Goal: Transaction & Acquisition: Purchase product/service

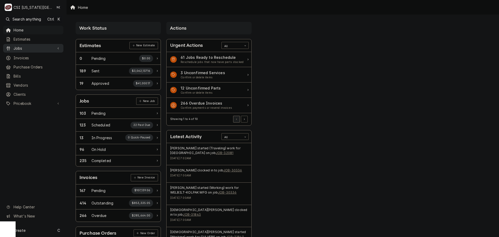
click at [35, 45] on span "Jobs" at bounding box center [33, 47] width 39 height 5
click at [36, 55] on span "Jobs" at bounding box center [37, 57] width 47 height 5
drag, startPoint x: 34, startPoint y: 80, endPoint x: 34, endPoint y: 85, distance: 4.9
click at [34, 81] on span "Purchase Orders" at bounding box center [37, 83] width 47 height 5
click at [27, 119] on span "Pricebook" at bounding box center [33, 120] width 39 height 5
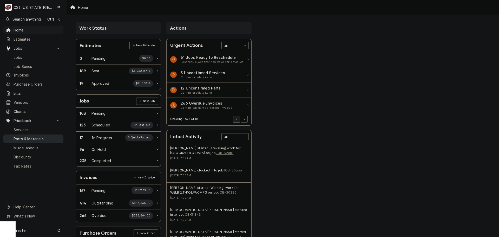
click at [25, 137] on div "Parts & Materials" at bounding box center [33, 138] width 58 height 6
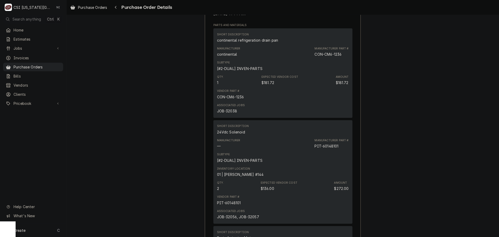
scroll to position [260, 0]
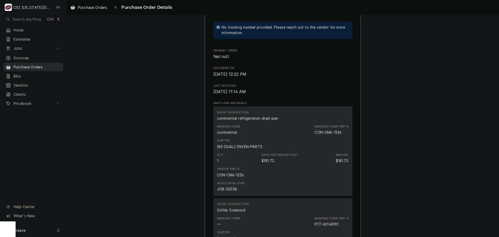
click at [55, 64] on span "Purchase Orders" at bounding box center [37, 66] width 47 height 5
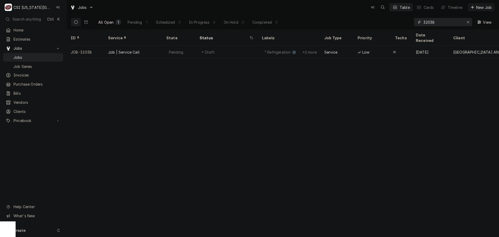
drag, startPoint x: 440, startPoint y: 23, endPoint x: 360, endPoint y: 22, distance: 79.2
click at [361, 22] on div "All Open 1 Pending 1 Scheduled 0 In Progress 0 On Hold 0 Completed 0 32038 View" at bounding box center [283, 22] width 424 height 15
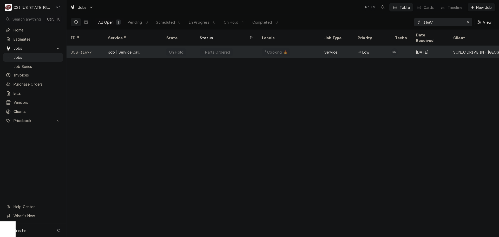
type input "31697"
click at [202, 48] on div "Parts Ordered" at bounding box center [215, 52] width 33 height 8
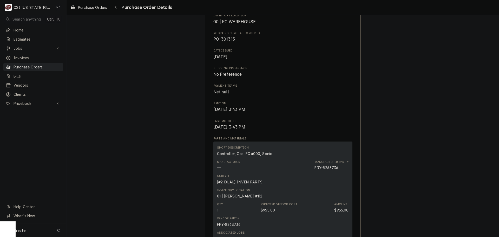
scroll to position [234, 0]
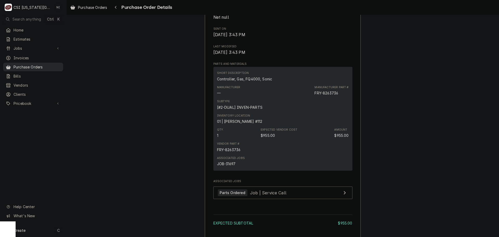
drag, startPoint x: 49, startPoint y: 64, endPoint x: 109, endPoint y: 51, distance: 61.2
click at [49, 64] on span "Purchase Orders" at bounding box center [37, 66] width 47 height 5
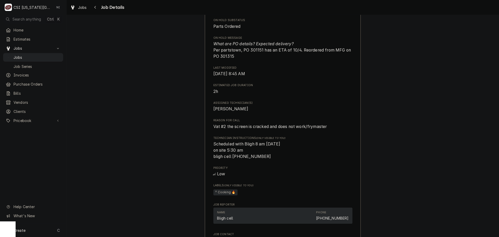
scroll to position [335, 0]
drag, startPoint x: 36, startPoint y: 56, endPoint x: 59, endPoint y: 35, distance: 32.2
click at [36, 56] on span "Jobs" at bounding box center [37, 57] width 47 height 5
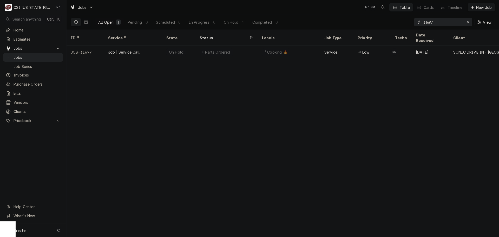
drag, startPoint x: 429, startPoint y: 22, endPoint x: 359, endPoint y: 26, distance: 69.7
click at [360, 24] on div "All Open 1 Pending 0 Scheduled 0 In Progress 0 On Hold 1 Completed 0 31697 View" at bounding box center [283, 22] width 424 height 15
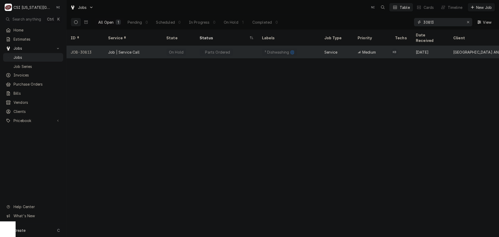
type input "30813"
click at [204, 48] on div "Parts Ordered" at bounding box center [215, 52] width 33 height 8
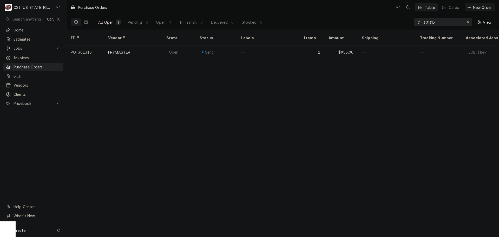
drag, startPoint x: 440, startPoint y: 23, endPoint x: 416, endPoint y: 23, distance: 23.9
click at [413, 23] on div "All Open 1 Pending 0 Open 1 In Transit 0 Delivered 0 Stocked 0 301315 View" at bounding box center [283, 22] width 424 height 15
paste input "00-975233-0000"
type input "00-975233-0000"
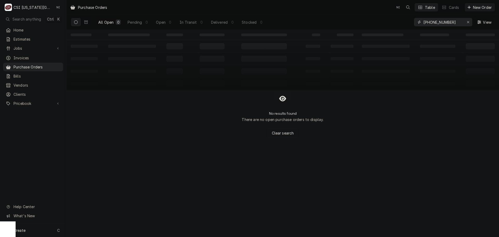
drag, startPoint x: 458, startPoint y: 21, endPoint x: 430, endPoint y: 25, distance: 28.8
click at [403, 25] on div "All Open 0 Pending 0 Open 0 In Transit 0 Delivered 0 Stocked 0 00-975233-0000 V…" at bounding box center [283, 22] width 424 height 15
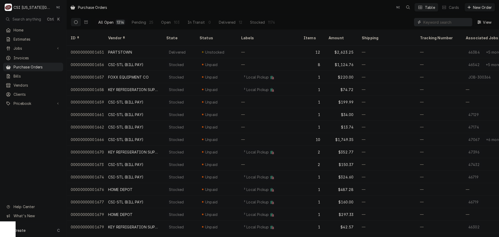
click at [449, 24] on input "Dynamic Content Wrapper" at bounding box center [446, 22] width 46 height 8
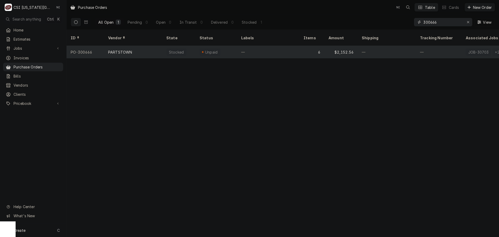
type input "300666"
click at [264, 46] on div "—" at bounding box center [268, 52] width 62 height 12
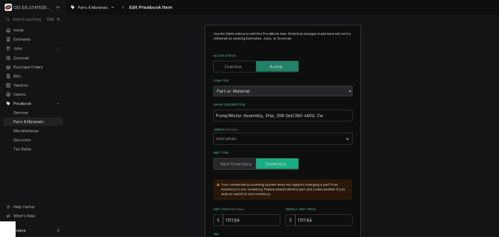
type textarea "x"
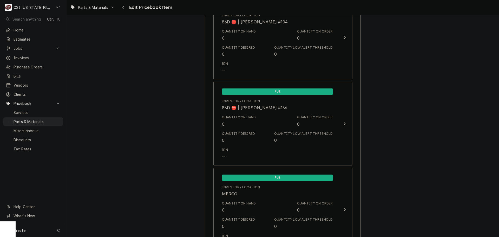
scroll to position [5076, 0]
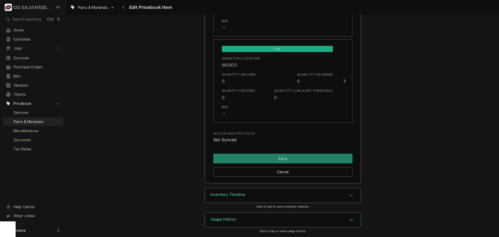
click at [266, 192] on div "Inventory Timeline" at bounding box center [282, 195] width 155 height 15
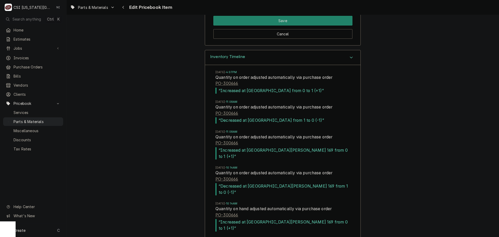
scroll to position [5226, 0]
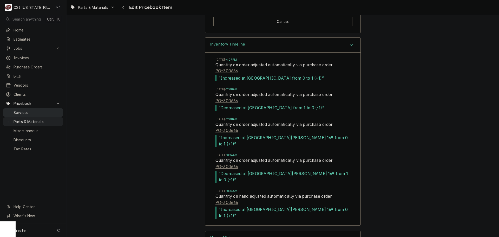
drag, startPoint x: 35, startPoint y: 117, endPoint x: 31, endPoint y: 111, distance: 7.2
click at [35, 119] on span "Parts & Materials" at bounding box center [37, 121] width 47 height 5
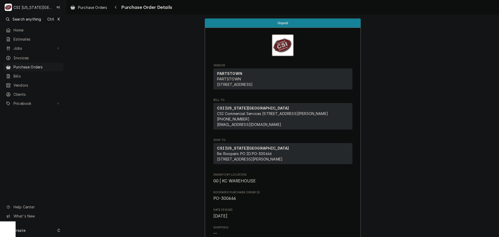
scroll to position [44, 0]
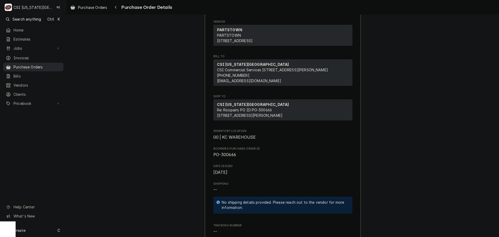
click at [56, 64] on span "Purchase Orders" at bounding box center [37, 66] width 47 height 5
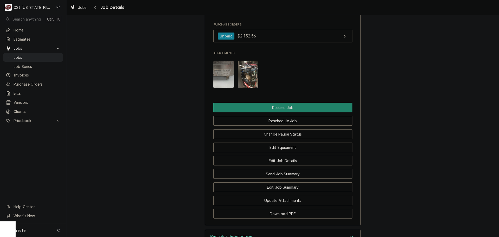
scroll to position [739, 0]
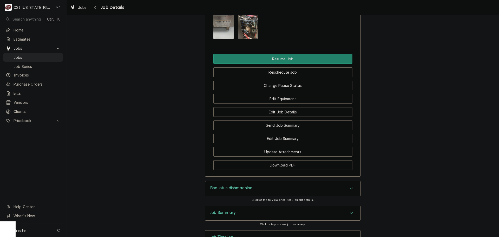
click at [353, 181] on div "Red lotus dishmachine" at bounding box center [282, 188] width 155 height 15
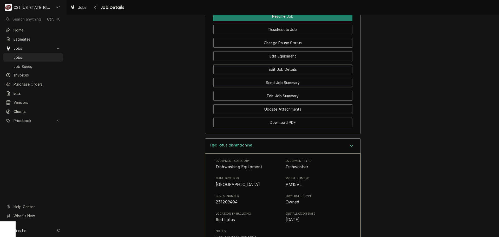
scroll to position [791, 0]
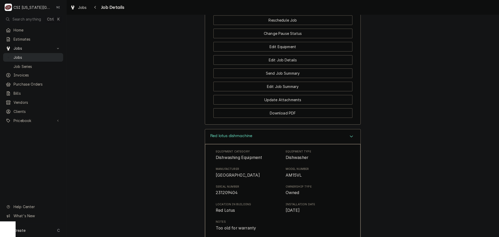
click at [44, 55] on span "Jobs" at bounding box center [37, 57] width 47 height 5
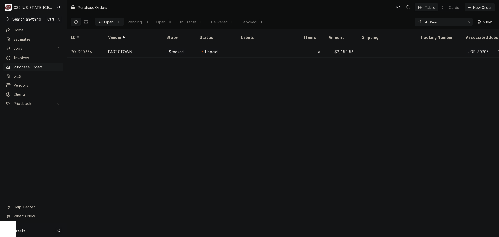
click at [41, 230] on div "Create C" at bounding box center [33, 230] width 66 height 14
drag, startPoint x: 106, startPoint y: 192, endPoint x: 110, endPoint y: 194, distance: 4.1
click at [106, 192] on div "Purchase Order" at bounding box center [97, 193] width 35 height 5
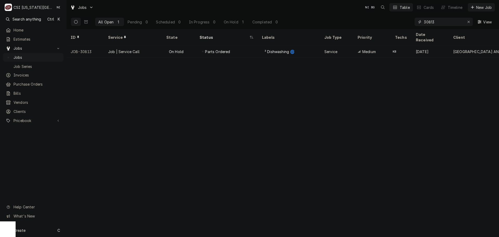
click at [468, 21] on icon "Erase input" at bounding box center [468, 22] width 3 height 4
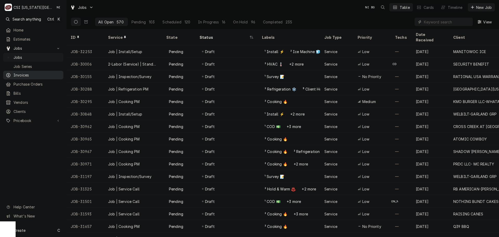
drag, startPoint x: 30, startPoint y: 74, endPoint x: 22, endPoint y: 74, distance: 8.3
click at [30, 74] on span "Invoices" at bounding box center [37, 74] width 47 height 5
click at [433, 20] on input "Dynamic Content Wrapper" at bounding box center [446, 22] width 46 height 8
paste input "30387"
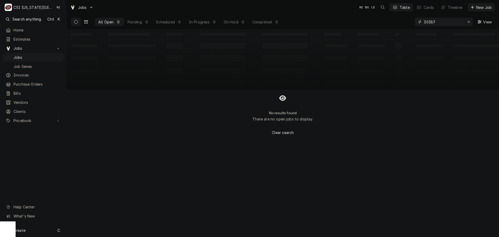
type input "30387"
click at [89, 22] on button "Dynamic Content Wrapper" at bounding box center [86, 22] width 10 height 8
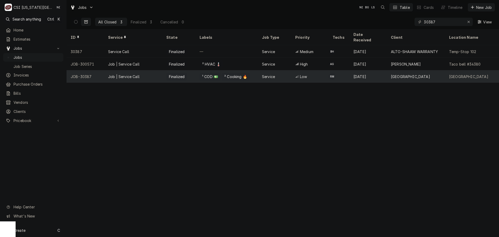
click at [156, 70] on div "Job | Service Call" at bounding box center [133, 76] width 58 height 12
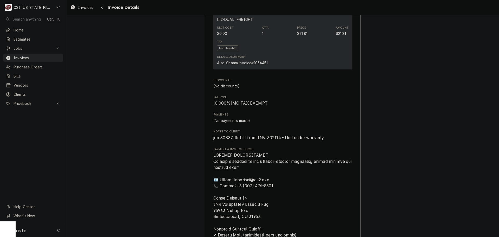
scroll to position [805, 0]
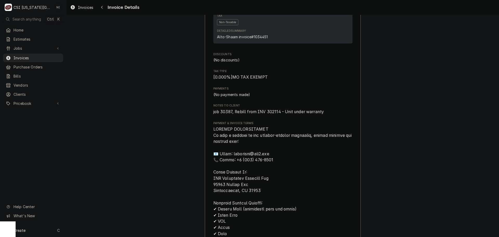
click at [224, 114] on span "job 30387, Rebill from INV 302114 - Unit under warranty" at bounding box center [268, 111] width 111 height 5
copy span "30387"
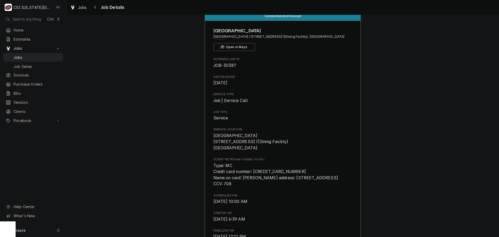
scroll to position [22, 0]
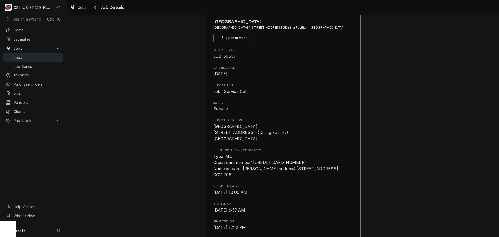
click at [37, 55] on span "Jobs" at bounding box center [37, 57] width 47 height 5
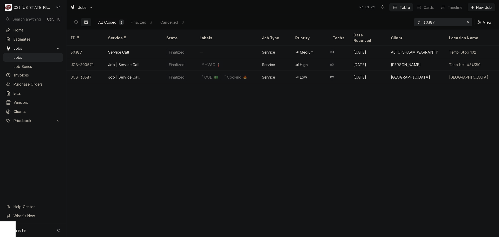
drag, startPoint x: 438, startPoint y: 24, endPoint x: 286, endPoint y: -3, distance: 154.2
click at [286, 0] on html "C CSI [US_STATE][GEOGRAPHIC_DATA] NI Search anything Ctrl K Home Estimates Jobs…" at bounding box center [249, 118] width 499 height 237
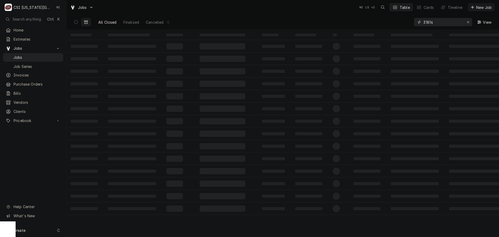
type input "31814"
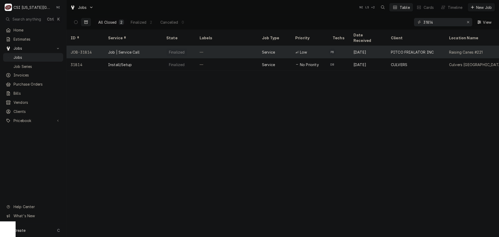
click at [204, 46] on div "—" at bounding box center [226, 52] width 62 height 12
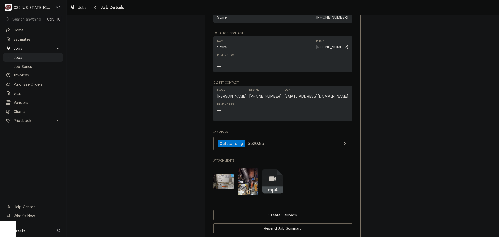
scroll to position [455, 0]
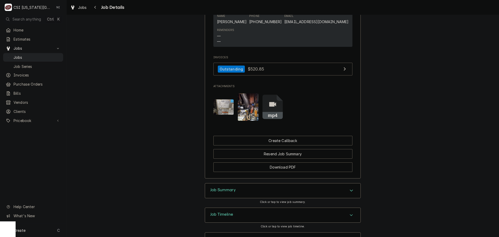
click at [240, 113] on img "Attachments" at bounding box center [248, 106] width 21 height 27
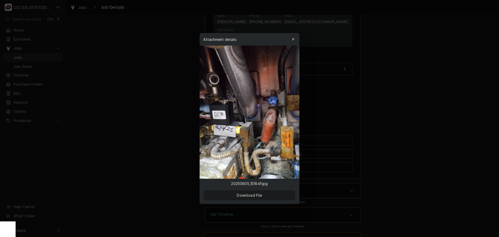
click at [293, 37] on icon "button" at bounding box center [293, 39] width 3 height 4
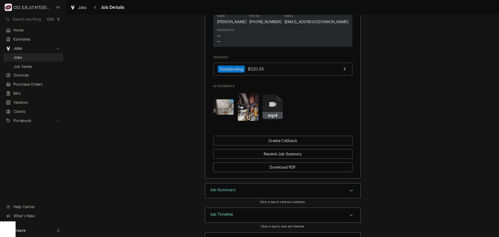
click at [275, 113] on icon "Attachments" at bounding box center [272, 107] width 21 height 25
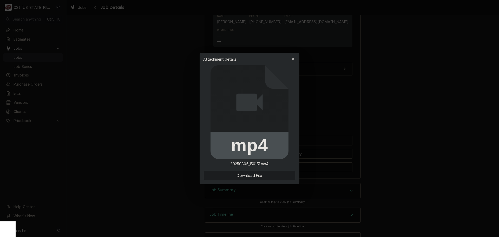
click at [254, 178] on button "Download File" at bounding box center [249, 174] width 91 height 9
click at [253, 174] on span "Download File" at bounding box center [249, 174] width 27 height 5
click at [292, 57] on icon "button" at bounding box center [293, 59] width 3 height 4
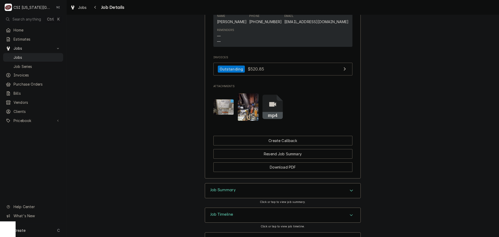
click at [238, 113] on img "Attachments" at bounding box center [248, 106] width 21 height 27
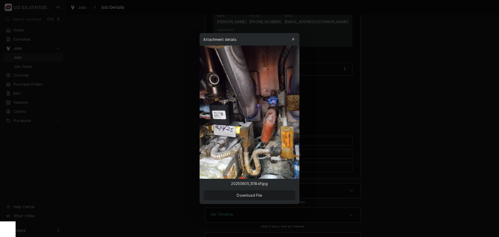
click at [294, 38] on icon "button" at bounding box center [293, 39] width 3 height 4
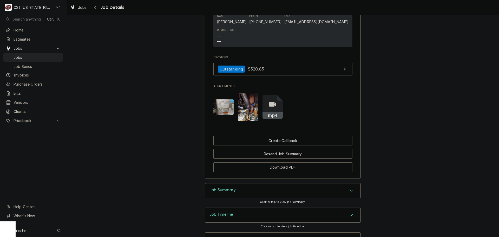
click at [220, 108] on img "Attachments" at bounding box center [223, 106] width 21 height 15
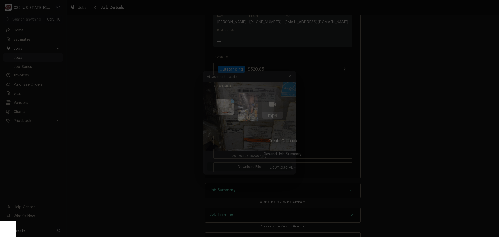
click at [294, 68] on icon "button" at bounding box center [293, 68] width 3 height 4
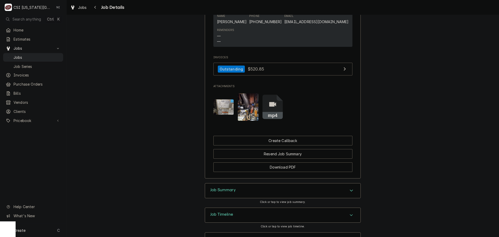
click at [243, 118] on img "Attachments" at bounding box center [248, 106] width 21 height 27
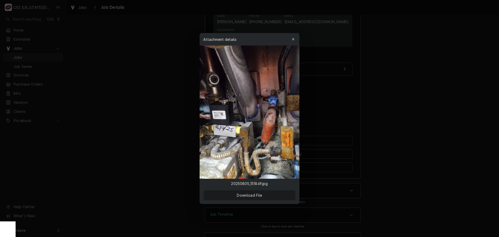
click at [293, 40] on icon "button" at bounding box center [293, 39] width 3 height 4
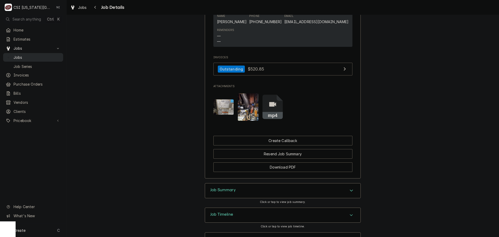
drag, startPoint x: 47, startPoint y: 56, endPoint x: 56, endPoint y: 53, distance: 9.9
click at [47, 56] on span "Jobs" at bounding box center [37, 57] width 47 height 5
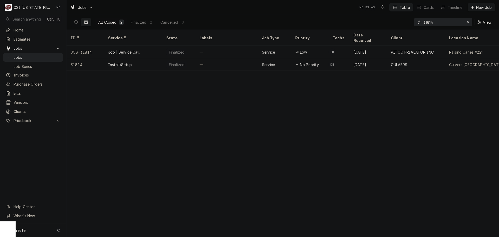
drag, startPoint x: 439, startPoint y: 23, endPoint x: 294, endPoint y: 2, distance: 146.0
click at [297, 3] on div "Jobs NI BS + 3 Table Cards Timeline New Job All Closed 2 Finalized 2 Cancelled …" at bounding box center [282, 15] width 432 height 30
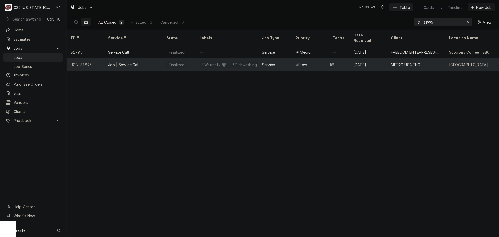
type input "31995"
click at [143, 58] on div "Job | Service Call" at bounding box center [133, 64] width 58 height 12
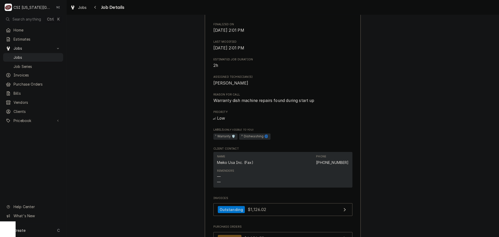
scroll to position [307, 0]
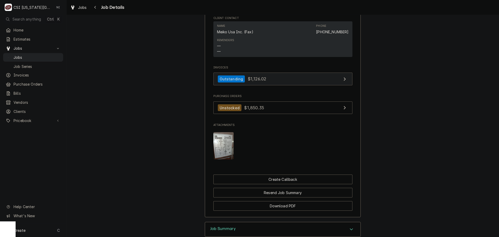
click at [269, 85] on link "Outstanding $1,126.02" at bounding box center [282, 78] width 139 height 13
drag, startPoint x: 49, startPoint y: 55, endPoint x: 108, endPoint y: 1, distance: 79.9
click at [50, 55] on span "Jobs" at bounding box center [37, 57] width 47 height 5
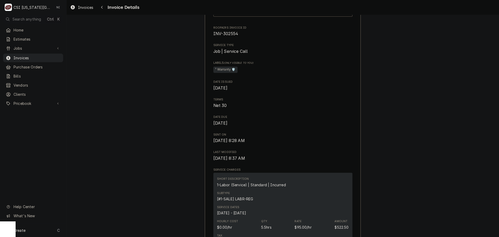
scroll to position [156, 0]
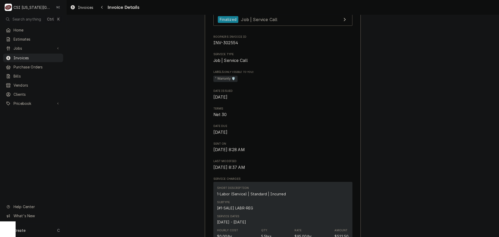
drag, startPoint x: 430, startPoint y: 105, endPoint x: 422, endPoint y: 103, distance: 8.7
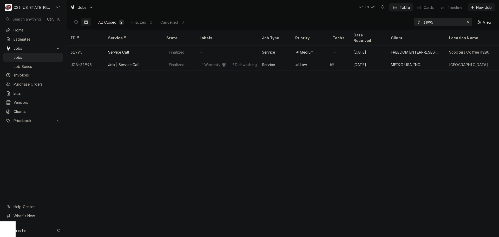
drag, startPoint x: 428, startPoint y: 23, endPoint x: 413, endPoint y: 23, distance: 14.3
click at [414, 23] on div "31995" at bounding box center [443, 22] width 58 height 8
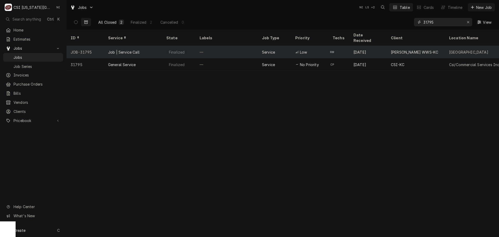
type input "31795"
click at [152, 49] on div "Job | Service Call" at bounding box center [133, 52] width 58 height 12
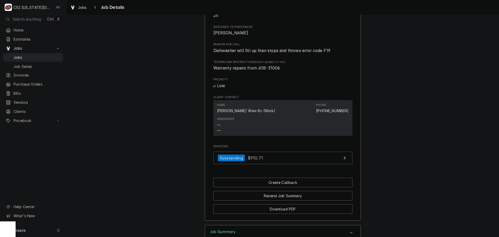
scroll to position [260, 0]
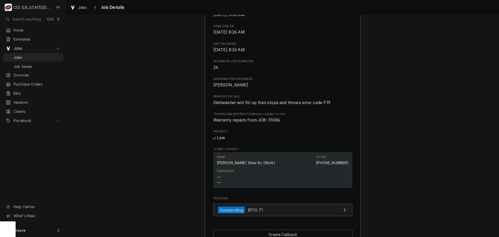
click at [281, 210] on link "Outstanding $910.71" at bounding box center [282, 209] width 139 height 13
drag, startPoint x: 40, startPoint y: 56, endPoint x: 82, endPoint y: 30, distance: 49.5
click at [40, 56] on span "Jobs" at bounding box center [37, 57] width 47 height 5
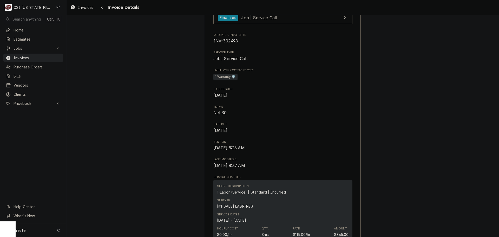
scroll to position [130, 0]
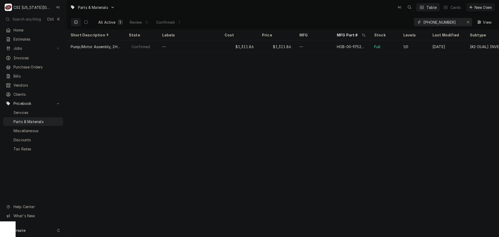
click at [428, 21] on input "[PHONE_NUMBER]" at bounding box center [442, 22] width 39 height 8
paste input "DPR110102167"
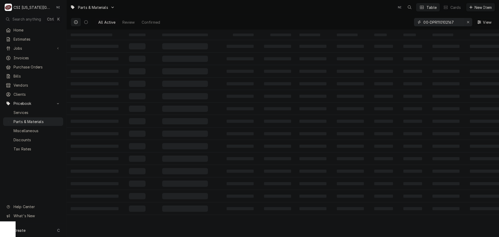
type input "00-DPR110102167"
click at [468, 22] on icon "Erase input" at bounding box center [467, 22] width 3 height 4
click at [456, 23] on input "Dynamic Content Wrapper" at bounding box center [447, 22] width 49 height 8
paste input "DPR110102167"
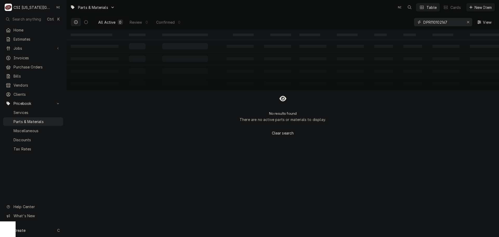
type input "DPR110102167"
click at [34, 231] on div "Create C" at bounding box center [33, 230] width 66 height 14
click at [102, 228] on div "Pricebook Item" at bounding box center [93, 230] width 45 height 6
click at [133, 201] on div "Part or Material" at bounding box center [137, 200] width 36 height 6
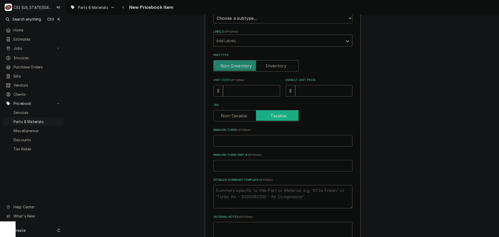
scroll to position [130, 0]
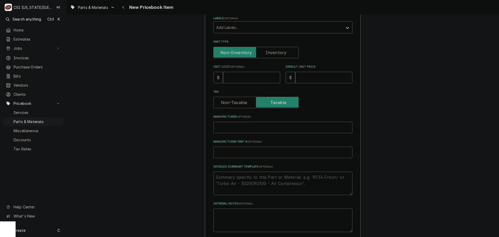
paste input "110102167"
click at [240, 152] on input "Manufacturer Part # ( optional )" at bounding box center [282, 151] width 139 height 11
type textarea "x"
type input "110102167"
drag, startPoint x: 213, startPoint y: 153, endPoint x: 216, endPoint y: 153, distance: 2.6
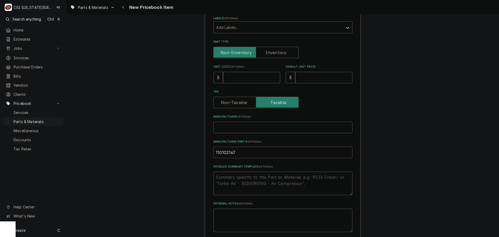
click at [213, 153] on input "110102167" at bounding box center [282, 151] width 139 height 11
type textarea "x"
type input "D110102167"
type textarea "x"
type input "DO110102167"
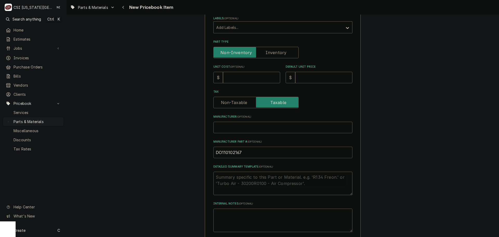
type textarea "x"
type input "DOU110102167"
type textarea "x"
type input "DOU-110102167"
click at [245, 78] on input "Unit Cost ( optional )" at bounding box center [251, 77] width 57 height 11
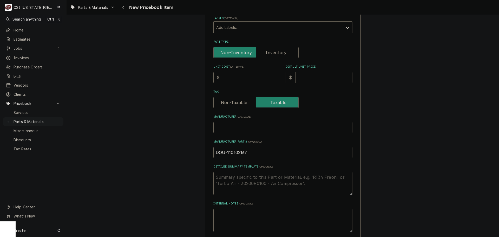
type textarea "x"
type input "3"
type textarea "x"
type input "33"
type textarea "x"
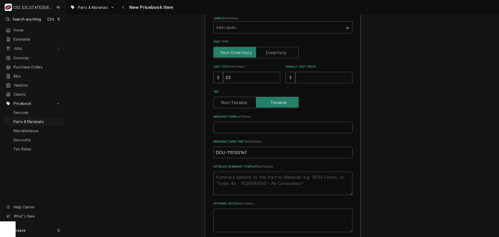
type input "33.9"
type textarea "x"
type input "33.90"
type textarea "x"
type input "4"
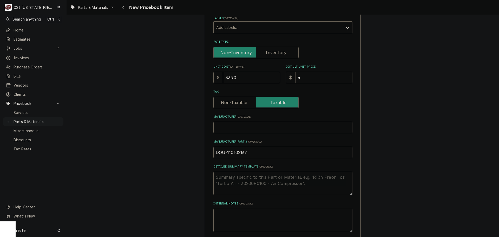
type textarea "x"
type input "45"
type textarea "x"
type input "45.1"
type textarea "x"
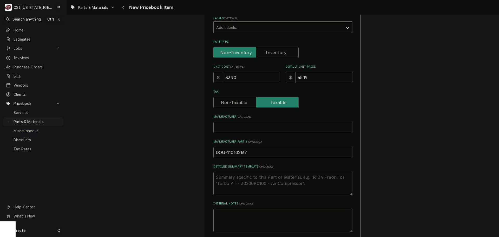
type input "45.19"
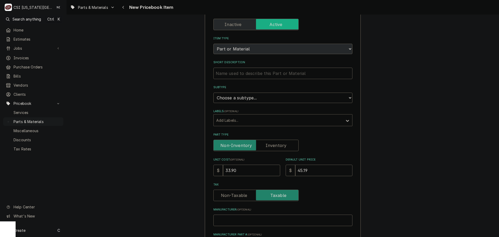
scroll to position [26, 0]
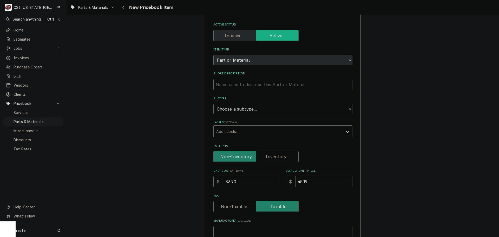
click at [273, 154] on label "Part Type" at bounding box center [255, 156] width 85 height 11
click at [273, 154] on input "Part Type" at bounding box center [256, 156] width 80 height 11
checkbox input "true"
type textarea "x"
drag, startPoint x: 273, startPoint y: 105, endPoint x: 272, endPoint y: 108, distance: 2.8
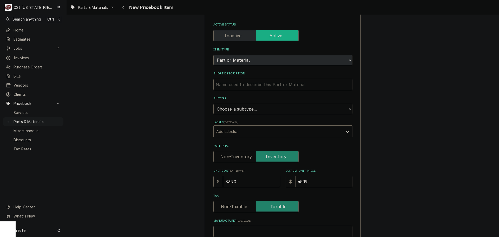
click at [272, 105] on select "Choose a subtype... [#2-DUAL] AFTERHRS-WH-CHG-2 [#2-DUAL] BEV-EQUIP [#2-DUAL] B…" at bounding box center [282, 109] width 139 height 10
select select "45"
click at [213, 104] on select "Choose a subtype... [#2-DUAL] AFTERHRS-WH-CHG-2 [#2-DUAL] [PERSON_NAME]-EQUIP […" at bounding box center [282, 109] width 139 height 10
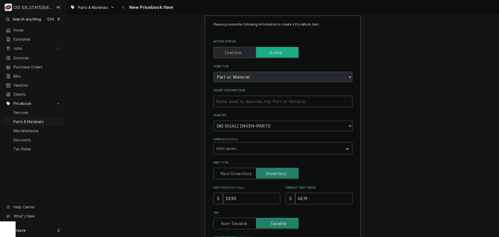
scroll to position [0, 0]
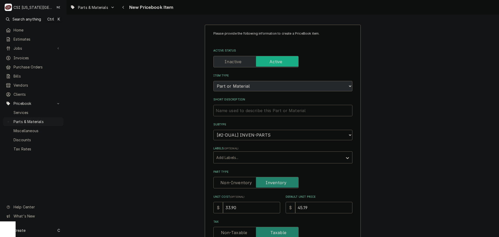
click at [273, 110] on input "Short Description" at bounding box center [282, 110] width 139 height 11
paste input "Flanged Bushing, DP1100"
type textarea "x"
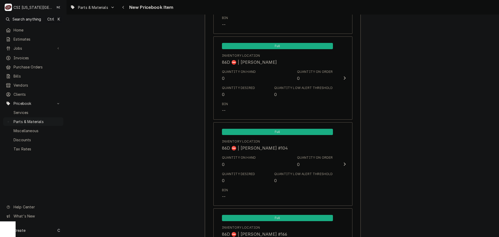
scroll to position [4917, 0]
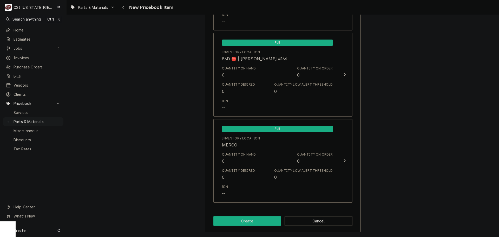
type input "Flanged Bushing, DP1100"
click at [256, 221] on button "Create" at bounding box center [247, 221] width 68 height 10
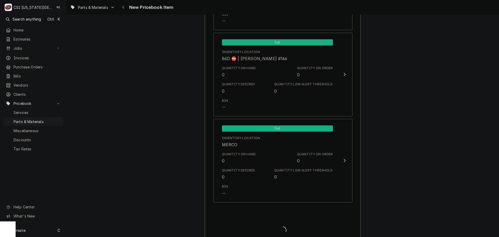
type textarea "x"
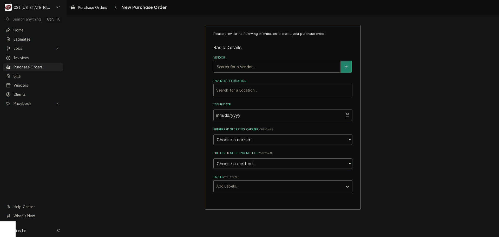
click at [265, 68] on div "Vendor" at bounding box center [277, 66] width 121 height 9
type input "PARTS"
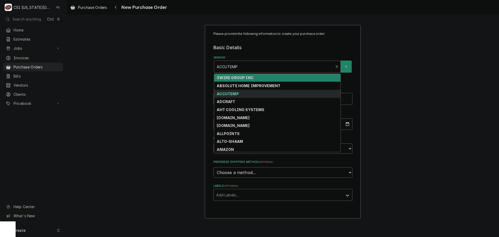
click at [262, 69] on div "Vendor" at bounding box center [274, 66] width 114 height 9
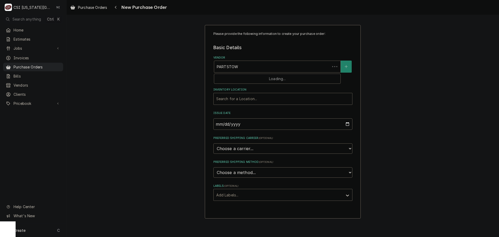
type input "PARTSTOWN"
type input "KC"
drag, startPoint x: 257, startPoint y: 191, endPoint x: 352, endPoint y: 181, distance: 95.1
click at [257, 191] on div "Labels" at bounding box center [278, 194] width 124 height 9
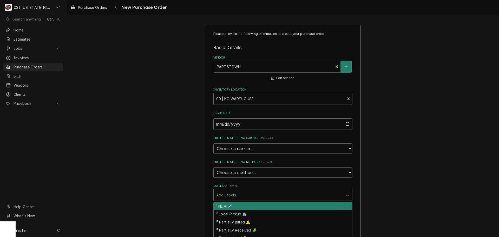
scroll to position [130, 0]
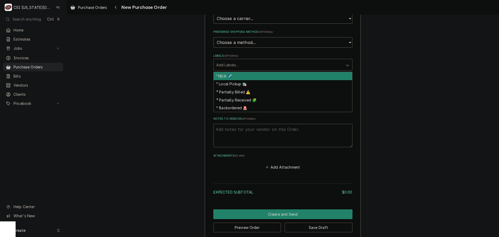
click at [243, 123] on div "Notes to Vendor ( optional )" at bounding box center [282, 132] width 139 height 30
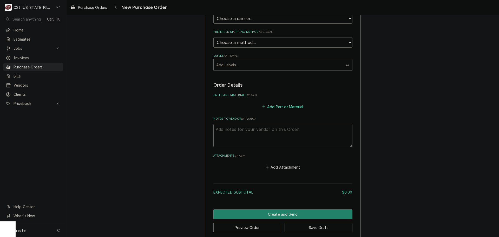
click at [267, 106] on button "Add Part or Material" at bounding box center [282, 106] width 43 height 7
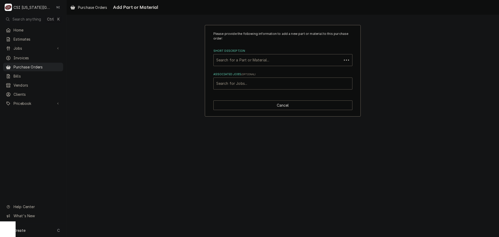
click at [248, 83] on div "Associated Jobs" at bounding box center [282, 83] width 133 height 9
type input "31796"
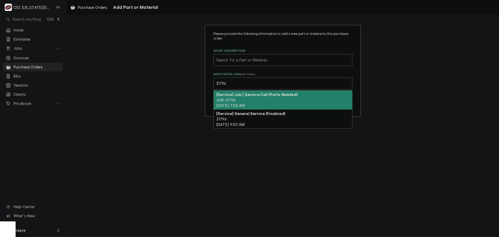
click at [258, 96] on strong "[Service] Job | Service Call (Parts Needed)" at bounding box center [256, 94] width 81 height 4
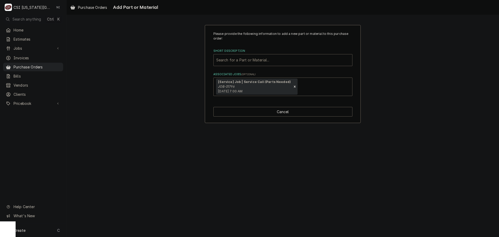
click at [244, 61] on div "Short Description" at bounding box center [282, 59] width 133 height 9
click at [287, 61] on div "Short Description" at bounding box center [282, 59] width 133 height 9
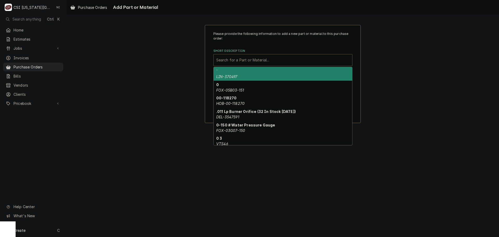
paste input "110102167"
type input "110102167"
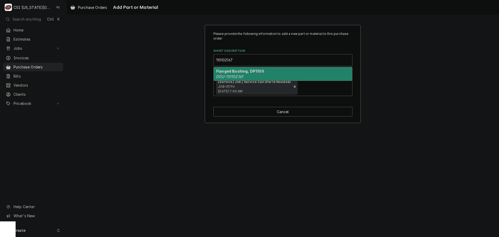
click at [257, 80] on div "Flanged Bushing, DP1100 DOU-110102167" at bounding box center [282, 74] width 138 height 14
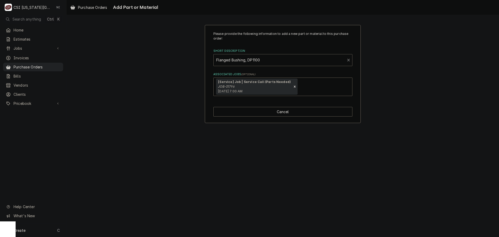
type textarea "x"
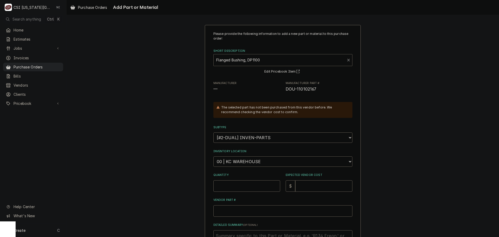
click at [259, 162] on select "Choose a location... 00 | KC WAREHOUSE 00 | MAIN WAREHOUSE 01 | BRIAN BREAZIER …" at bounding box center [282, 161] width 139 height 10
select select "2782"
click at [213, 156] on select "Choose a location... 00 | KC WAREHOUSE 00 | MAIN WAREHOUSE 01 | BRIAN BREAZIER …" at bounding box center [282, 161] width 139 height 10
click at [240, 186] on input "Quantity" at bounding box center [246, 185] width 67 height 11
type textarea "x"
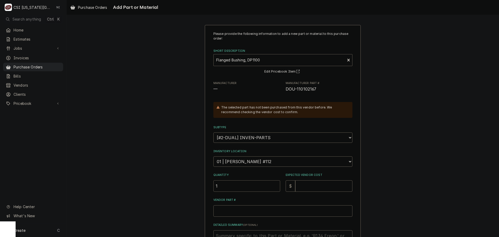
type input "1"
type textarea "x"
type input "3"
type textarea "x"
type input "33"
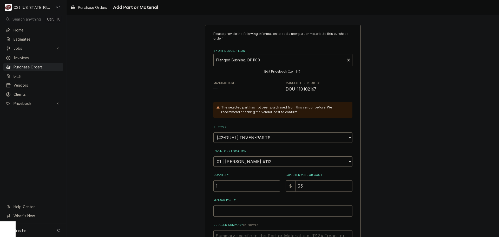
type textarea "x"
type input "33.9"
type textarea "x"
type input "33.90"
drag, startPoint x: 314, startPoint y: 89, endPoint x: 283, endPoint y: 90, distance: 30.4
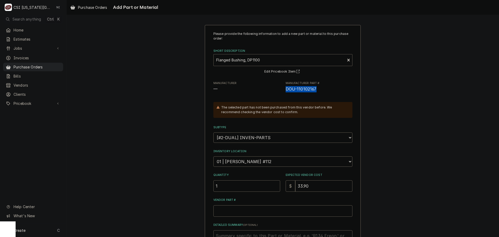
click at [285, 90] on span "DOU-110102167" at bounding box center [300, 88] width 31 height 5
copy span "DOU-110102167"
click at [250, 211] on input "Vendor Part #" at bounding box center [282, 210] width 139 height 11
paste input "DOU-110102167"
type textarea "x"
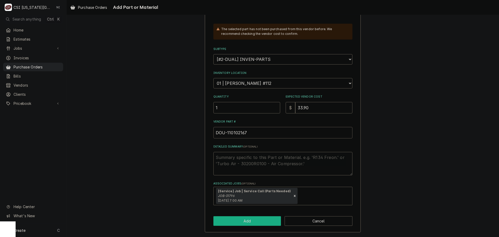
type input "DOU-110102167"
click at [242, 223] on button "Add" at bounding box center [247, 221] width 68 height 10
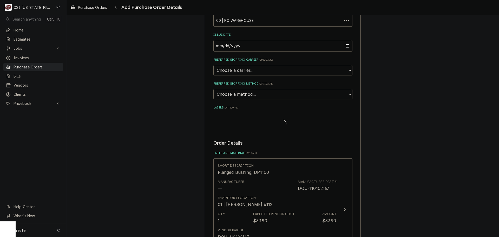
scroll to position [130, 0]
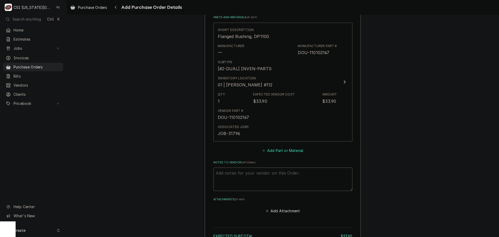
type textarea "x"
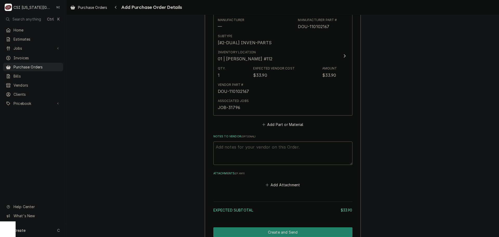
scroll to position [234, 0]
click at [278, 127] on button "Add Part or Material" at bounding box center [282, 123] width 43 height 7
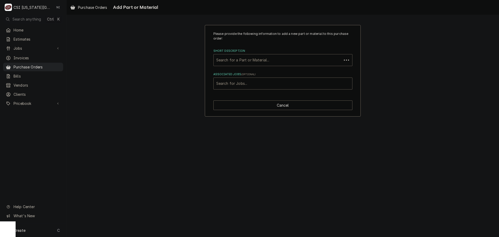
drag, startPoint x: 267, startPoint y: 63, endPoint x: 265, endPoint y: 59, distance: 4.5
click at [265, 59] on div "Short Description" at bounding box center [277, 59] width 123 height 9
paste input "110379322055"
type input "110379322055"
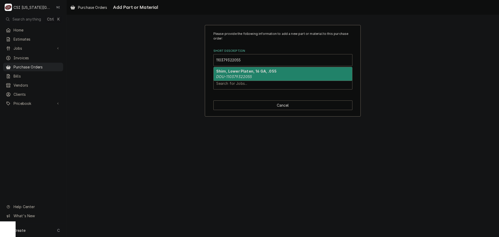
click at [250, 76] on em "DOU-110379322055" at bounding box center [234, 76] width 36 height 4
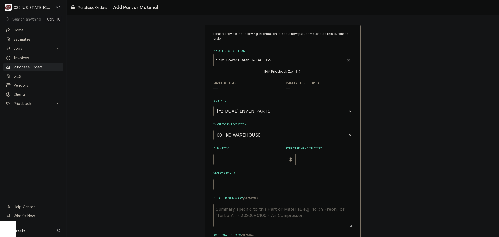
type textarea "x"
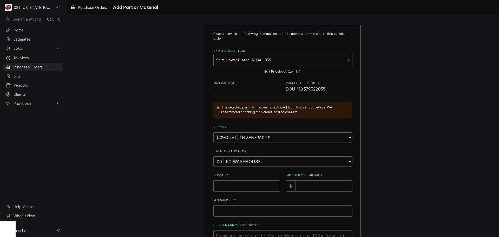
click at [241, 159] on select "Choose a location... 00 | KC WAREHOUSE 00 | MAIN WAREHOUSE 01 | BRIAN BREAZIER …" at bounding box center [282, 161] width 139 height 10
select select "2800"
click at [213, 156] on select "Choose a location... 00 | KC WAREHOUSE 00 | MAIN WAREHOUSE 01 | BRIAN BREAZIER …" at bounding box center [282, 161] width 139 height 10
click at [243, 185] on input "Quantity" at bounding box center [246, 185] width 67 height 11
type textarea "x"
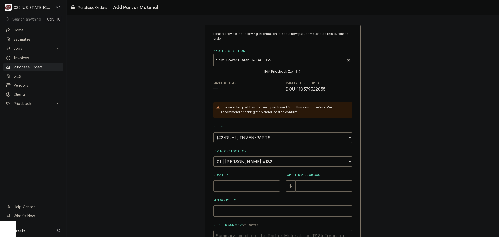
type input "6"
type textarea "x"
type input "6.4"
type textarea "x"
type input "6"
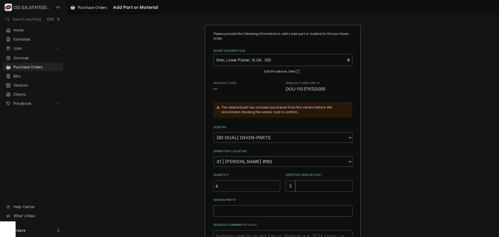
type textarea "x"
type input "6.7"
type textarea "x"
type input "6.78"
type textarea "x"
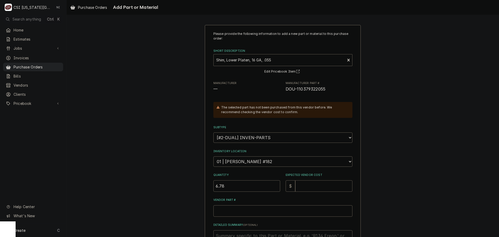
type input "9"
type textarea "x"
type input "9.0"
type textarea "x"
type input "9.03"
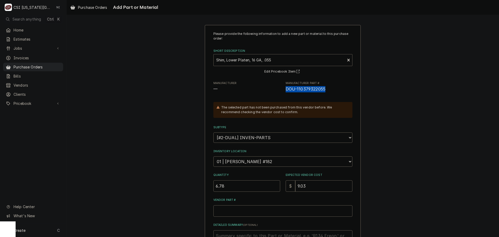
drag, startPoint x: 318, startPoint y: 91, endPoint x: 282, endPoint y: 91, distance: 36.4
click at [282, 91] on div "Manufacturer — Manufacturer Part # DOU-110379322055" at bounding box center [282, 86] width 139 height 11
copy span "DOU-110379322055"
click at [240, 212] on input "Vendor Part #" at bounding box center [282, 210] width 139 height 11
paste input "DOU-110379322055"
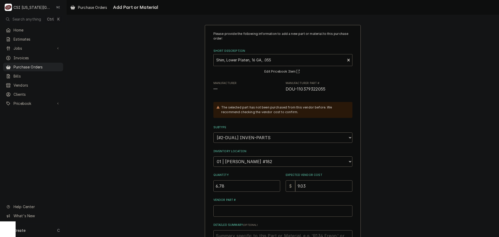
type textarea "x"
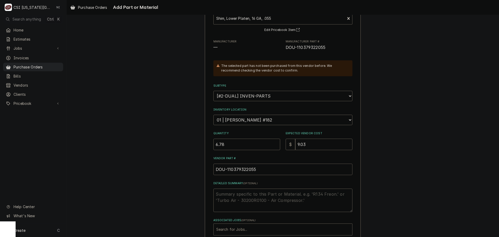
scroll to position [72, 0]
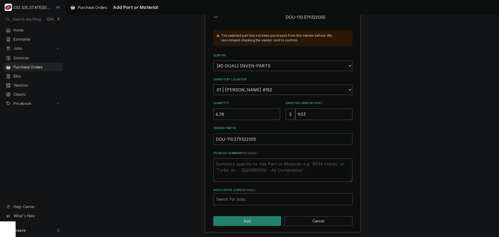
type input "DOU-110379322055"
click at [240, 198] on div "Associated Jobs" at bounding box center [282, 198] width 133 height 9
type input "31796"
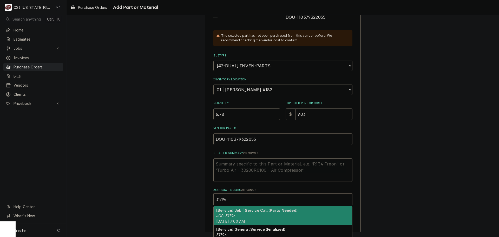
click at [251, 211] on strong "[Service] Job | Service Call (Parts Needed)" at bounding box center [256, 210] width 81 height 4
type textarea "x"
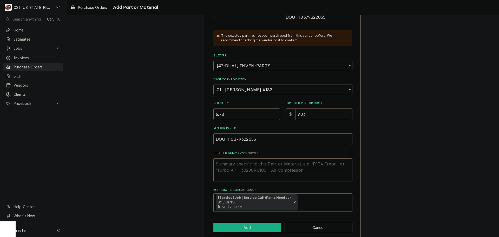
click at [243, 225] on button "Add" at bounding box center [247, 227] width 68 height 10
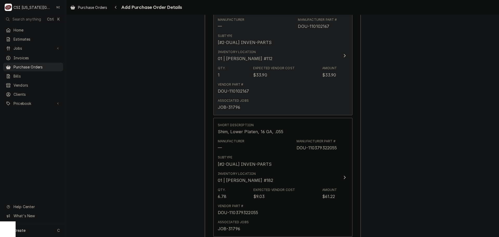
scroll to position [227, 0]
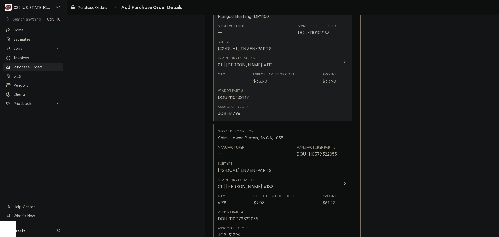
click at [299, 88] on div "Vendor Part # DOU-110102167" at bounding box center [277, 94] width 119 height 16
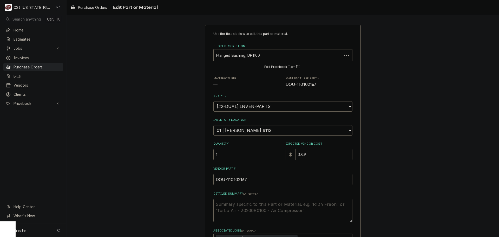
type textarea "x"
click at [264, 128] on select "Choose a location... 00 | KC WAREHOUSE 00 | MAIN WAREHOUSE 01 | BRIAN BREAZIER …" at bounding box center [282, 130] width 139 height 10
select select "2800"
click at [213, 125] on select "Choose a location... 00 | KC WAREHOUSE 00 | MAIN WAREHOUSE 01 | BRIAN BREAZIER …" at bounding box center [282, 130] width 139 height 10
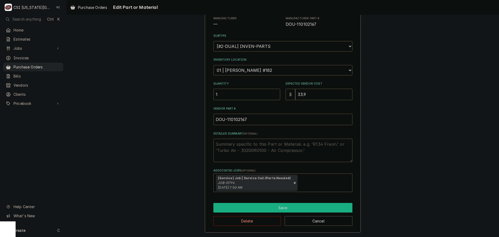
click at [275, 206] on button "Save" at bounding box center [282, 208] width 139 height 10
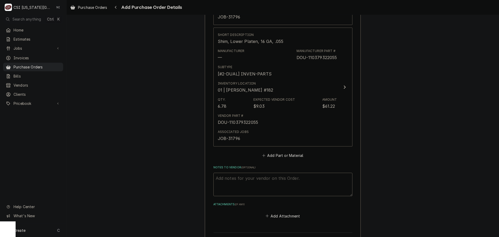
scroll to position [325, 0]
click at [283, 156] on button "Add Part or Material" at bounding box center [282, 153] width 43 height 7
type textarea "x"
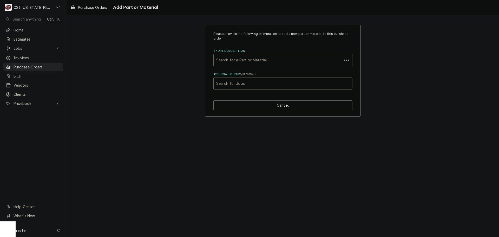
paste input "DOU-11015960"
click at [273, 61] on div "Short Description" at bounding box center [277, 59] width 123 height 9
type input "DOU-11015960"
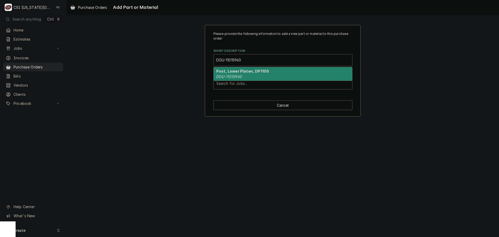
click at [245, 80] on div "Post, Lower Platen, DP1100 DOU-11015960" at bounding box center [282, 74] width 139 height 14
click at [240, 77] on em "DOU-11015960" at bounding box center [229, 76] width 26 height 4
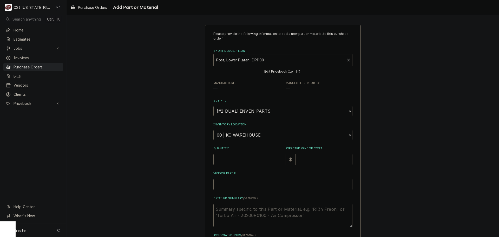
type textarea "x"
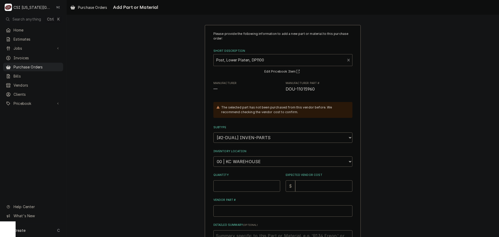
click at [241, 159] on select "Choose a location... 00 | KC WAREHOUSE 00 | MAIN WAREHOUSE 01 | BRIAN BREAZIER …" at bounding box center [282, 161] width 139 height 10
select select "2800"
click at [213, 156] on select "Choose a location... 00 | KC WAREHOUSE 00 | MAIN WAREHOUSE 01 | BRIAN BREAZIER …" at bounding box center [282, 161] width 139 height 10
click at [237, 190] on input "Quantity" at bounding box center [246, 185] width 67 height 11
type textarea "x"
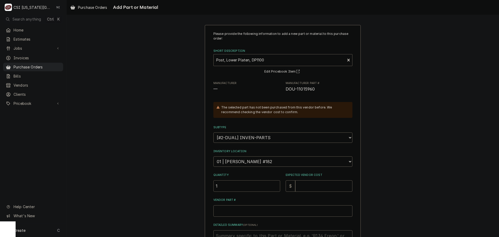
type input "1"
type textarea "x"
type input "5"
type textarea "x"
type input "53"
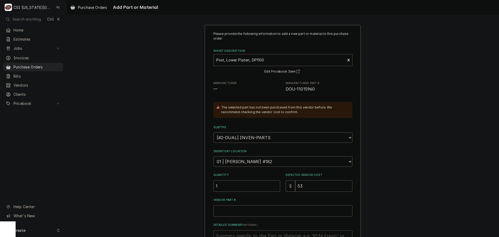
type textarea "x"
type input "53.2"
type textarea "x"
type input "53.26"
click at [256, 209] on input "Vendor Part #" at bounding box center [282, 210] width 139 height 11
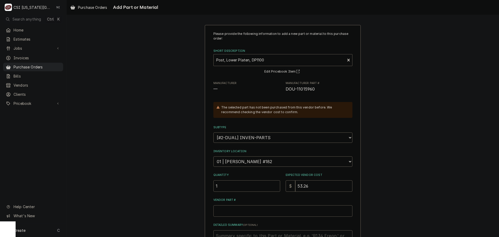
paste input "DOU-11015960"
type textarea "x"
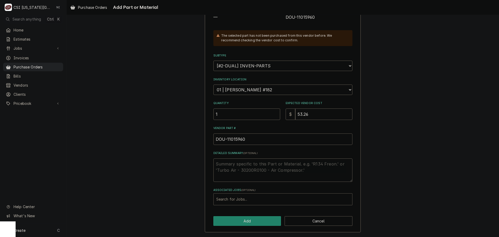
type input "DOU-11015960"
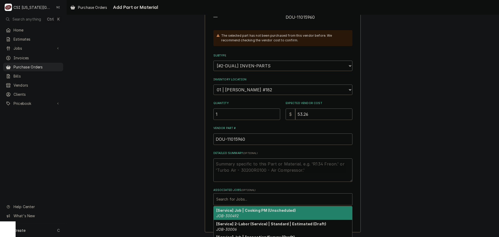
drag, startPoint x: 259, startPoint y: 198, endPoint x: 254, endPoint y: 199, distance: 4.8
click at [257, 199] on div "Associated Jobs" at bounding box center [282, 198] width 133 height 9
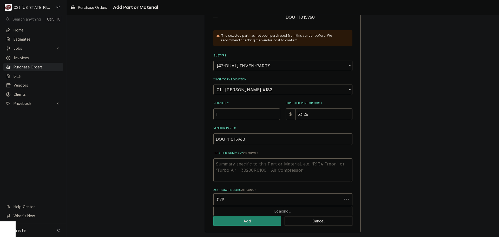
type input "31796"
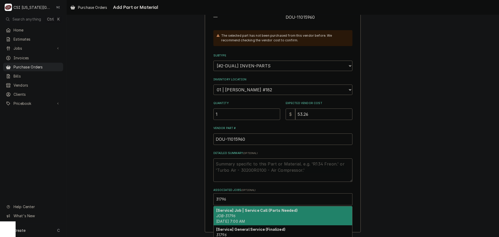
click at [255, 208] on strong "[Service] Job | Service Call (Parts Needed)" at bounding box center [256, 210] width 81 height 4
type textarea "x"
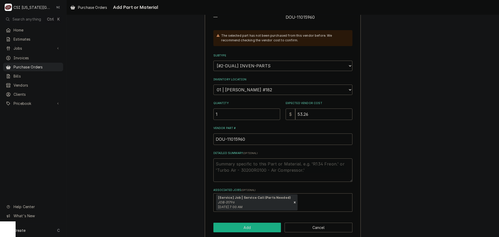
click at [250, 226] on button "Add" at bounding box center [247, 227] width 68 height 10
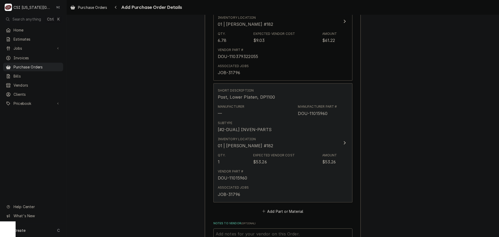
scroll to position [361, 0]
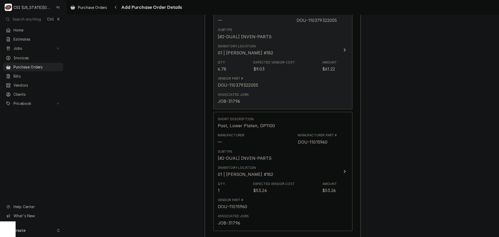
click at [288, 96] on div "Associated Jobs JOB-31796" at bounding box center [277, 98] width 119 height 16
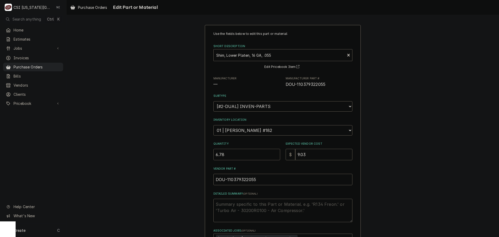
drag, startPoint x: 218, startPoint y: 156, endPoint x: 177, endPoint y: 153, distance: 40.8
click at [177, 154] on div "Use the fields below to edit this part or material: Short Description Shim, Low…" at bounding box center [282, 158] width 432 height 276
type textarea "x"
type input "1"
type textarea "x"
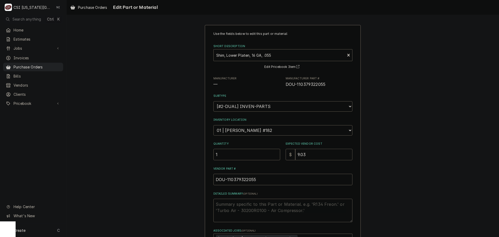
type input "6"
type textarea "x"
type input "6.7"
type textarea "x"
type input "6.78"
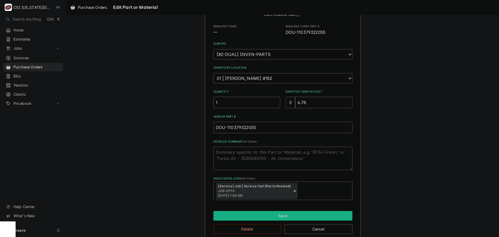
click at [278, 216] on button "Save" at bounding box center [282, 216] width 139 height 10
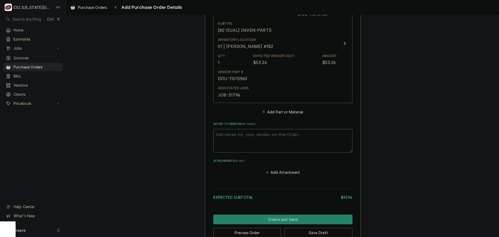
scroll to position [500, 0]
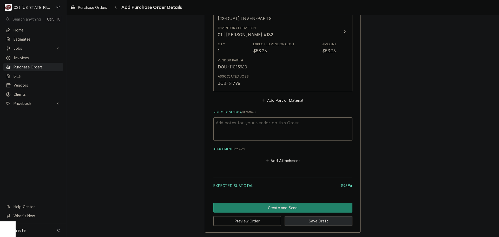
drag, startPoint x: 314, startPoint y: 220, endPoint x: 390, endPoint y: 220, distance: 76.1
click at [314, 220] on button "Save Draft" at bounding box center [318, 221] width 68 height 10
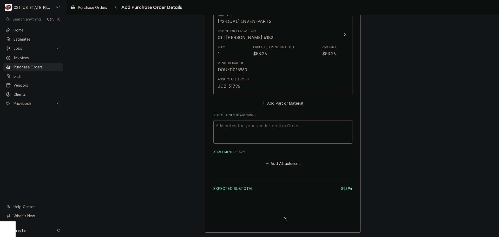
type textarea "x"
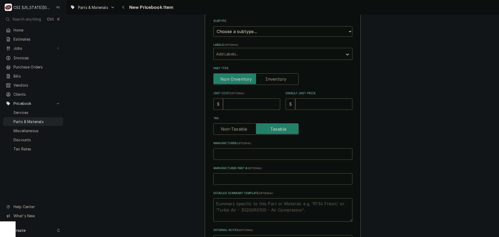
scroll to position [104, 0]
click at [247, 178] on input "Manufacturer Part # ( optional )" at bounding box center [282, 178] width 139 height 11
paste input "110379322055"
type textarea "x"
type input "110379322055"
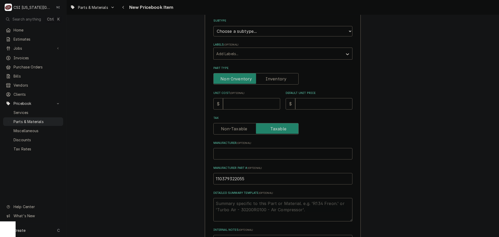
click at [213, 180] on input "110379322055" at bounding box center [282, 178] width 139 height 11
type textarea "x"
type input "D110379322055"
type textarea "x"
type input "DO110379322055"
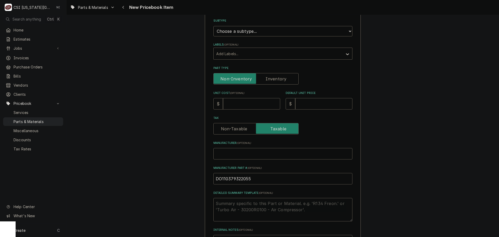
type textarea "x"
type input "DOU110379322055"
type textarea "x"
type input "DOU-110379322055"
click at [228, 101] on input "Unit Cost ( optional )" at bounding box center [251, 103] width 57 height 11
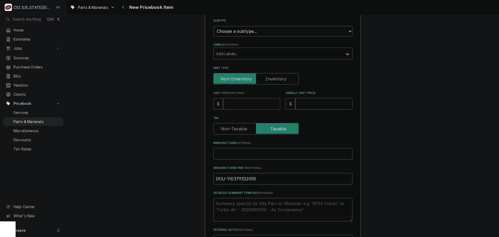
type textarea "x"
type input "6"
type textarea "x"
type input "6.7"
type textarea "x"
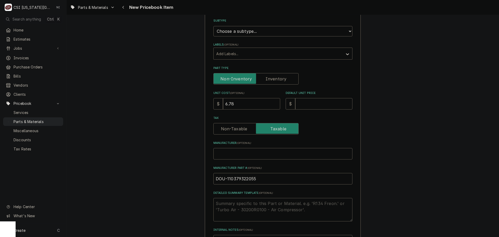
type input "6.78"
click at [305, 104] on input "Default Unit Price" at bounding box center [323, 103] width 57 height 11
type textarea "x"
type input "9"
type textarea "x"
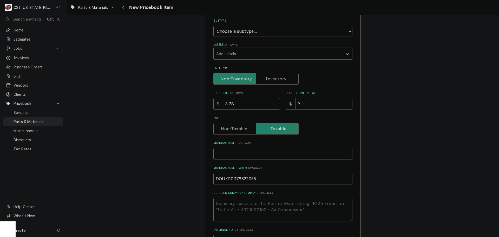
type input "9.0"
type textarea "x"
type input "9.03"
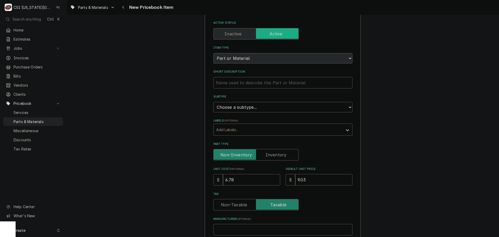
scroll to position [26, 0]
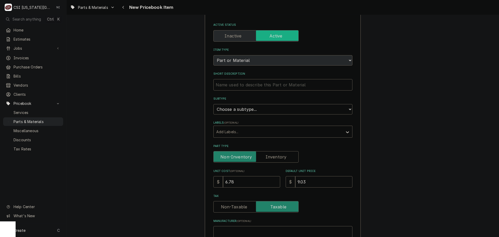
click at [270, 154] on label "Part Type" at bounding box center [255, 156] width 85 height 11
click at [270, 154] on input "Part Type" at bounding box center [256, 156] width 80 height 11
checkbox input "true"
type textarea "x"
click at [267, 109] on select "Choose a subtype... [#2-DUAL] AFTERHRS-WH-CHG-2 [#2-DUAL] [PERSON_NAME]-EQUIP […" at bounding box center [282, 109] width 139 height 10
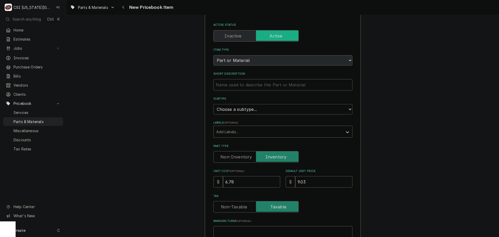
select select "45"
click at [213, 104] on select "Choose a subtype... [#2-DUAL] AFTERHRS-WH-CHG-2 [#2-DUAL] [PERSON_NAME]-EQUIP […" at bounding box center [282, 109] width 139 height 10
type textarea "x"
click at [237, 131] on div "Labels" at bounding box center [278, 131] width 124 height 9
paste input "Shim, Lower Platen, 16 GA, .055"
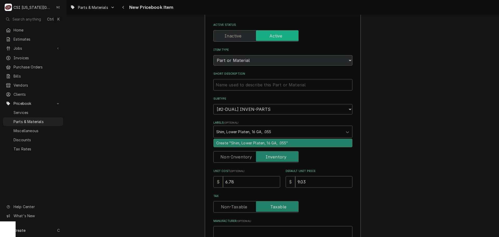
type input "Shim, Lower Platen, 16 GA, .055"
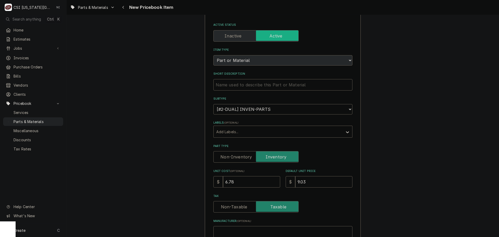
drag, startPoint x: 395, startPoint y: 112, endPoint x: 383, endPoint y: 109, distance: 12.3
click at [268, 88] on input "Short Description" at bounding box center [282, 84] width 139 height 11
paste input "Shim, Lower Platen, 16 GA, .055"
type textarea "x"
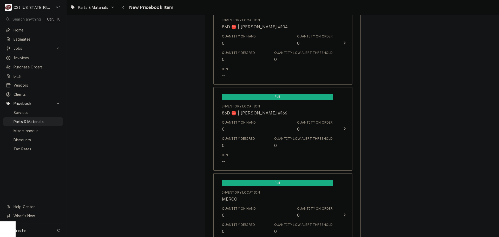
scroll to position [4917, 0]
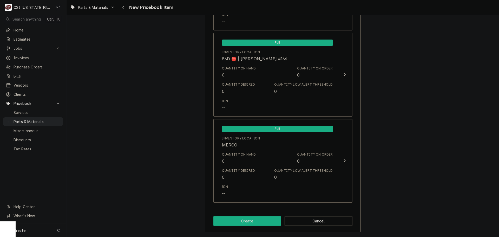
type input "Shim, Lower Platen, 16 GA, .055"
drag, startPoint x: 261, startPoint y: 217, endPoint x: 458, endPoint y: 117, distance: 221.6
click at [265, 217] on button "Create" at bounding box center [247, 221] width 68 height 10
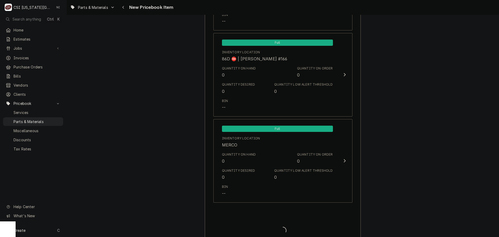
type textarea "x"
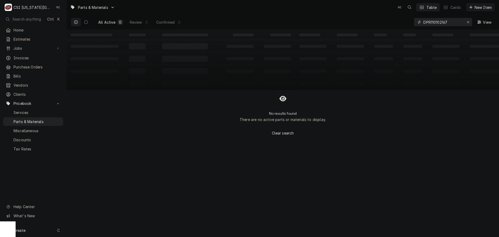
drag, startPoint x: 434, startPoint y: 22, endPoint x: 380, endPoint y: 24, distance: 54.1
click at [381, 24] on div "All Active 0 Review 0 Confirmed 0 DPR110102167 View" at bounding box center [283, 22] width 424 height 15
paste input "11015960"
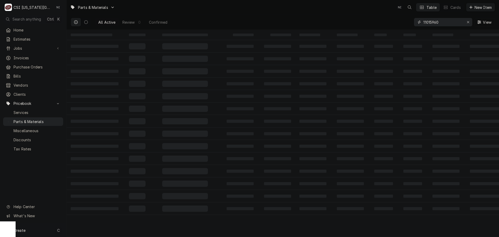
type input "11015960"
click at [40, 234] on div "Create C" at bounding box center [33, 230] width 66 height 14
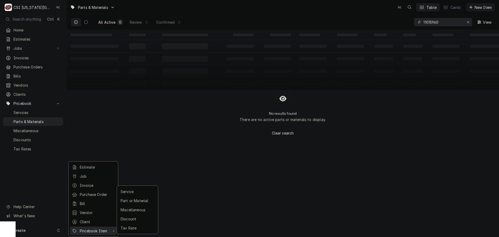
click at [87, 228] on div "Pricebook Item" at bounding box center [95, 230] width 30 height 5
click at [125, 198] on div "Part or Material" at bounding box center [137, 200] width 36 height 6
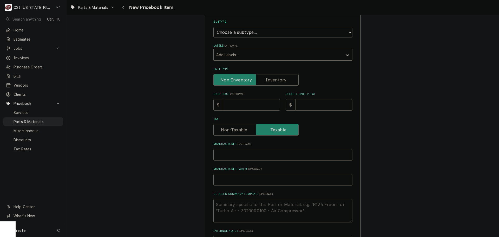
scroll to position [104, 0]
click at [241, 177] on input "Manufacturer Part # ( optional )" at bounding box center [282, 178] width 139 height 11
paste input "11015960"
type textarea "x"
type input "11015960"
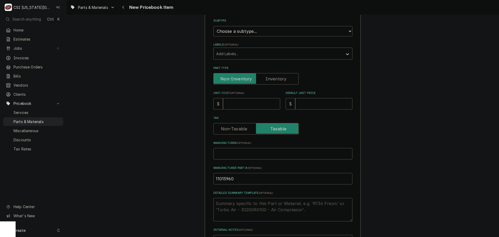
type textarea "x"
type input "D11015960"
type textarea "x"
type input "DO11015960"
type textarea "x"
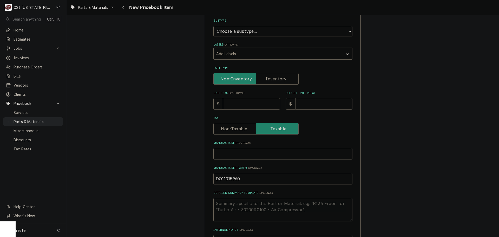
type input "DOU11015960"
type textarea "x"
type input "DOU-11015960"
click at [248, 105] on input "Unit Cost ( optional )" at bounding box center [251, 103] width 57 height 11
type textarea "x"
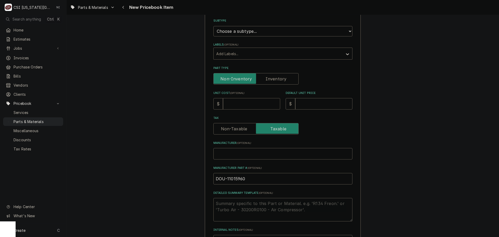
type input "5"
type textarea "x"
type input "53"
type textarea "x"
type input "53.2"
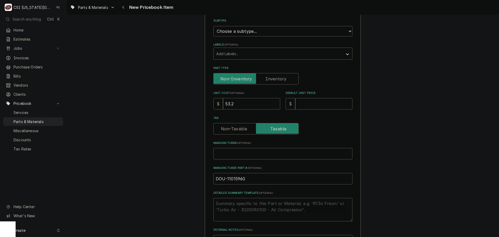
type textarea "x"
type input "53.26"
type textarea "x"
type input "7"
type textarea "x"
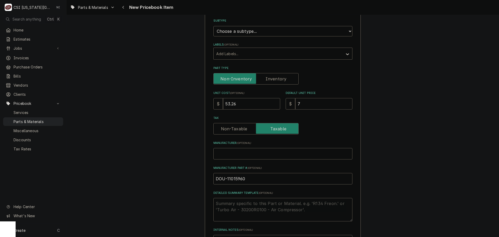
type input "71"
type textarea "x"
type input "71.0"
type textarea "x"
type input "71.01"
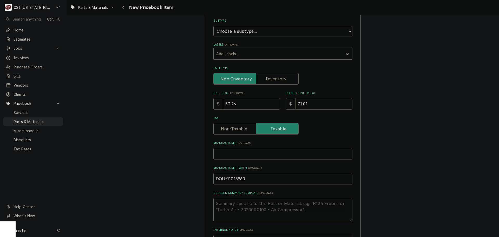
click at [272, 78] on label "Part Type" at bounding box center [255, 78] width 85 height 11
click at [272, 78] on input "Part Type" at bounding box center [256, 78] width 80 height 11
checkbox input "true"
type textarea "x"
click at [265, 33] on select "Choose a subtype... [#2-DUAL] AFTERHRS-WH-CHG-2 [#2-DUAL] BEV-EQUIP [#2-DUAL] B…" at bounding box center [282, 31] width 139 height 10
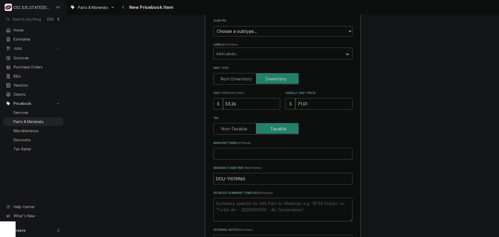
select select "45"
click at [213, 26] on select "Choose a subtype... [#2-DUAL] AFTERHRS-WH-CHG-2 [#2-DUAL] BEV-EQUIP [#2-DUAL] B…" at bounding box center [282, 31] width 139 height 10
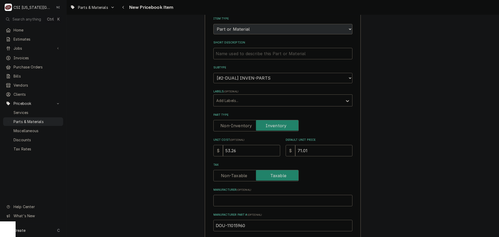
scroll to position [52, 0]
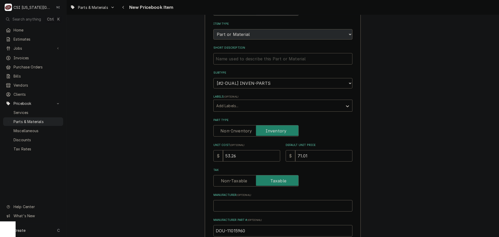
click at [251, 60] on input "Short Description" at bounding box center [282, 58] width 139 height 11
paste input "Post, Lower Platen, DP1100"
type textarea "x"
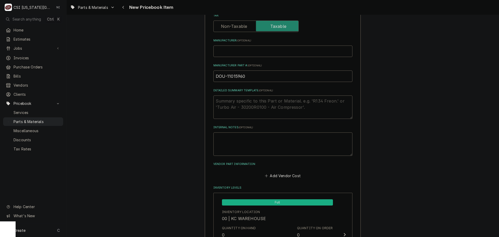
scroll to position [208, 0]
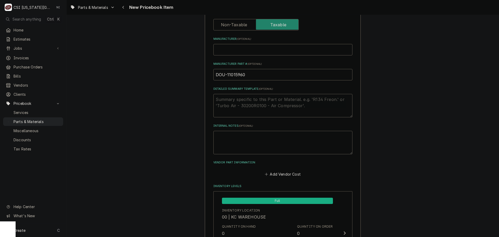
type input "Post, Lower Platen, DP1100"
drag, startPoint x: 239, startPoint y: 73, endPoint x: 195, endPoint y: 73, distance: 44.4
drag, startPoint x: 369, startPoint y: 82, endPoint x: 370, endPoint y: 87, distance: 5.2
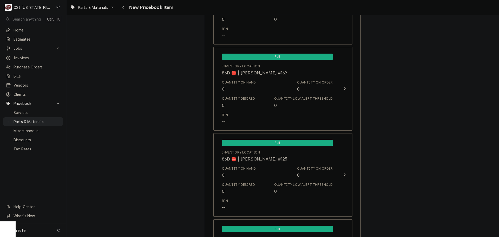
scroll to position [4917, 0]
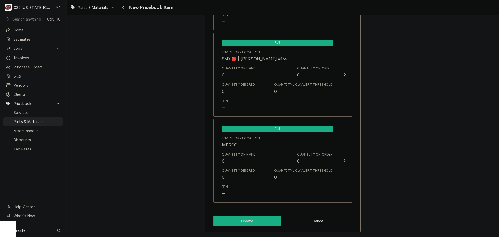
click at [237, 221] on button "Create" at bounding box center [247, 221] width 68 height 10
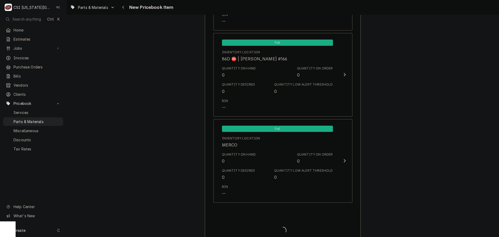
type textarea "x"
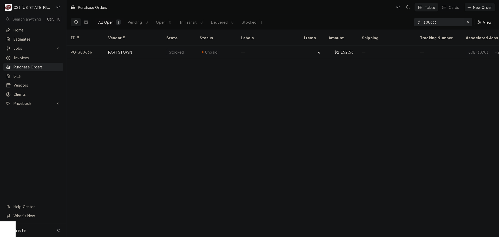
click at [470, 19] on button "Erase input" at bounding box center [467, 22] width 8 height 8
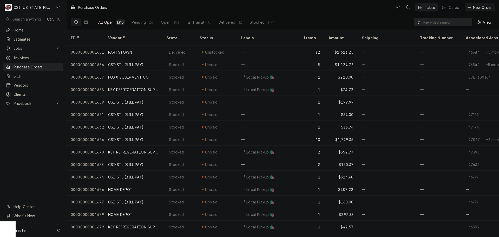
click at [434, 24] on input "Dynamic Content Wrapper" at bounding box center [446, 22] width 46 height 8
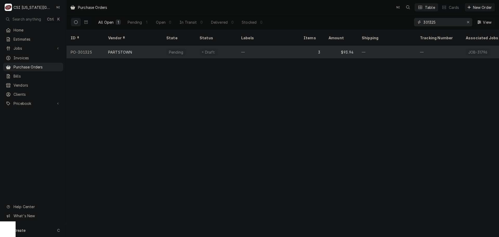
type input "301325"
click at [251, 46] on div "—" at bounding box center [268, 52] width 62 height 12
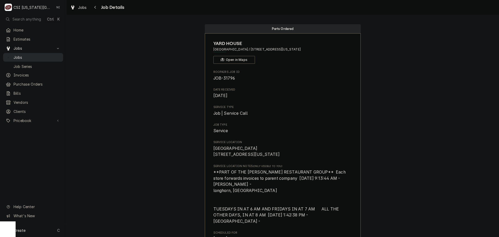
click at [46, 58] on div "Jobs" at bounding box center [33, 57] width 58 height 6
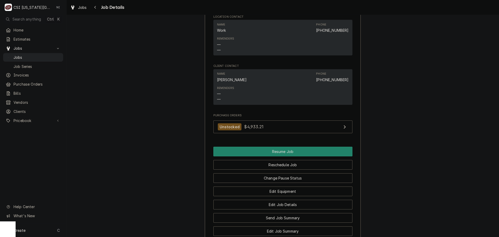
scroll to position [730, 0]
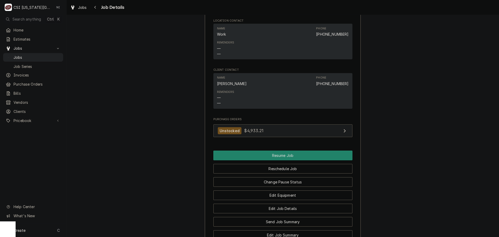
click at [291, 136] on link "Unstocked $4,933.21" at bounding box center [282, 130] width 139 height 13
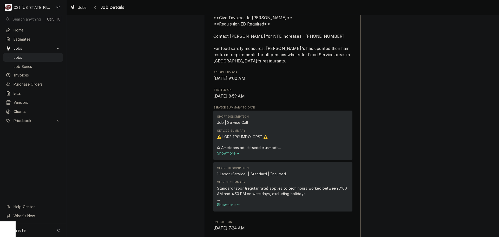
scroll to position [0, 0]
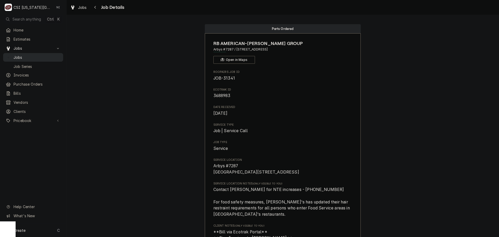
click at [24, 57] on span "Jobs" at bounding box center [37, 57] width 47 height 5
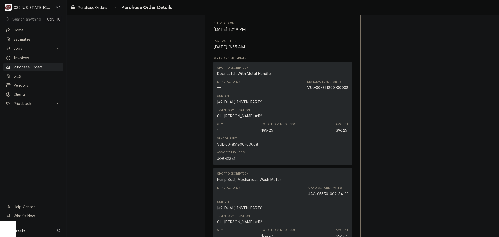
scroll to position [317, 0]
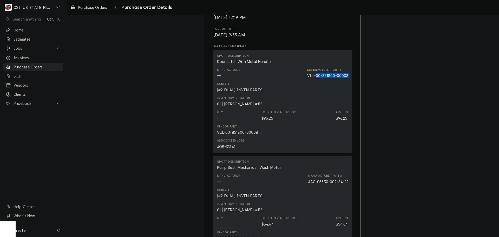
drag, startPoint x: 345, startPoint y: 91, endPoint x: 314, endPoint y: 93, distance: 31.0
click at [314, 78] on div "VUL-00-851800-00008" at bounding box center [327, 75] width 41 height 5
copy div "[PHONE_NUMBER]"
drag, startPoint x: 333, startPoint y: 93, endPoint x: 377, endPoint y: 73, distance: 48.6
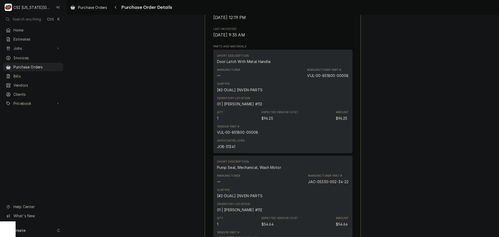
click at [336, 78] on div "VUL-00-851800-00008" at bounding box center [327, 75] width 41 height 5
drag, startPoint x: 347, startPoint y: 92, endPoint x: 317, endPoint y: 90, distance: 30.2
click at [314, 93] on div "Short Description Door Latch With Metal Handle Manufacturer — Manufacturer Part…" at bounding box center [282, 101] width 139 height 103
copy div "00-851800-00008"
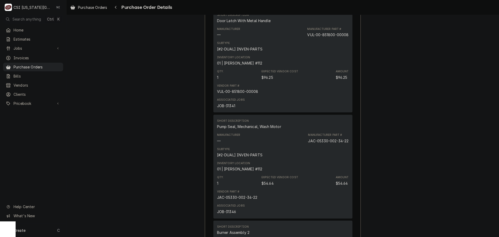
scroll to position [286, 0]
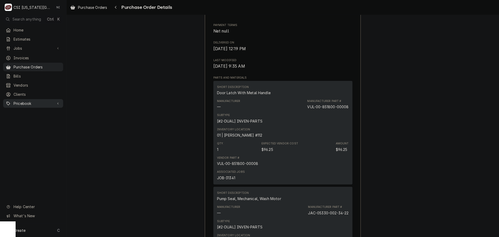
click at [28, 100] on span "Pricebook" at bounding box center [33, 102] width 39 height 5
click at [35, 119] on span "Parts & Materials" at bounding box center [37, 121] width 47 height 5
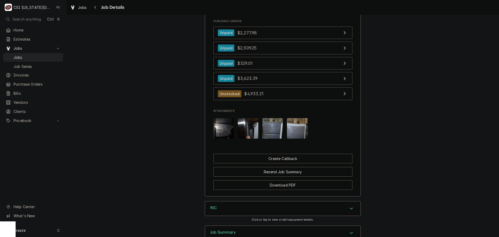
scroll to position [597, 0]
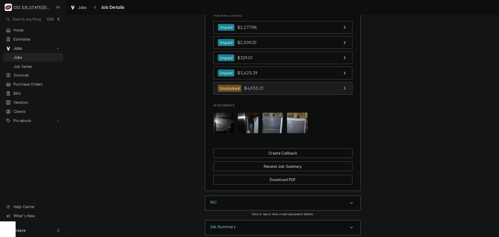
click at [302, 95] on link "Unstocked $4,933.21" at bounding box center [282, 88] width 139 height 13
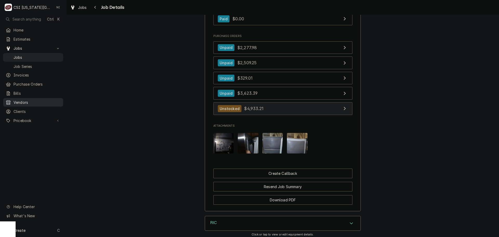
scroll to position [545, 0]
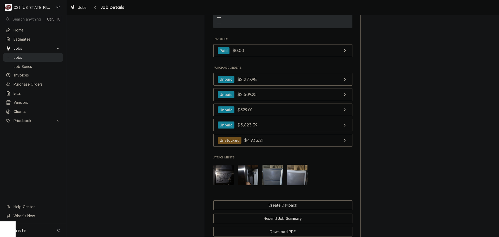
click at [37, 59] on link "Jobs" at bounding box center [33, 57] width 60 height 9
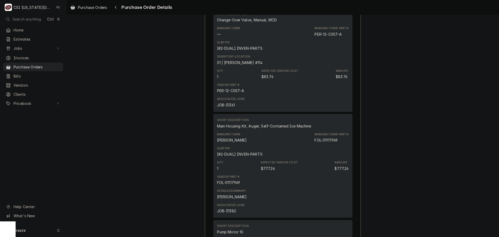
scroll to position [1013, 0]
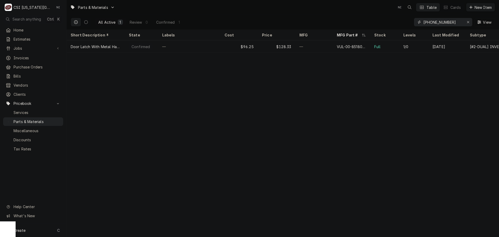
drag, startPoint x: 459, startPoint y: 23, endPoint x: 372, endPoint y: 25, distance: 86.7
click at [372, 25] on div "All Active 1 Review 0 Confirmed 1 00-851800-00008 View" at bounding box center [283, 22] width 424 height 15
paste input "140402"
type input "140402"
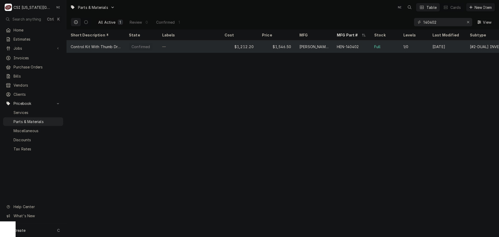
click at [268, 48] on div "$1,546.50" at bounding box center [276, 46] width 37 height 12
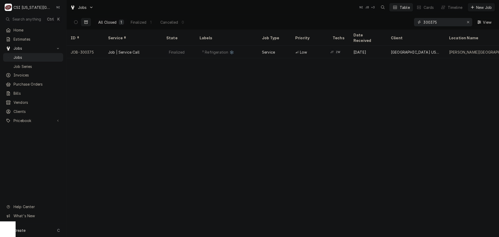
drag, startPoint x: 442, startPoint y: 22, endPoint x: 355, endPoint y: 22, distance: 87.2
click at [360, 23] on div "All Closed 1 Finalized 1 Cancelled 0 300375 View" at bounding box center [283, 22] width 424 height 15
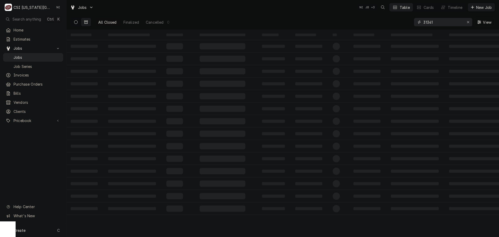
type input "31341"
click at [73, 21] on button "Dynamic Content Wrapper" at bounding box center [76, 22] width 10 height 8
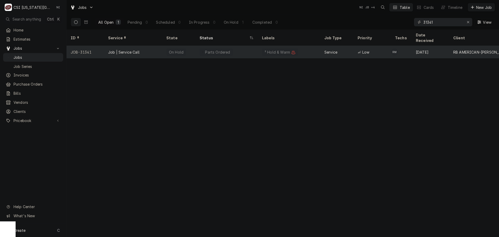
click at [246, 48] on div "Parts Ordered" at bounding box center [226, 52] width 62 height 12
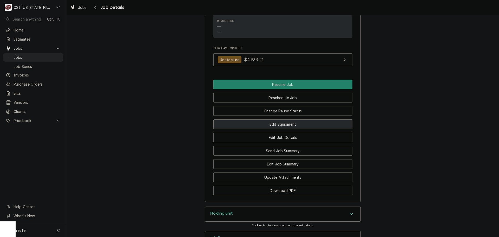
scroll to position [800, 0]
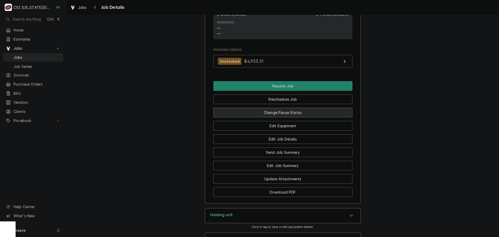
click at [297, 117] on button "Change Pause Status" at bounding box center [282, 112] width 139 height 10
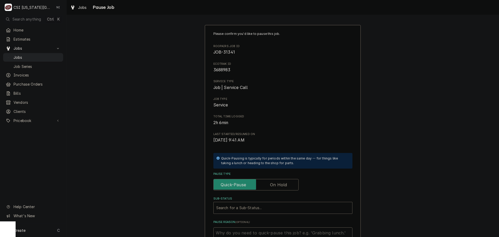
drag, startPoint x: 280, startPoint y: 185, endPoint x: 277, endPoint y: 201, distance: 15.8
click at [280, 187] on label "Pause Type" at bounding box center [255, 184] width 85 height 11
click at [280, 187] on input "Pause Type" at bounding box center [256, 184] width 80 height 11
checkbox input "true"
click at [275, 211] on div "Sub-Status" at bounding box center [277, 207] width 123 height 9
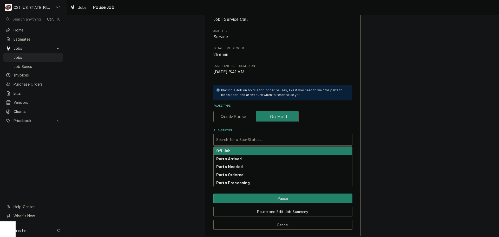
scroll to position [72, 0]
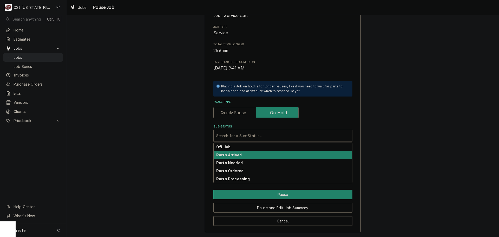
click at [244, 156] on div "Parts Arrived" at bounding box center [282, 155] width 138 height 8
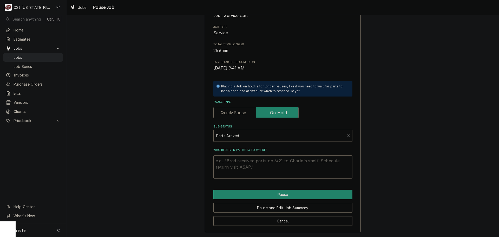
drag, startPoint x: 244, startPoint y: 156, endPoint x: 247, endPoint y: 159, distance: 4.8
click at [245, 160] on textarea "Who received part(s) & to where?" at bounding box center [282, 166] width 139 height 23
type textarea "x"
type textarea "p"
type textarea "x"
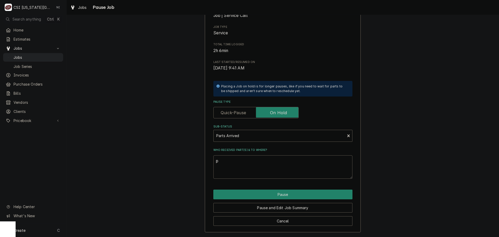
type textarea "pa"
type textarea "x"
type textarea "par"
type textarea "x"
type textarea "part"
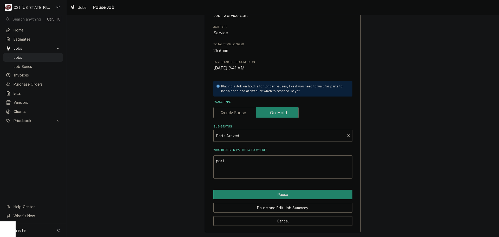
type textarea "x"
type textarea "parts"
type textarea "x"
type textarea "parts"
type textarea "x"
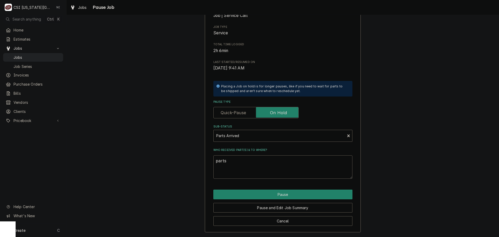
type textarea "parts o"
type textarea "x"
type textarea "parts on"
type textarea "x"
type textarea "parts on"
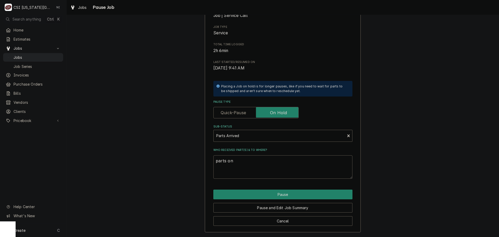
type textarea "x"
type textarea "parts on M"
type textarea "x"
type textarea "parts on Me"
type textarea "x"
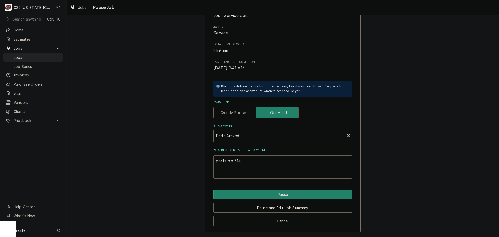
type textarea "parts on Men"
type textarea "x"
type textarea "parts on Mend"
type textarea "x"
type textarea "parts on Mendo"
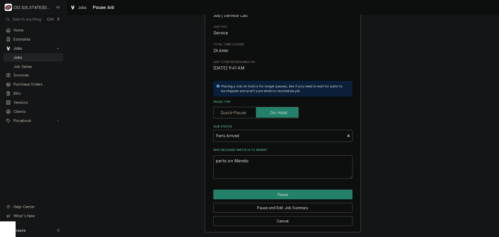
type textarea "x"
type textarea "parts on Mendon"
type textarea "x"
type textarea "parts on Mendon"
type textarea "x"
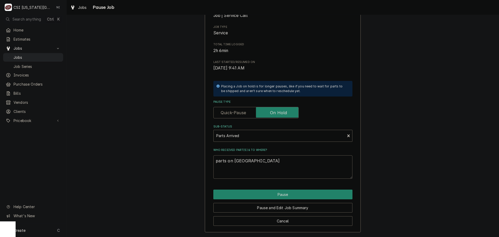
type textarea "parts on Mendon s"
type textarea "x"
type textarea "parts on Mendon sh"
type textarea "x"
type textarea "parts on Mendon she"
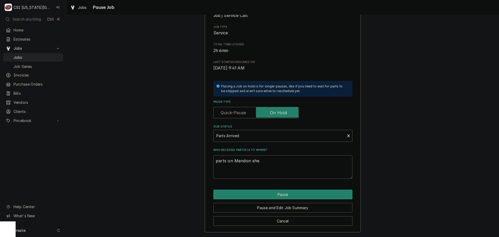
type textarea "x"
type textarea "parts on Mendon shel"
type textarea "x"
type textarea "parts on Mendon shelf"
click at [291, 196] on button "Pause" at bounding box center [282, 194] width 139 height 10
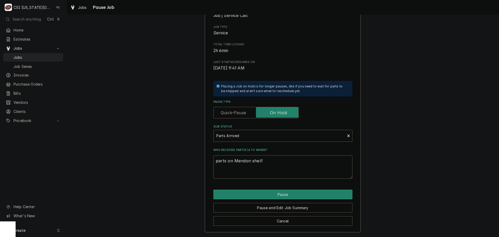
type textarea "x"
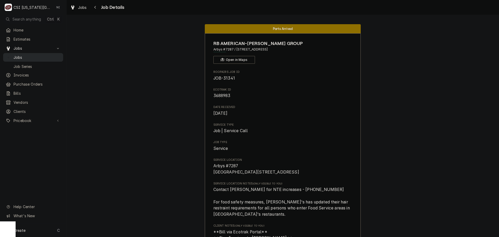
click at [37, 57] on span "Jobs" at bounding box center [37, 57] width 47 height 5
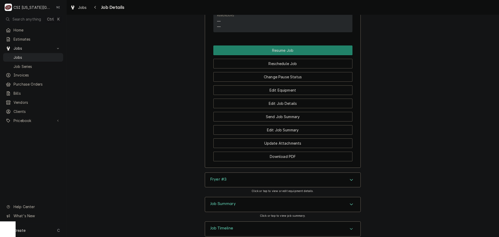
scroll to position [803, 0]
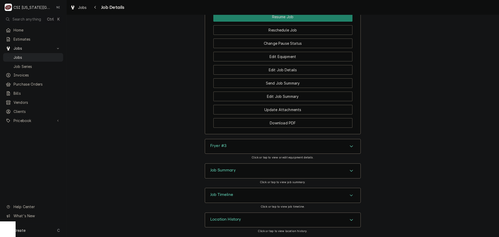
click at [341, 145] on div "Fryer #3" at bounding box center [282, 146] width 155 height 15
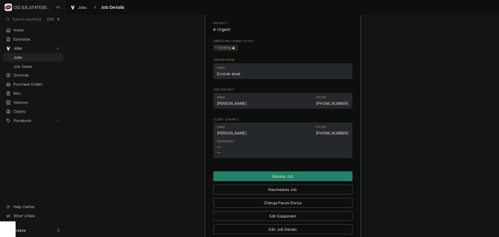
scroll to position [648, 0]
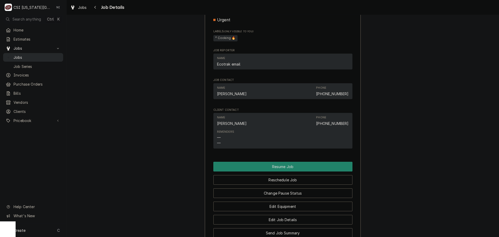
click at [53, 56] on span "Jobs" at bounding box center [37, 57] width 47 height 5
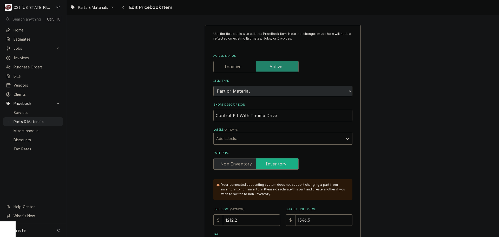
type textarea "x"
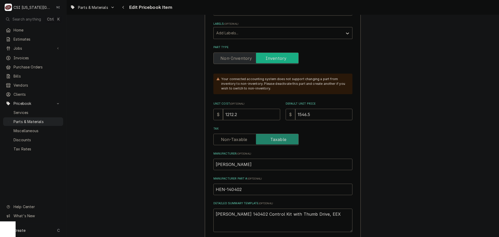
scroll to position [130, 0]
drag, startPoint x: 235, startPoint y: 117, endPoint x: 189, endPoint y: 117, distance: 46.5
type input "1"
type textarea "x"
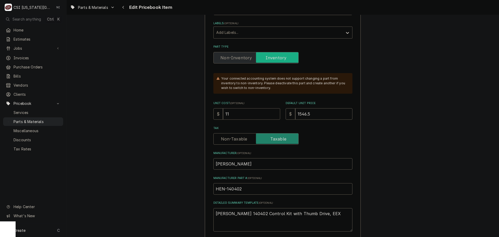
type input "115"
type textarea "x"
type input "1158"
type textarea "x"
type input "1158.3"
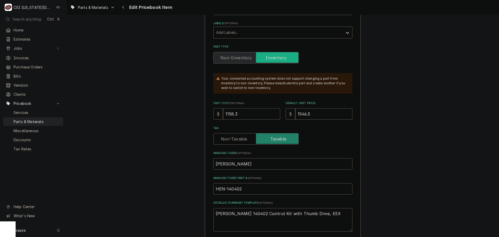
type textarea "x"
type input "1158.39"
type textarea "x"
type input "1"
type textarea "x"
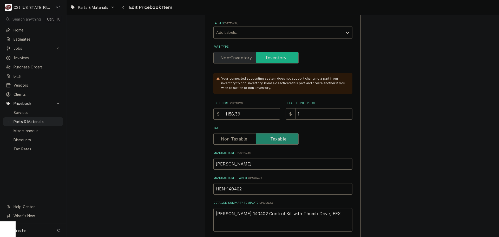
type input "12"
type textarea "x"
type input "128"
type textarea "x"
type input "1287"
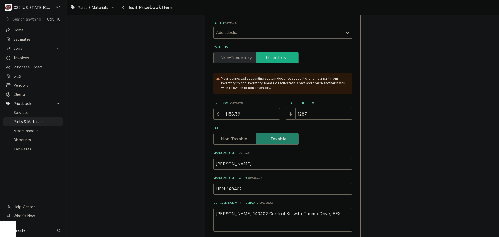
type textarea "x"
type input "1287.1"
type textarea "x"
type input "1287.10"
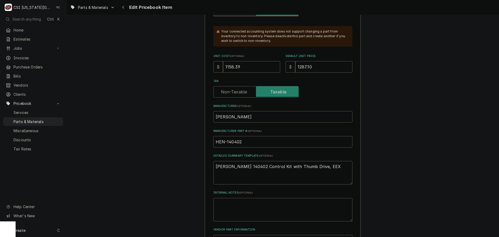
scroll to position [312, 0]
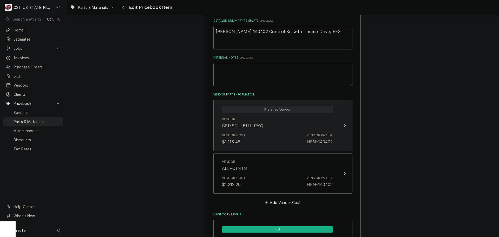
click at [318, 139] on div "HEN-140402" at bounding box center [319, 141] width 26 height 6
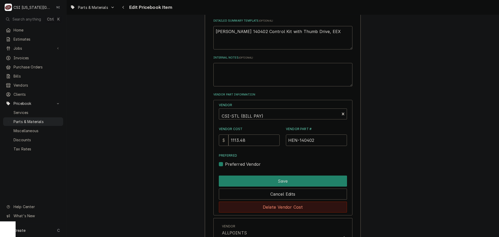
click at [304, 202] on button "Delete Vendor Cost" at bounding box center [283, 206] width 128 height 11
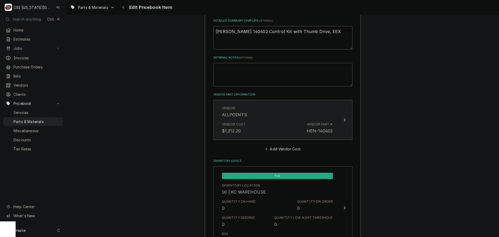
click at [297, 131] on div "Vendor Cost $1,212.20 Vendor Part # HEN-140402" at bounding box center [277, 128] width 111 height 16
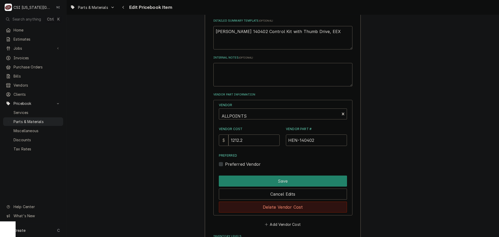
click at [306, 201] on button "Delete Vendor Cost" at bounding box center [283, 206] width 128 height 11
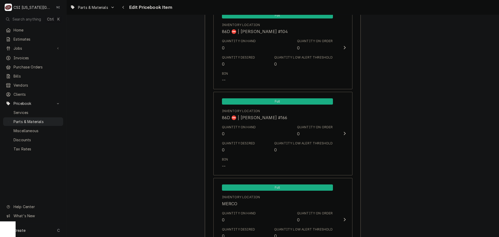
scroll to position [5033, 0]
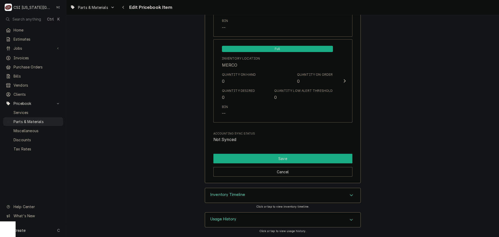
click at [292, 160] on button "Save" at bounding box center [282, 158] width 139 height 10
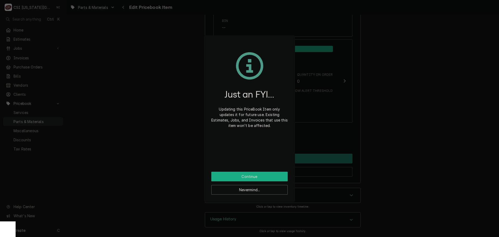
click at [265, 176] on button "Continue" at bounding box center [249, 176] width 76 height 10
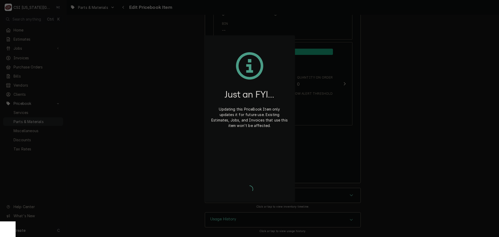
type textarea "x"
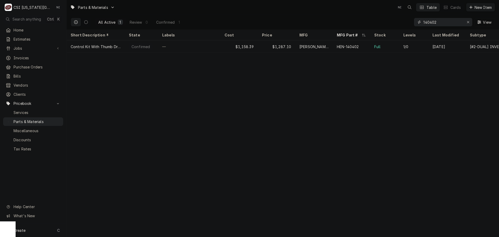
drag, startPoint x: 441, startPoint y: 22, endPoint x: 368, endPoint y: 25, distance: 73.3
click at [372, 23] on div "All Active 1 Review 0 Confirmed 1 140402 View" at bounding box center [283, 22] width 424 height 15
paste input "60130101"
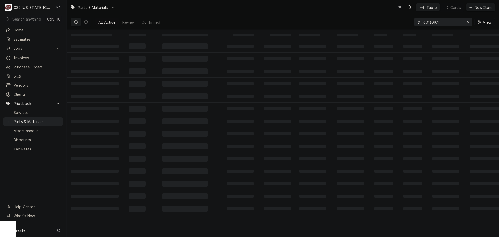
type input "60130101"
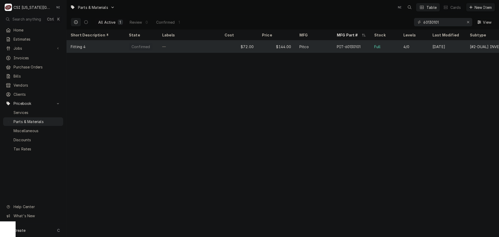
click at [410, 46] on div "4/0" at bounding box center [413, 46] width 29 height 12
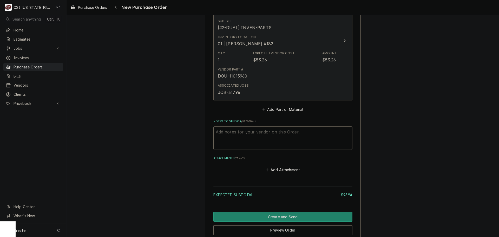
scroll to position [493, 0]
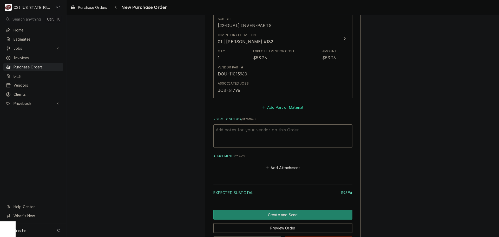
click at [277, 108] on button "Add Part or Material" at bounding box center [282, 106] width 43 height 7
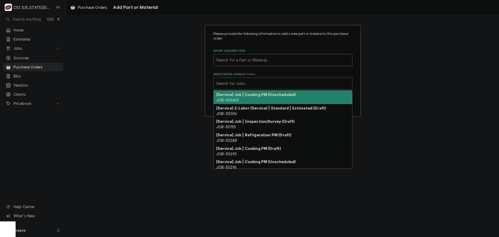
click at [262, 83] on div "Associated Jobs" at bounding box center [282, 83] width 133 height 9
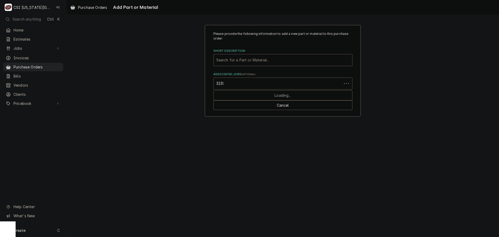
type input "32305"
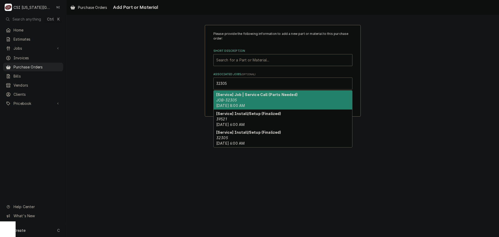
click at [240, 100] on div "[Service] Job | Service Call (Parts Needed) JOB-32305 Tue, Aug 26th, 2025 - 8:0…" at bounding box center [282, 99] width 138 height 19
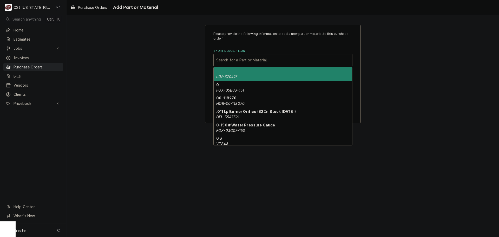
click at [236, 64] on div "Short Description" at bounding box center [282, 59] width 133 height 9
paste input "140402"
type input "140402"
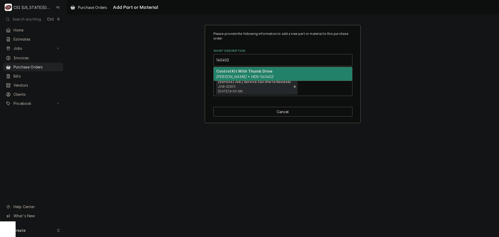
click at [237, 75] on em "Henny Penny • HEN-140402" at bounding box center [244, 76] width 57 height 4
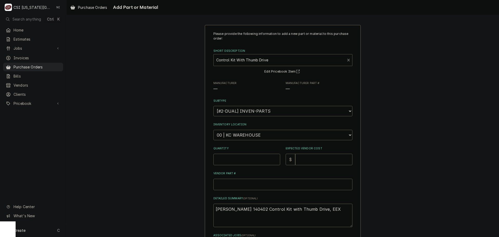
type textarea "x"
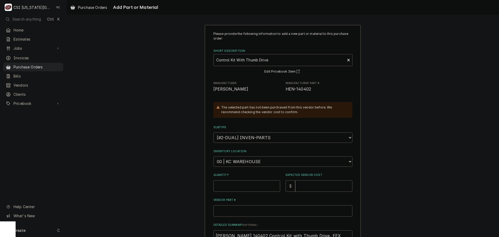
click at [252, 163] on select "Choose a location... 00 | KC WAREHOUSE 00 | MAIN WAREHOUSE 01 | BRIAN BREAZIER …" at bounding box center [282, 161] width 139 height 10
select select "2782"
click at [213, 156] on select "Choose a location... 00 | KC WAREHOUSE 00 | MAIN WAREHOUSE 01 | BRIAN BREAZIER …" at bounding box center [282, 161] width 139 height 10
click at [235, 183] on input "Quantity" at bounding box center [246, 185] width 67 height 11
type textarea "x"
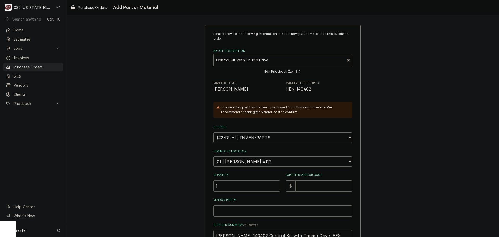
type input "1"
type textarea "x"
type input "1"
type textarea "x"
type input "11"
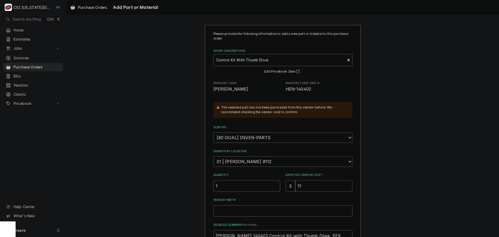
type textarea "x"
type input "115"
type textarea "x"
type input "1158"
type textarea "x"
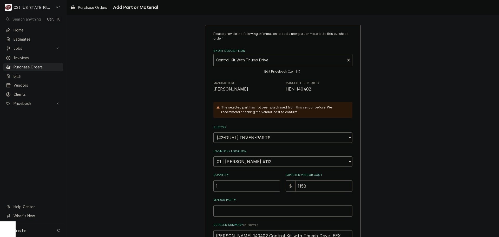
type input "1158.3"
type textarea "x"
type input "1158.39"
drag, startPoint x: 309, startPoint y: 89, endPoint x: 284, endPoint y: 91, distance: 25.2
click at [285, 91] on span "HEN-140402" at bounding box center [318, 89] width 67 height 6
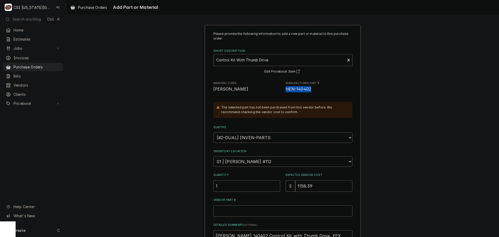
copy span "HEN-140402"
click at [265, 211] on input "Vendor Part #" at bounding box center [282, 210] width 139 height 11
paste input "HEN-140402"
type textarea "x"
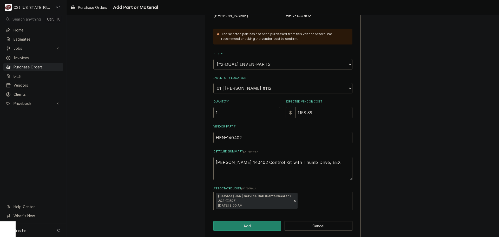
scroll to position [78, 0]
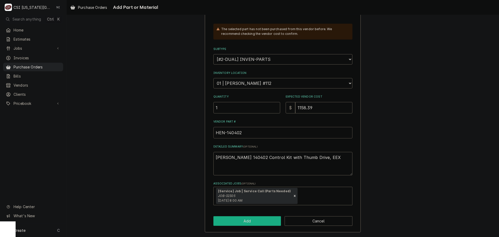
type input "HEN-140402"
click at [264, 221] on button "Add" at bounding box center [247, 221] width 68 height 10
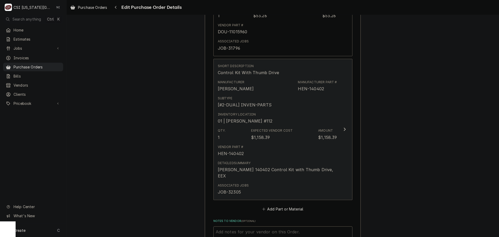
scroll to position [561, 0]
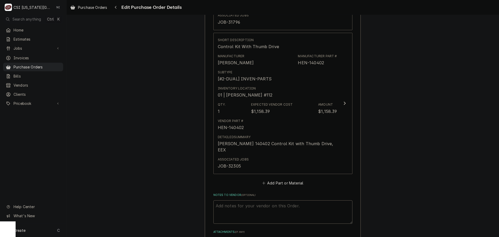
type textarea "x"
drag, startPoint x: 295, startPoint y: 177, endPoint x: 295, endPoint y: 174, distance: 2.9
click at [295, 179] on button "Add Part or Material" at bounding box center [282, 182] width 43 height 7
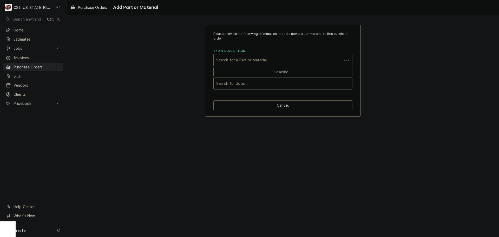
click at [250, 62] on div "Short Description" at bounding box center [277, 59] width 123 height 9
paste input "60130101"
type input "60130101"
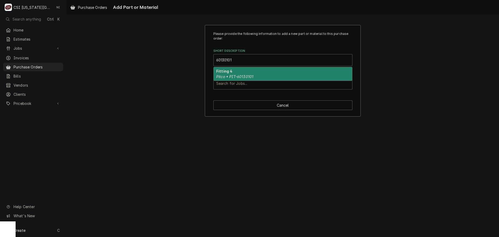
click at [243, 73] on div "Fitting 4 Pitco • PIT-60130101" at bounding box center [282, 74] width 138 height 14
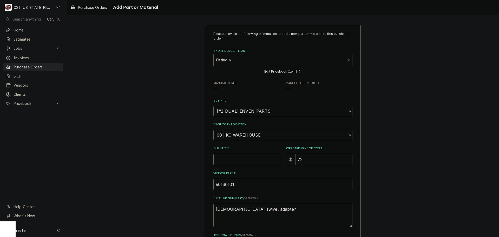
type textarea "x"
drag, startPoint x: 246, startPoint y: 132, endPoint x: 241, endPoint y: 131, distance: 4.5
click at [246, 132] on select "Choose a location... 00 | KC WAREHOUSE 00 | MAIN WAREHOUSE 01 | BRIAN BREAZIER …" at bounding box center [282, 135] width 139 height 10
select select "2705"
click at [213, 130] on select "Choose a location... 00 | KC WAREHOUSE 00 | MAIN WAREHOUSE 01 | BRIAN BREAZIER …" at bounding box center [282, 135] width 139 height 10
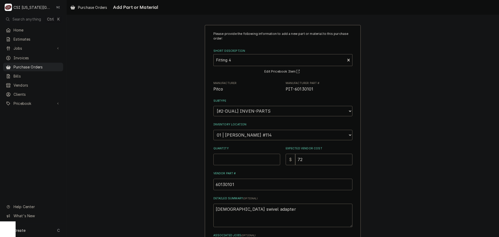
click at [245, 158] on input "Quantity" at bounding box center [246, 158] width 67 height 11
type textarea "x"
type input "1"
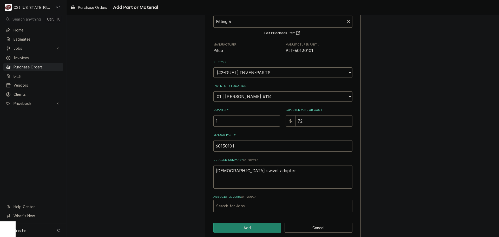
scroll to position [45, 0]
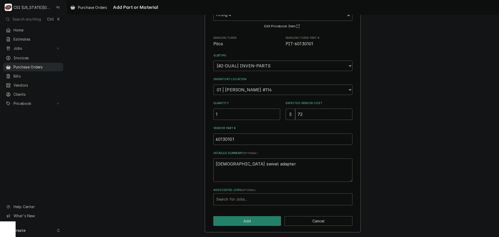
click at [53, 65] on span "Purchase Orders" at bounding box center [37, 66] width 47 height 5
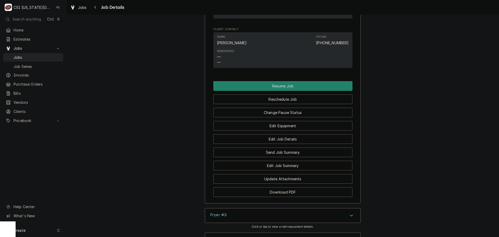
scroll to position [803, 0]
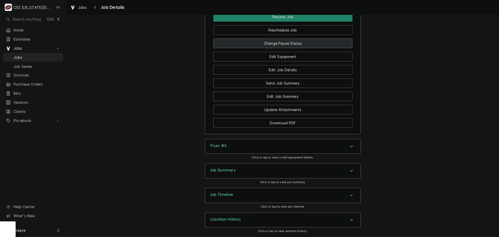
click at [287, 42] on button "Change Pause Status" at bounding box center [282, 43] width 139 height 10
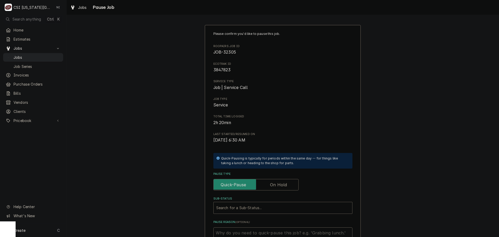
click at [272, 185] on label "Pause Type" at bounding box center [255, 184] width 85 height 11
click at [272, 185] on input "Pause Type" at bounding box center [256, 184] width 80 height 11
checkbox input "true"
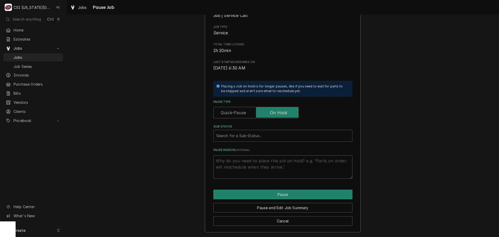
click at [266, 134] on div "Sub-Status" at bounding box center [282, 135] width 133 height 9
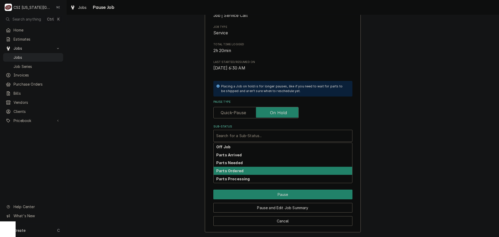
click at [233, 172] on strong "Parts Ordered" at bounding box center [229, 170] width 27 height 4
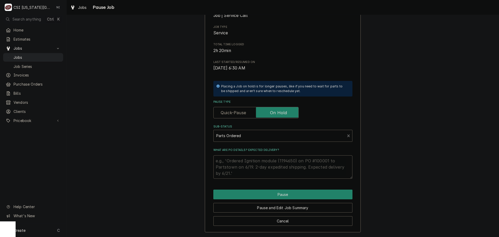
click at [232, 162] on textarea "What are PO details? Expected delivery?" at bounding box center [282, 166] width 139 height 23
type textarea "x"
type textarea "p"
type textarea "x"
type textarea "pA"
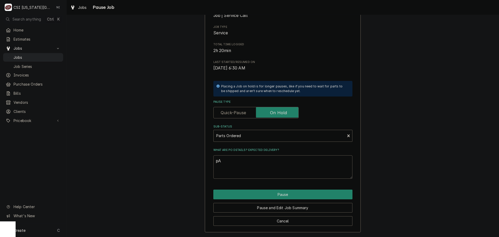
type textarea "x"
type textarea "p"
type textarea "x"
type textarea "p"
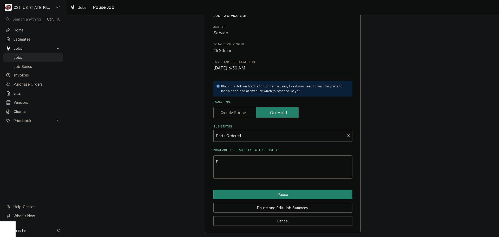
type textarea "x"
type textarea "pA"
type textarea "x"
type textarea "pAR"
type textarea "x"
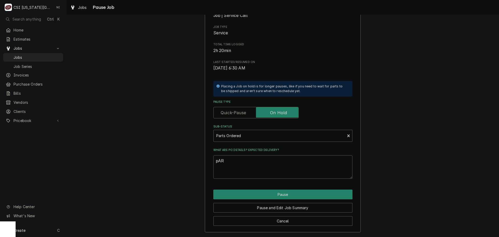
type textarea "pART"
type textarea "x"
type textarea "pARTS"
type textarea "x"
type textarea "pARTS"
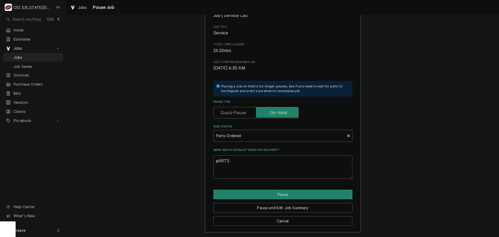
type textarea "x"
type textarea "pARTS"
type textarea "x"
type textarea "pART"
type textarea "x"
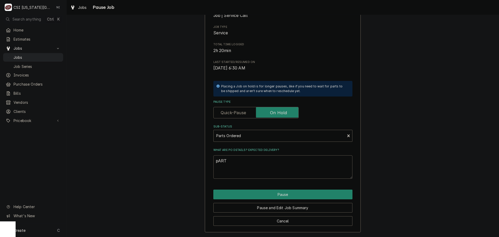
type textarea "pAR"
type textarea "x"
type textarea "pA"
type textarea "x"
type textarea "p"
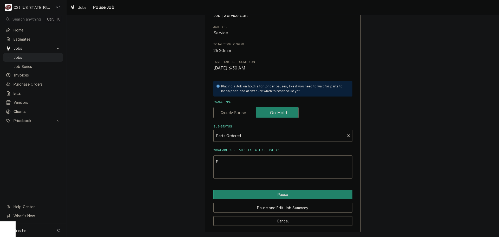
type textarea "x"
type textarea "P"
type textarea "x"
type textarea "Pa"
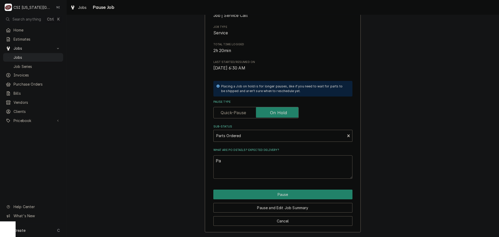
type textarea "x"
type textarea "Pas"
type textarea "x"
type textarea "Pasr"
type textarea "x"
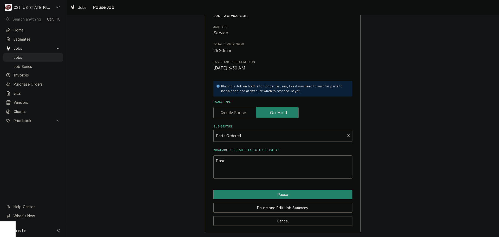
type textarea "Pasrt"
type textarea "x"
type textarea "Pasrts"
type textarea "x"
type textarea "Pasrts"
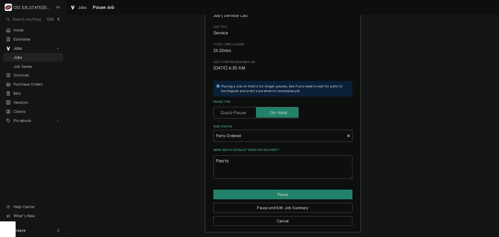
type textarea "x"
type textarea "Pasrts"
type textarea "x"
type textarea "Pasrt"
type textarea "x"
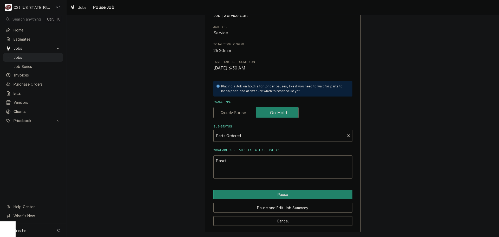
type textarea "Pasr"
type textarea "x"
type textarea "Pas"
type textarea "x"
type textarea "Pa"
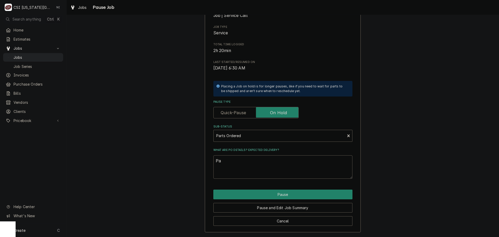
type textarea "x"
type textarea "Par"
type textarea "x"
type textarea "Part"
type textarea "x"
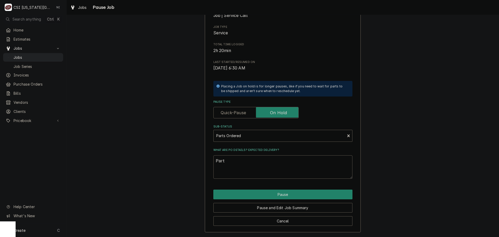
type textarea "Parts"
type textarea "x"
type textarea "Parts"
type textarea "x"
type textarea "Parts o"
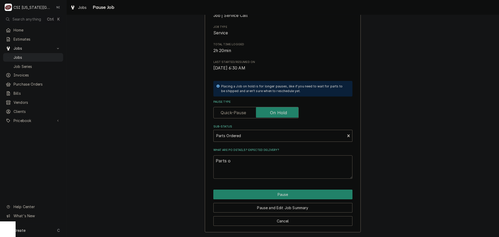
type textarea "x"
type textarea "Parts or"
type textarea "x"
type textarea "Parts ord"
type textarea "x"
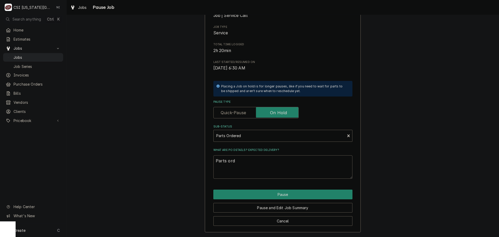
type textarea "Parts orde"
type textarea "x"
type textarea "Parts order"
type textarea "x"
type textarea "Parts ordere"
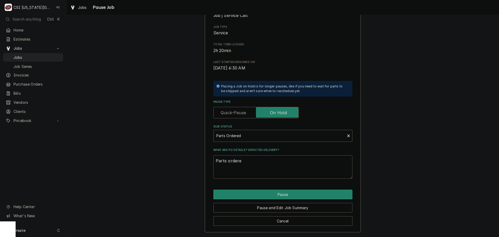
type textarea "x"
type textarea "Parts ordered"
type textarea "x"
type textarea "Parts ordered"
type textarea "x"
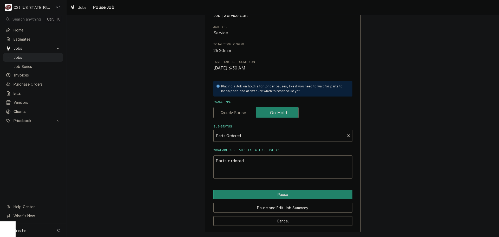
type textarea "Parts ordered o"
type textarea "x"
type textarea "Parts ordered on"
type textarea "x"
type textarea "Parts ordered on"
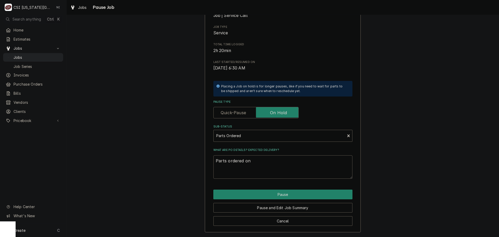
type textarea "x"
type textarea "Parts ordered on P"
type textarea "x"
type textarea "Parts ordered on PO"
type textarea "x"
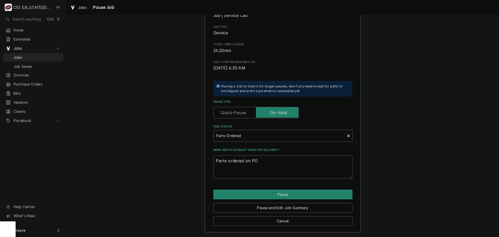
type textarea "Parts ordered on PO"
type textarea "x"
type textarea "Parts ordered on PO 3"
type textarea "x"
type textarea "Parts ordered on PO 31"
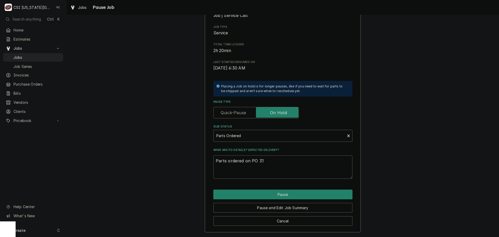
type textarea "x"
type textarea "Parts ordered on PO 310"
type textarea "x"
type textarea "Parts ordered on PO 3103"
type textarea "x"
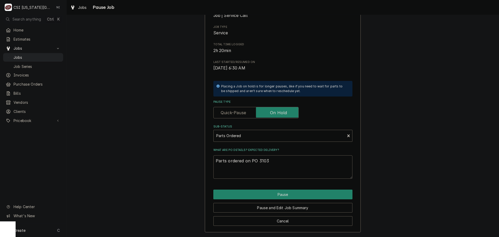
type textarea "Parts ordered on PO 31032"
type textarea "x"
type textarea "Parts ordered on PO 310325"
click at [315, 198] on button "Pause" at bounding box center [282, 194] width 139 height 10
type textarea "x"
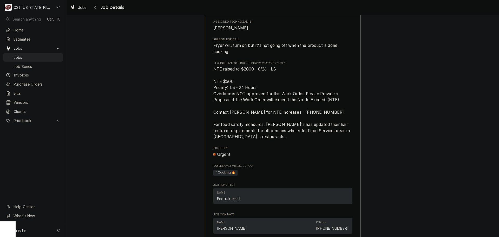
scroll to position [675, 0]
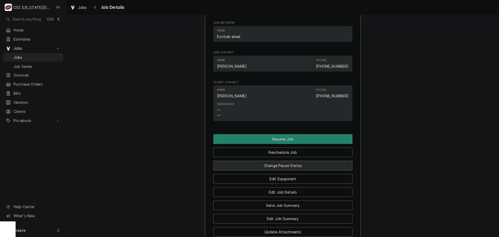
click at [282, 170] on button "Change Pause Status" at bounding box center [282, 165] width 139 height 10
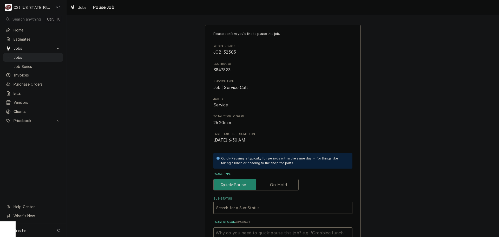
click at [279, 181] on label "Pause Type" at bounding box center [255, 184] width 85 height 11
click at [279, 181] on input "Pause Type" at bounding box center [256, 184] width 80 height 11
checkbox input "true"
click at [266, 206] on div "Sub-Status" at bounding box center [277, 207] width 123 height 9
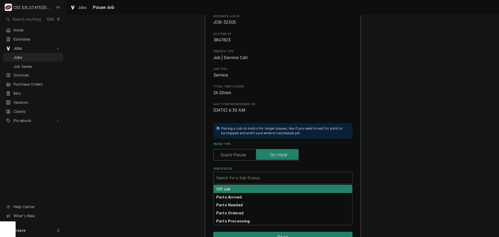
scroll to position [72, 0]
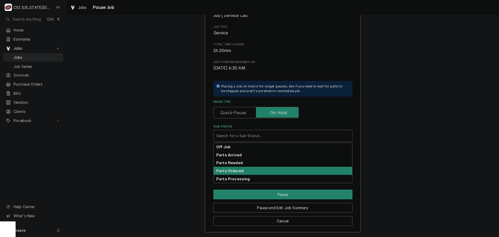
click at [241, 170] on div "Parts Ordered" at bounding box center [282, 170] width 138 height 8
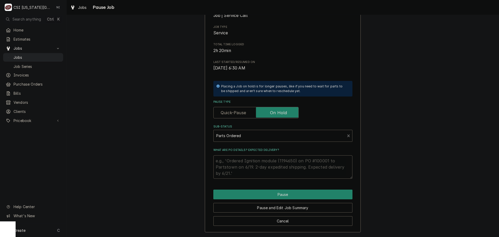
click at [241, 162] on textarea "What are PO details? Expected delivery?" at bounding box center [282, 166] width 139 height 23
type textarea "x"
type textarea "E"
type textarea "x"
type textarea "ET"
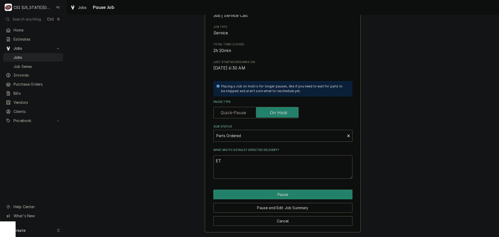
type textarea "x"
type textarea "ETA"
type textarea "x"
type textarea "ETA"
type textarea "x"
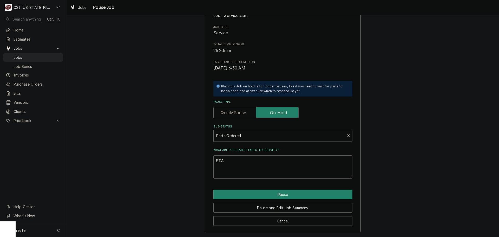
type textarea "ETA 2"
type textarea "x"
type textarea "ETA 27"
type textarea "x"
type textarea "ETA 27-"
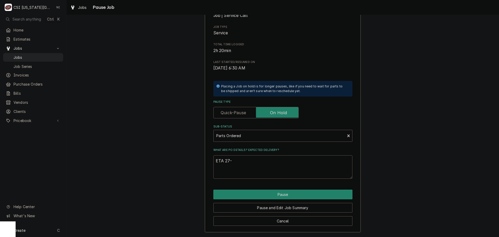
type textarea "x"
type textarea "ETA 27-2"
type textarea "x"
type textarea "ETA 27-29"
type textarea "x"
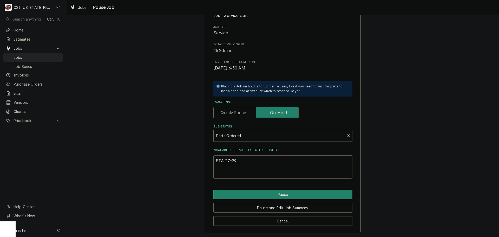
type textarea "ETA 27-29"
type textarea "x"
type textarea "ETA 27-29 d"
type textarea "x"
type textarea "ETA 27-29 da"
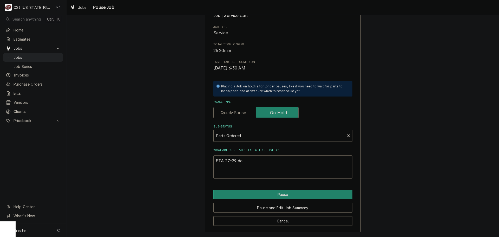
type textarea "x"
type textarea "ETA 27-29 day"
type textarea "x"
type textarea "ETA 27-29 day"
type textarea "x"
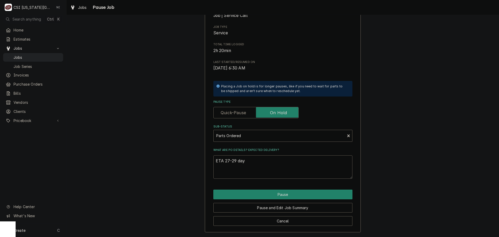
type textarea "ETA 27-29 day o"
type textarea "x"
type textarea "ETA 27-29 day on"
type textarea "x"
type textarea "ETA 27-29 day on"
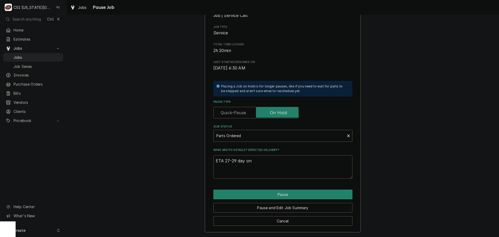
type textarea "x"
type textarea "ETA 27-29 day on PO"
type textarea "x"
type textarea "ETA 27-29 day on PO"
type textarea "x"
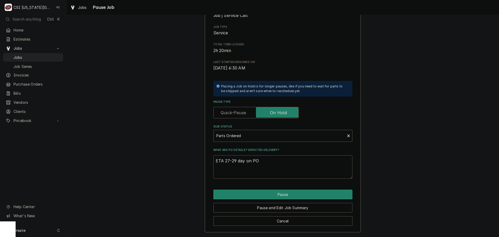
type textarea "ETA 27-29 day on PO 3"
type textarea "x"
type textarea "ETA 27-29 day on PO 30"
type textarea "x"
type textarea "ETA 27-29 day on PO 301"
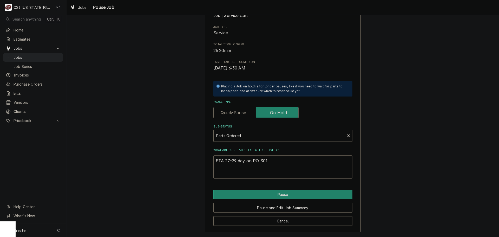
type textarea "x"
type textarea "ETA 27-29 day on PO 3013"
type textarea "x"
type textarea "ETA 27-29 day on PO 30132"
type textarea "x"
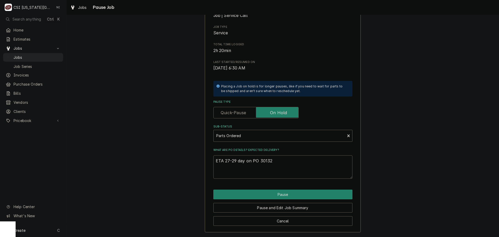
type textarea "ETA 27-29 day on PO 301325"
type textarea "x"
type textarea "ETA 27-29 day on PO 301325,"
type textarea "x"
type textarea "ETA 27-29 day on PO 301325,"
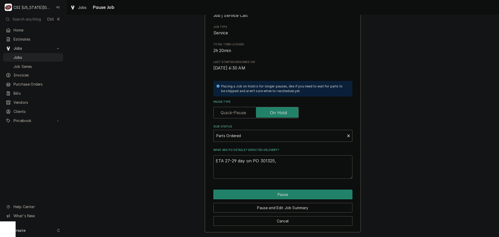
type textarea "x"
type textarea "ETA 27-29 day on PO 301325, p"
type textarea "x"
type textarea "ETA 27-29 day on PO 301325,"
type textarea "x"
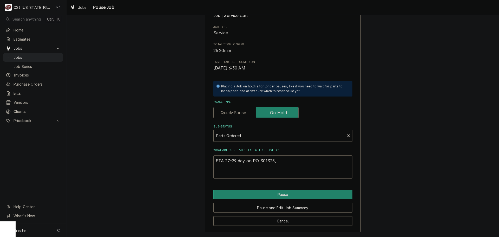
type textarea "ETA 27-29 day on PO 301325, P"
type textarea "x"
type textarea "ETA 27-29 day on PO 301325, Pe"
type textarea "x"
type textarea "ETA 27-29 day on PO 301325, Per"
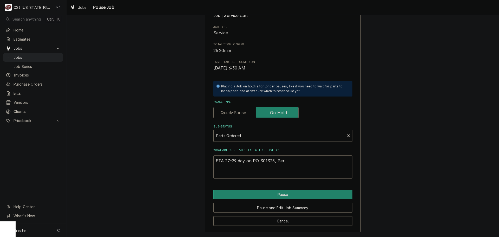
type textarea "x"
type textarea "ETA 27-29 day on PO 301325, Per"
type textarea "x"
type textarea "ETA 27-29 day on PO 301325, Per p"
type textarea "x"
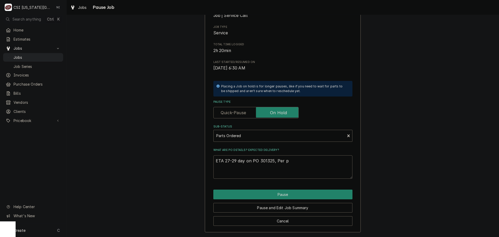
type textarea "ETA 27-29 day on PO 301325, Per pa"
type textarea "x"
type textarea "ETA 27-29 day on PO 301325, Per par"
type textarea "x"
type textarea "ETA 27-29 day on PO 301325, Per part"
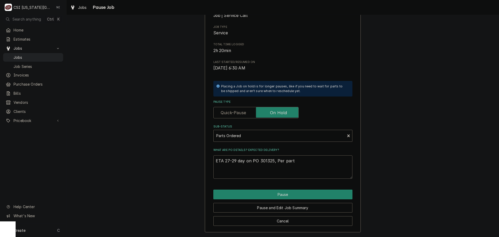
type textarea "x"
type textarea "ETA 27-29 day on PO 301325, Per parts"
type textarea "x"
type textarea "ETA 27-29 day on PO 301325, Per partst"
type textarea "x"
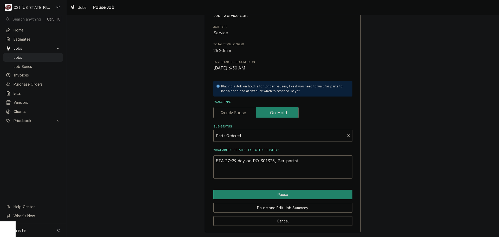
type textarea "ETA 27-29 day on PO 301325, Per partsto"
type textarea "x"
type textarea "ETA 27-29 day on PO 301325, Per partstow"
type textarea "x"
type textarea "ETA 27-29 day on PO 301325, Per partstown"
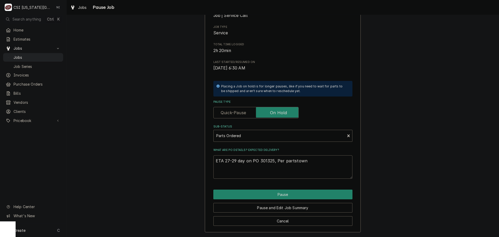
type textarea "x"
type textarea "ETA 27-29 day on PO 301325, Per partstown."
type textarea "x"
type textarea "ETA 27-29 day on PO 301325, Per partstown."
type textarea "x"
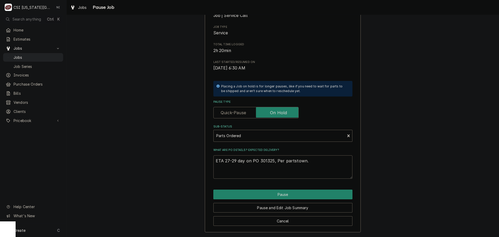
type textarea "ETA 27-29 day on PO 301325, Per partstown."
type textarea "x"
type textarea "ETA 27-29 day on PO 301325, Per partstown"
type textarea "x"
type textarea "ETA 27-29 day on PO 301325, Per partstow"
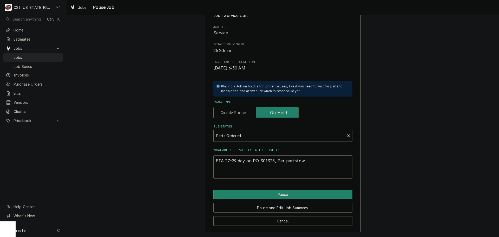
type textarea "x"
type textarea "ETA 27-29 day on PO 301325, Per partsto"
type textarea "x"
type textarea "ETA 27-29 day on PO 301325, Per partst"
type textarea "x"
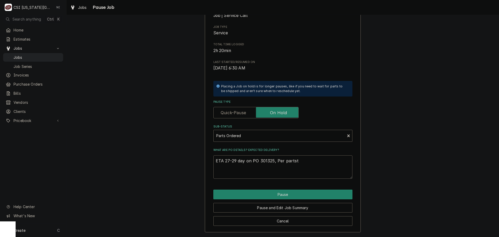
type textarea "ETA 27-29 day on PO 301325, Per parts"
type textarea "x"
type textarea "ETA 27-29 day on PO 301325, Per part"
type textarea "x"
type textarea "ETA 27-29 day on PO 301325, Per parts"
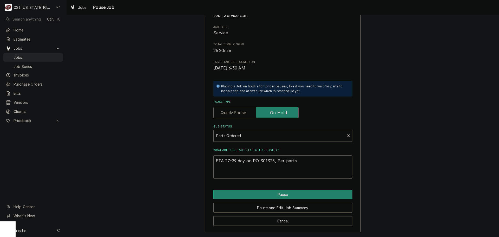
type textarea "x"
type textarea "ETA 27-29 day on PO 301325, Per partst"
type textarea "x"
type textarea "ETA 27-29 day on PO 301325, Per partsto"
type textarea "x"
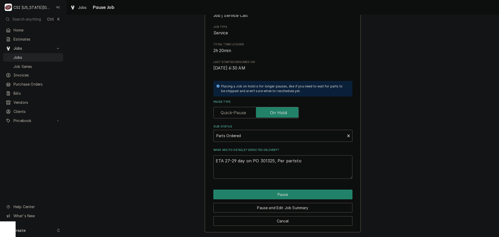
type textarea "ETA 27-29 day on PO 301325, Per partstow"
type textarea "x"
type textarea "ETA 27-29 day on PO 301325, Per partstown"
type textarea "x"
type textarea "ETA 27-29 day on PO 301325, Per partstown,"
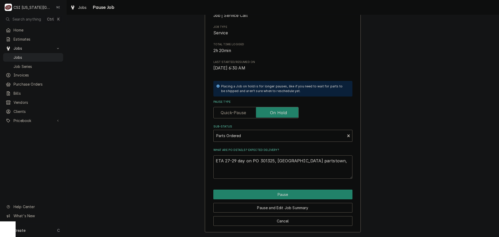
type textarea "x"
type textarea "ETA 27-29 day on PO 301325, Per partstown,"
type textarea "x"
type textarea "ETA 27-29 day on PO 301325, Per partstown, B"
type textarea "x"
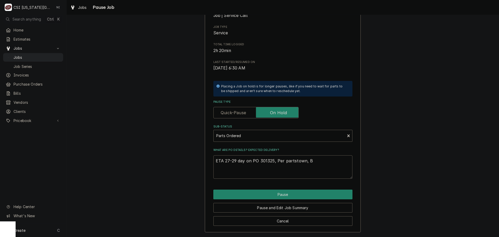
type textarea "ETA 27-29 day on PO 301325, Per partstown, BO"
type textarea "x"
type textarea "ETA 27-29 day on PO 301325, Per partstown, BO"
type textarea "x"
type textarea "ETA 27-29 day on PO 301325, Per partstown, BO a"
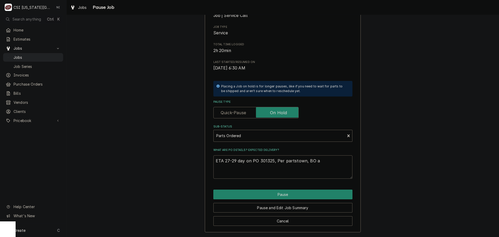
type textarea "x"
type textarea "ETA 27-29 day on PO 301325, Per partstown, BO at"
type textarea "x"
type textarea "ETA 27-29 day on PO 301325, Per partstown, BO at"
type textarea "x"
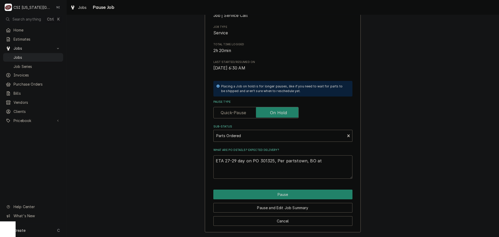
type textarea "ETA 27-29 day on PO 301325, Per partstown, BO at M"
type textarea "x"
type textarea "ETA 27-29 day on PO 301325, Per partstown, BO at MF"
type textarea "x"
type textarea "ETA 27-29 day on PO 301325, Per partstown, BO at MFG"
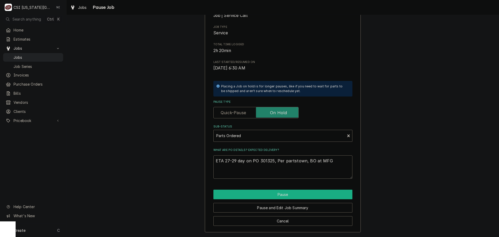
click at [295, 193] on button "Pause" at bounding box center [282, 194] width 139 height 10
type textarea "x"
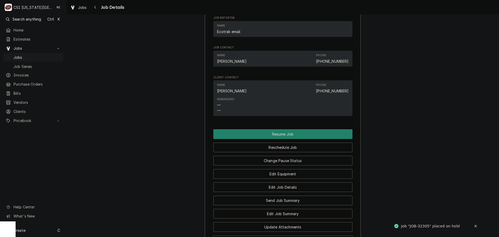
scroll to position [803, 0]
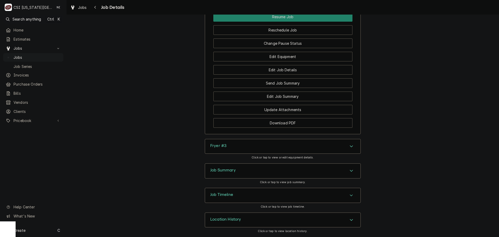
click at [347, 145] on div "Accordion Header" at bounding box center [351, 146] width 8 height 6
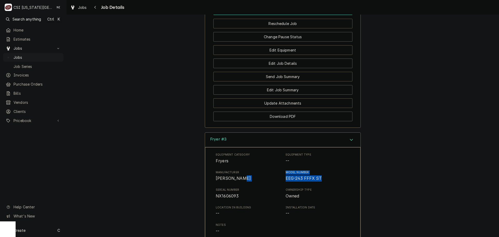
drag, startPoint x: 314, startPoint y: 185, endPoint x: 280, endPoint y: 183, distance: 34.1
click at [280, 181] on div "Manufacturer [PERSON_NAME] Model Number EEG-243 FFFX ST" at bounding box center [283, 175] width 134 height 11
drag, startPoint x: 283, startPoint y: 184, endPoint x: 319, endPoint y: 188, distance: 36.8
click at [319, 188] on div "Equipment Category Fryers Equipment Type -- Manufacturer [PERSON_NAME] Model Nu…" at bounding box center [283, 201] width 134 height 99
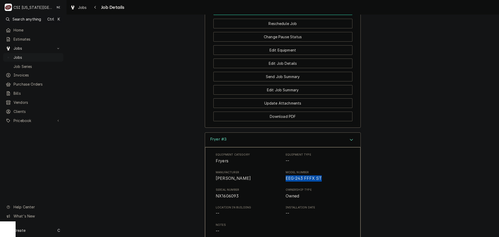
copy span "EEG-243 FFFX ST"
drag, startPoint x: 237, startPoint y: 202, endPoint x: 214, endPoint y: 201, distance: 22.9
click at [216, 199] on span "NX1606093" at bounding box center [248, 196] width 64 height 6
copy span "NX1606093"
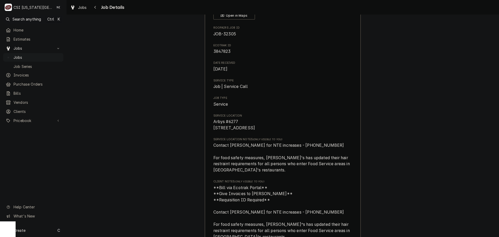
scroll to position [0, 0]
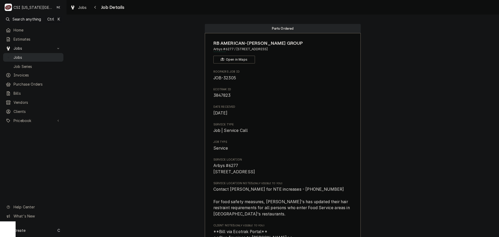
click at [50, 55] on span "Jobs" at bounding box center [37, 57] width 47 height 5
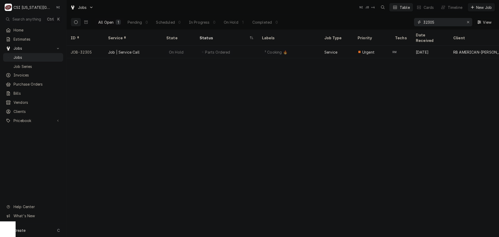
drag, startPoint x: 414, startPoint y: 23, endPoint x: 371, endPoint y: 24, distance: 42.6
click at [372, 24] on div "All Open 1 Pending 0 Scheduled 0 In Progress 0 On Hold 1 Completed 0 32305 View" at bounding box center [283, 22] width 424 height 15
type input "31547"
click at [162, 48] on div "On Hold" at bounding box center [178, 52] width 33 height 12
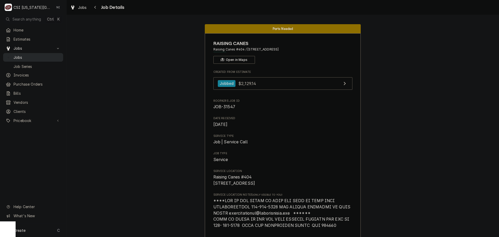
click at [39, 55] on span "Jobs" at bounding box center [37, 57] width 47 height 5
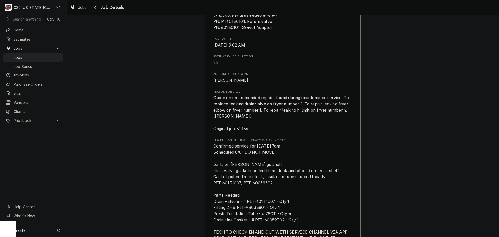
scroll to position [623, 0]
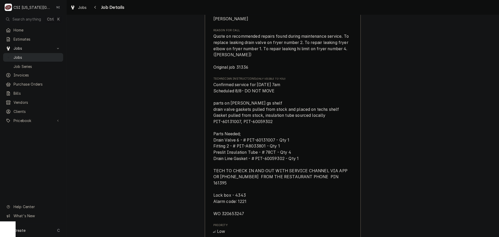
click at [41, 57] on span "Jobs" at bounding box center [37, 57] width 47 height 5
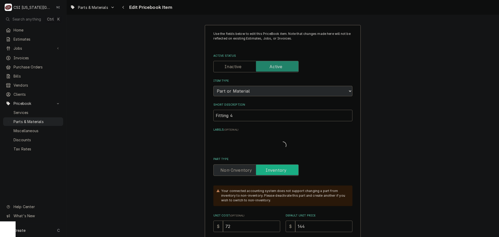
type textarea "x"
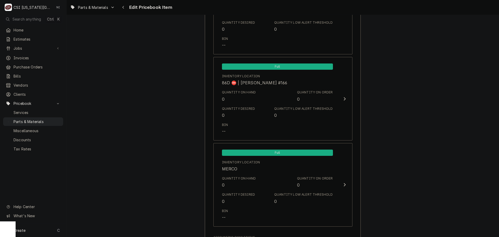
scroll to position [5076, 0]
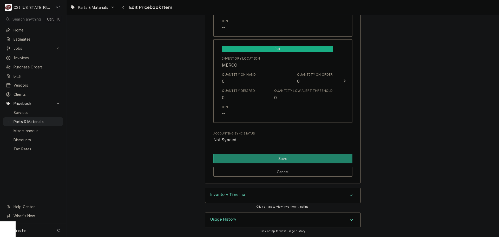
click at [352, 199] on div "Inventory Timeline" at bounding box center [282, 195] width 155 height 15
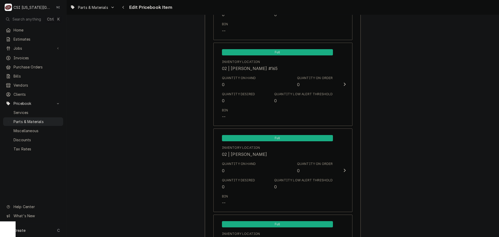
scroll to position [0, 0]
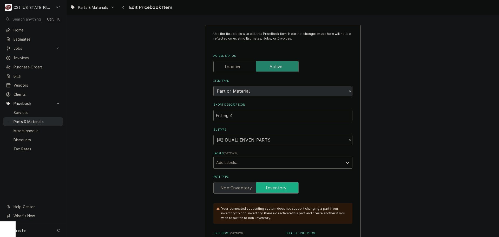
click at [45, 119] on span "Parts & Materials" at bounding box center [37, 121] width 47 height 5
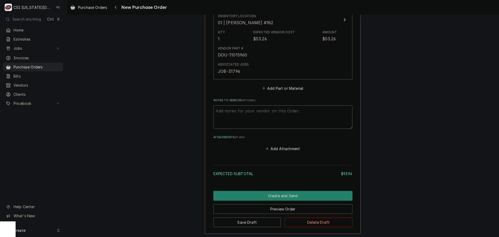
scroll to position [408, 0]
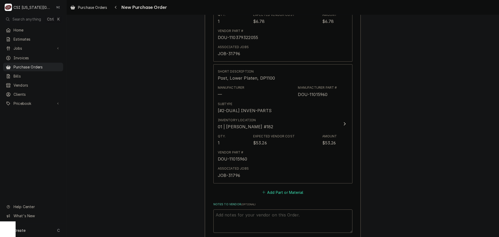
click at [290, 192] on button "Add Part or Material" at bounding box center [282, 191] width 43 height 7
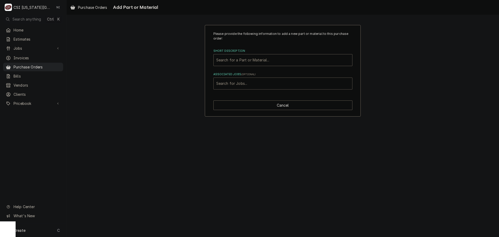
click at [247, 84] on div "Associated Jobs" at bounding box center [282, 83] width 133 height 9
type input "32305"
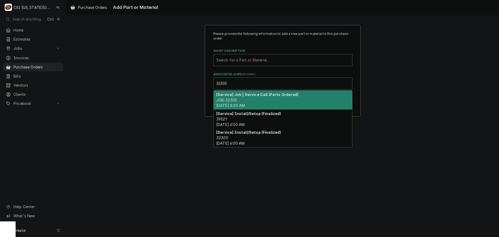
click at [275, 96] on strong "[Service] Job | Service Call (Parts Ordered)" at bounding box center [257, 94] width 82 height 4
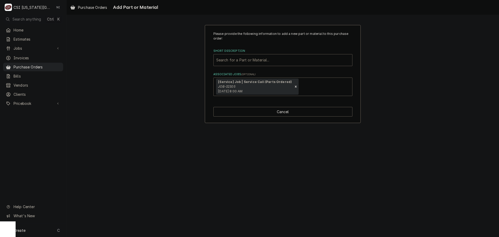
click at [237, 60] on div "Short Description" at bounding box center [282, 59] width 133 height 9
type input "140402"
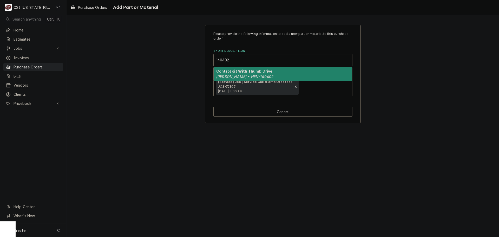
click at [291, 75] on div "Control Kit With Thumb Drive [PERSON_NAME] • HEN-140402" at bounding box center [282, 74] width 138 height 14
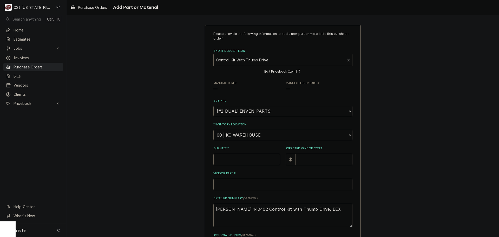
type textarea "x"
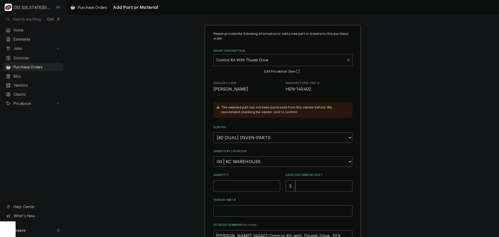
drag, startPoint x: 246, startPoint y: 160, endPoint x: 244, endPoint y: 157, distance: 3.5
click at [246, 160] on select "Choose a location... 00 | KC WAREHOUSE 00 | MAIN WAREHOUSE 01 | [PERSON_NAME] #…" at bounding box center [282, 161] width 139 height 10
select select "2782"
click at [213, 156] on select "Choose a location... 00 | KC WAREHOUSE 00 | MAIN WAREHOUSE 01 | [PERSON_NAME] #…" at bounding box center [282, 161] width 139 height 10
drag, startPoint x: 249, startPoint y: 185, endPoint x: 246, endPoint y: 186, distance: 3.2
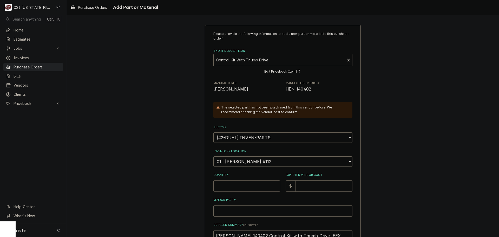
click at [249, 186] on input "Quantity" at bounding box center [246, 185] width 67 height 11
type textarea "x"
type input "1"
type textarea "x"
type input "1"
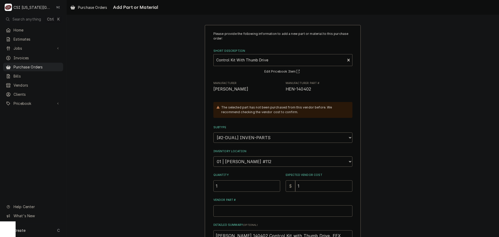
type textarea "x"
type input "15"
type textarea "x"
type input "158"
type textarea "x"
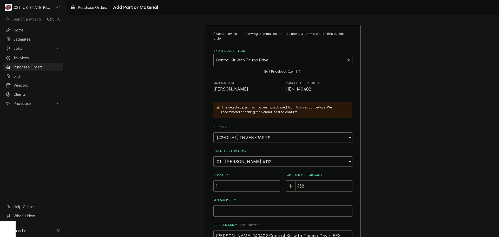
type input "158.3"
type textarea "x"
type input "158.39"
type textarea "x"
type input "158.3"
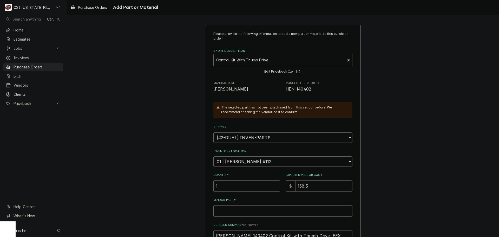
type textarea "x"
type input "158"
type textarea "x"
type input "15"
type textarea "x"
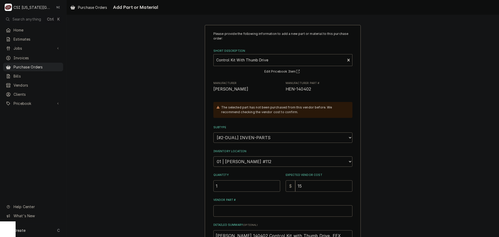
type input "1"
type textarea "x"
type input "1"
type textarea "x"
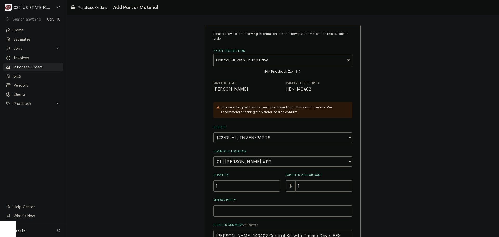
type input "11"
type textarea "x"
type input "115"
type textarea "x"
type input "1155"
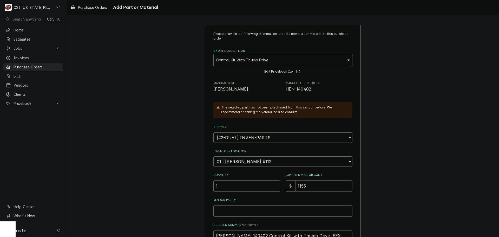
type textarea "x"
type input "11558"
type textarea "x"
type input "11558.3"
type textarea "x"
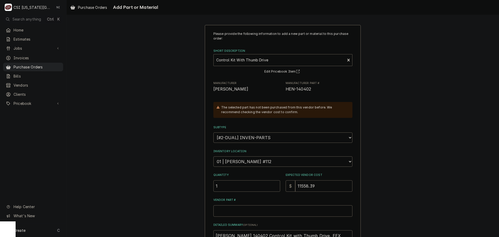
type input "11558.39"
drag, startPoint x: 299, startPoint y: 88, endPoint x: 281, endPoint y: 96, distance: 19.2
click at [281, 96] on div "Please provide the following information to add a new part or material to this …" at bounding box center [282, 157] width 139 height 252
copy span "HEN-140402"
click at [275, 212] on input "Vendor Part #" at bounding box center [282, 210] width 139 height 11
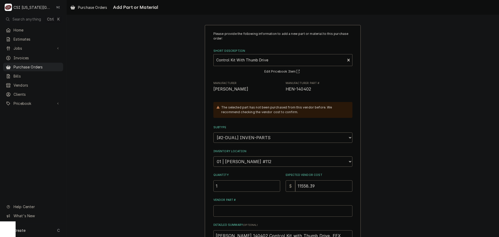
paste input "HEN-140402"
type textarea "x"
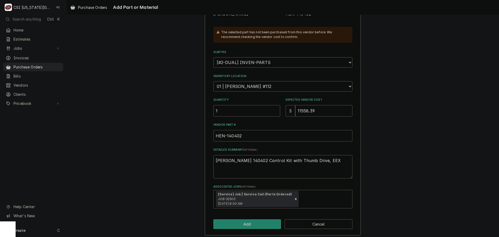
scroll to position [78, 0]
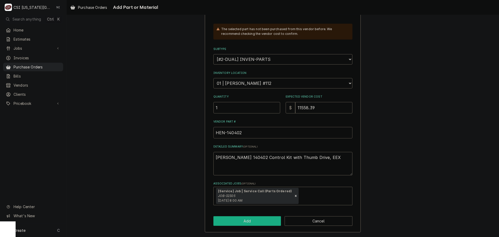
type input "HEN-140402"
click at [230, 222] on button "Add" at bounding box center [247, 221] width 68 height 10
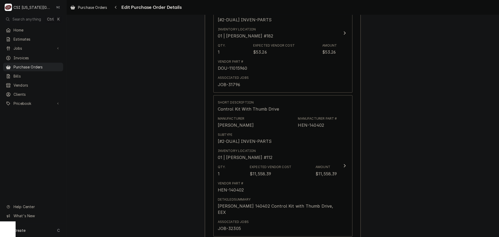
scroll to position [676, 0]
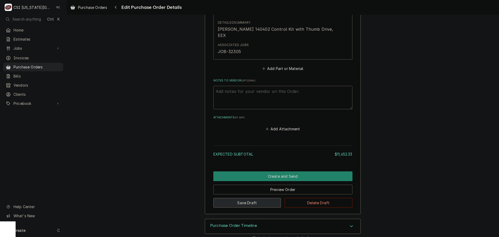
click at [250, 198] on button "Save Draft" at bounding box center [247, 203] width 68 height 10
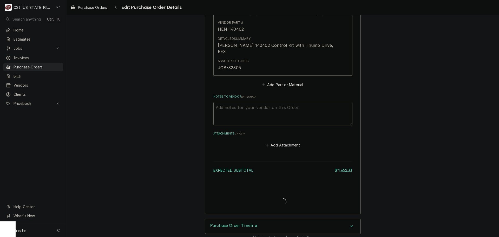
type textarea "x"
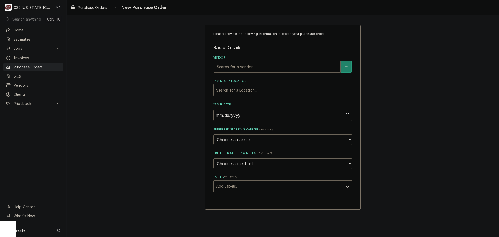
click at [248, 64] on div "Vendor" at bounding box center [277, 66] width 121 height 9
type input "foxx"
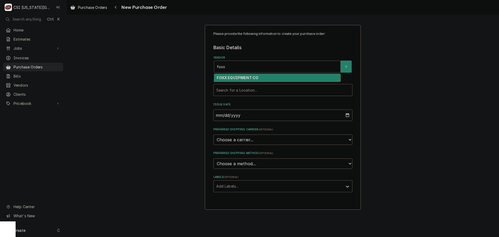
click at [250, 79] on strong "FOXX EQUIPMENT CO" at bounding box center [238, 77] width 42 height 4
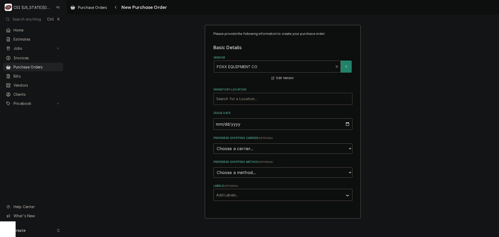
click at [249, 100] on div "Inventory Location" at bounding box center [282, 98] width 133 height 9
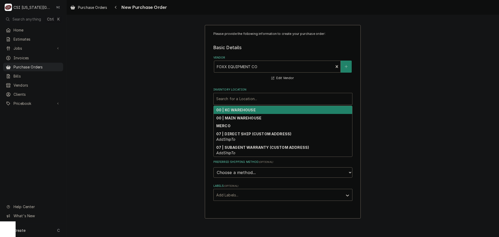
click at [249, 109] on strong "00 | KC WAREHOUSE" at bounding box center [235, 109] width 39 height 4
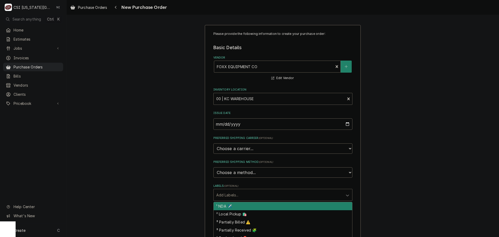
click at [260, 198] on div "Labels" at bounding box center [278, 194] width 124 height 9
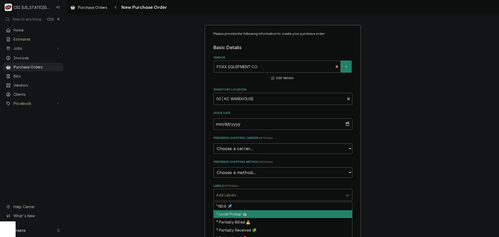
click at [246, 213] on div "² Local Pickup 🛍️" at bounding box center [282, 214] width 138 height 8
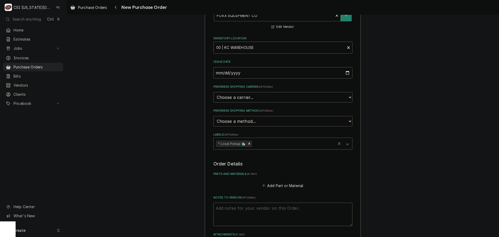
scroll to position [52, 0]
click at [249, 206] on textarea "Notes to Vendor ( optional )" at bounding box center [282, 212] width 139 height 23
type textarea "x"
type textarea "s"
type textarea "x"
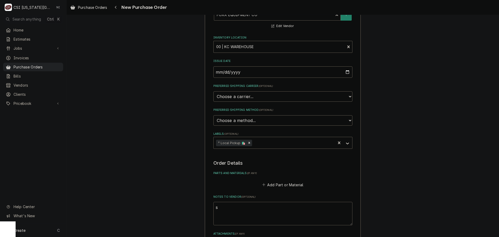
type textarea "se"
type textarea "x"
type textarea "sea"
type textarea "x"
type textarea "[PERSON_NAME]"
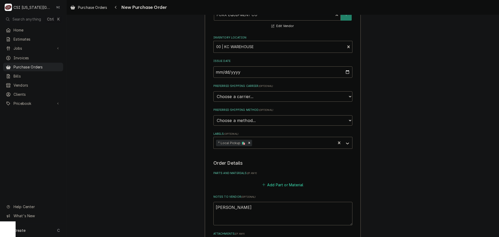
click at [298, 185] on button "Add Part or Material" at bounding box center [282, 184] width 43 height 7
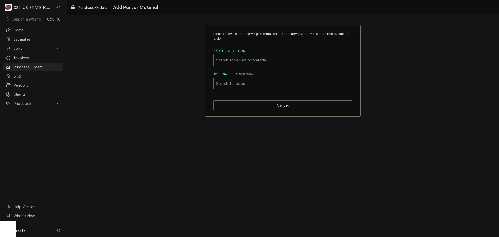
click at [227, 59] on div "Short Description" at bounding box center [282, 59] width 133 height 9
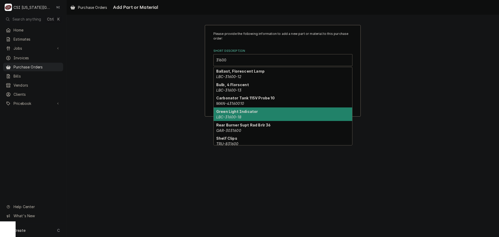
type input "31600"
click at [425, 110] on div "Please provide the following information to add a new part or material to this …" at bounding box center [282, 70] width 432 height 101
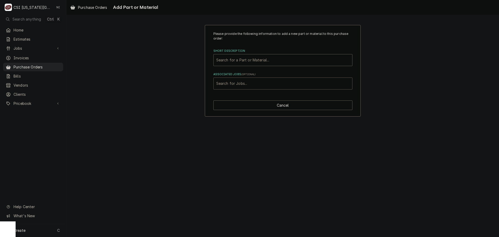
click at [234, 86] on div "Associated Jobs" at bounding box center [282, 83] width 133 height 9
type input "31600"
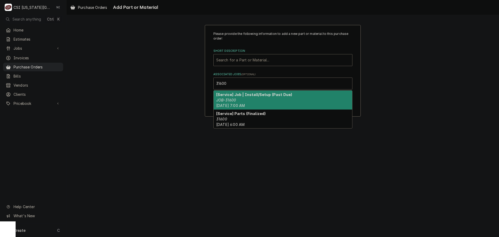
click at [242, 98] on div "[Service] Job | Install/Setup (Past Due) JOB-31600 Thu, Aug 21st, 2025 - 7:00 AM" at bounding box center [282, 99] width 138 height 19
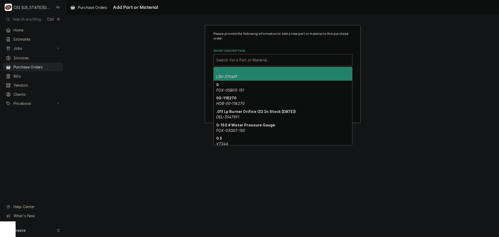
click at [241, 60] on div "Short Description" at bounding box center [282, 59] width 133 height 9
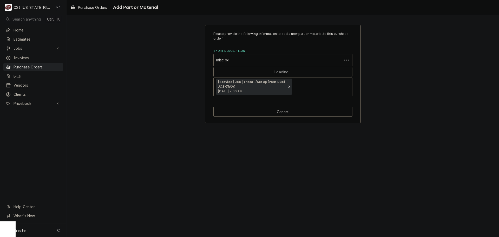
type input "misc bev"
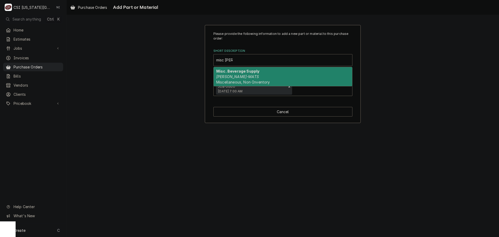
click at [247, 76] on div "Misc. Beverage Supply BEV-MATS Miscellaneous, Non-Inventory" at bounding box center [282, 76] width 138 height 19
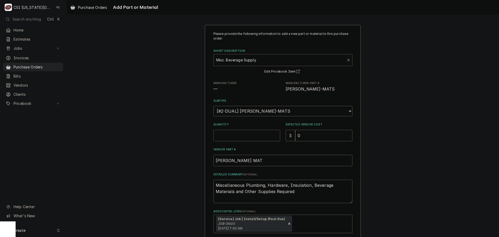
click at [241, 134] on input "Quantity" at bounding box center [246, 135] width 67 height 11
type textarea "x"
type input "1"
drag, startPoint x: 197, startPoint y: 181, endPoint x: 160, endPoint y: 172, distance: 37.5
click at [163, 173] on div "Please provide the following information to add a new part or material to this …" at bounding box center [282, 142] width 432 height 244
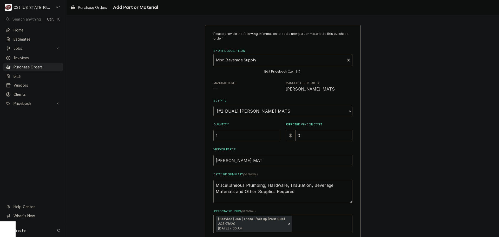
type textarea "x"
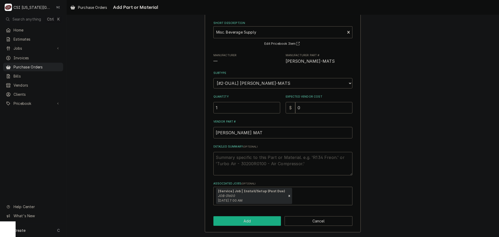
click at [246, 222] on button "Add" at bounding box center [247, 221] width 68 height 10
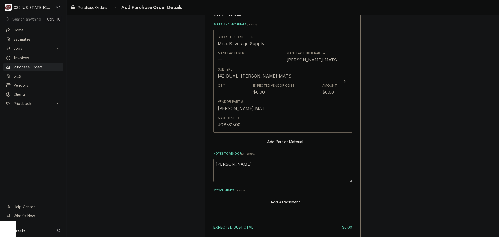
scroll to position [242, 0]
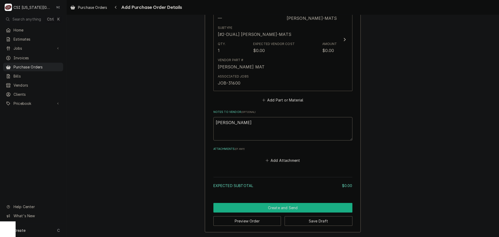
click at [268, 205] on button "Create and Send" at bounding box center [282, 208] width 139 height 10
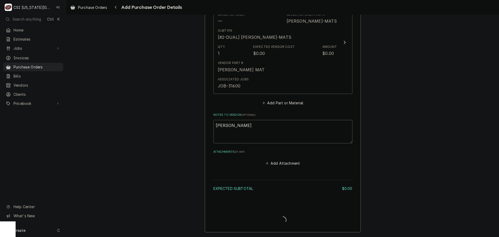
scroll to position [239, 0]
type textarea "x"
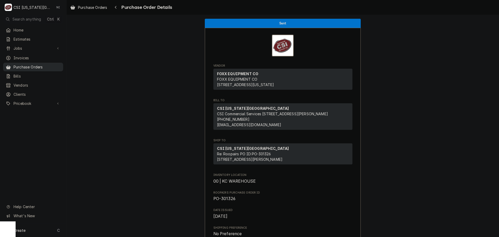
click at [36, 65] on span "Purchase Orders" at bounding box center [37, 66] width 47 height 5
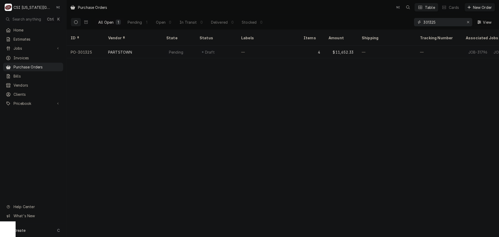
drag, startPoint x: 448, startPoint y: 23, endPoint x: 352, endPoint y: 26, distance: 96.1
click at [354, 25] on div "All Open 1 Pending 1 Open 0 In Transit 0 Delivered 0 Stocked 0 301325 View" at bounding box center [283, 22] width 424 height 15
click at [437, 23] on input "301160" at bounding box center [442, 22] width 39 height 8
drag, startPoint x: 439, startPoint y: 21, endPoint x: 373, endPoint y: 24, distance: 66.5
click at [379, 24] on div "All Open 1 Pending 0 Open 1 In Transit 0 Delivered 0 Stocked 0 301168 View" at bounding box center [283, 22] width 424 height 15
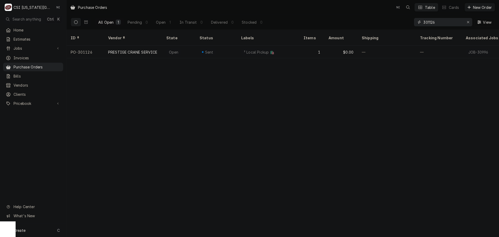
type input "301126"
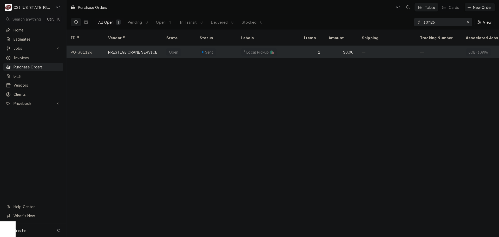
drag, startPoint x: 217, startPoint y: 43, endPoint x: 239, endPoint y: 43, distance: 22.3
click at [217, 46] on div "Sent" at bounding box center [216, 52] width 42 height 12
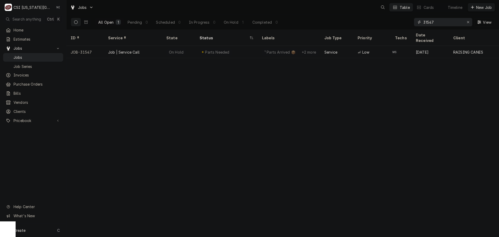
drag, startPoint x: 421, startPoint y: 22, endPoint x: 393, endPoint y: 23, distance: 28.0
click at [393, 23] on div "All Open 1 Pending 0 Scheduled 0 In Progress 0 On Hold 1 Completed 0 31547 View" at bounding box center [283, 22] width 424 height 15
drag, startPoint x: 452, startPoint y: 22, endPoint x: 255, endPoint y: 25, distance: 196.6
click at [280, 25] on div "All Open 1 Pending 0 Scheduled 0 In Progress 0 On Hold 0 Completed 1 tm fieldho…" at bounding box center [283, 22] width 424 height 15
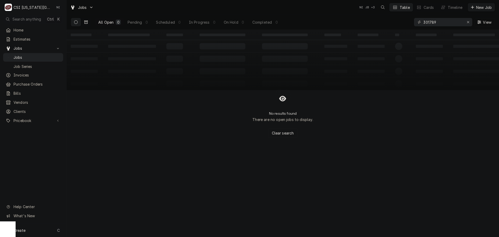
click at [87, 23] on icon "Dynamic Content Wrapper" at bounding box center [86, 22] width 4 height 3
click at [77, 23] on icon "Dynamic Content Wrapper" at bounding box center [76, 22] width 4 height 4
drag, startPoint x: 429, startPoint y: 24, endPoint x: 375, endPoint y: 22, distance: 54.3
click at [382, 24] on div "All Open 0 Pending 0 Scheduled 0 In Progress 0 On Hold 0 Completed 0 301789 View" at bounding box center [283, 22] width 424 height 15
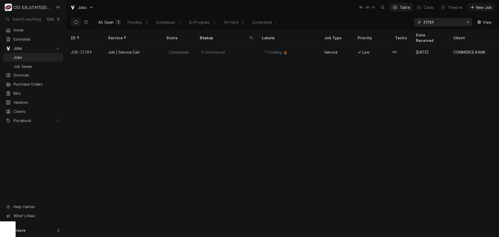
drag, startPoint x: 391, startPoint y: 22, endPoint x: 302, endPoint y: 19, distance: 88.9
click at [320, 21] on div "All Open 1 Pending 0 Scheduled 0 In Progress 0 On Hold 0 Completed 1 31789 View" at bounding box center [283, 22] width 424 height 15
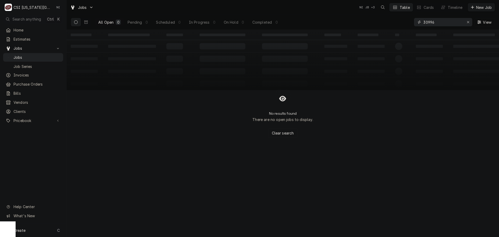
type input "30996"
drag, startPoint x: 86, startPoint y: 21, endPoint x: 90, endPoint y: 24, distance: 5.0
click at [87, 22] on icon "Dynamic Content Wrapper" at bounding box center [86, 22] width 4 height 4
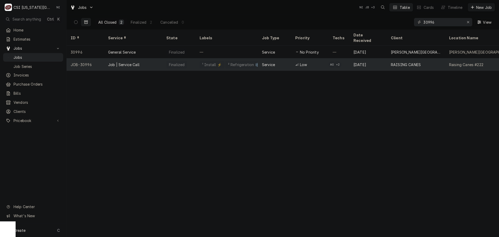
click at [255, 59] on div "¹ Install ⚡️ ² Refrigeration ❄️" at bounding box center [226, 64] width 62 height 12
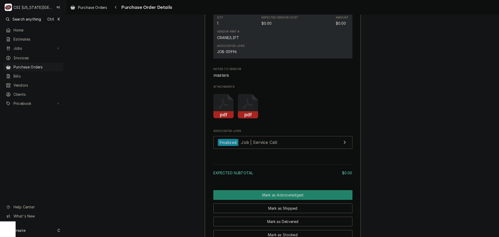
scroll to position [445, 0]
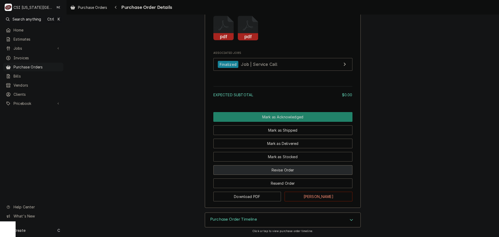
click at [281, 168] on button "Revise Order" at bounding box center [282, 170] width 139 height 10
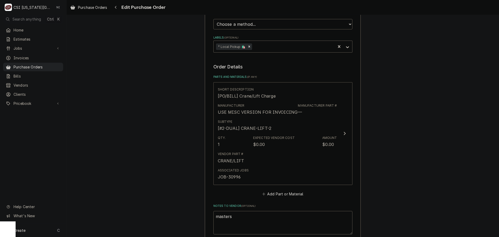
scroll to position [260, 0]
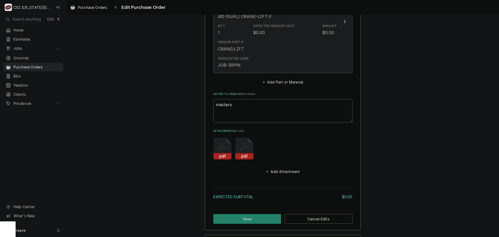
click at [295, 53] on div "Vendor Part # CRANE/LIFT" at bounding box center [277, 46] width 119 height 16
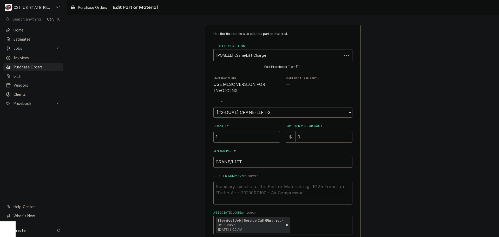
click at [279, 138] on div "Quantity 1 Expected Vendor Cost $ 0" at bounding box center [282, 133] width 139 height 18
type textarea "x"
type input "5"
type textarea "x"
type input "52"
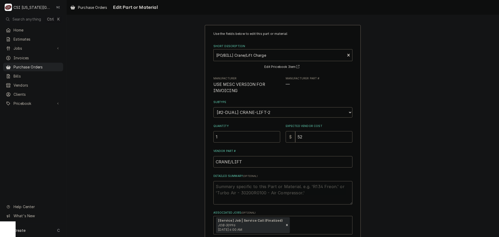
type textarea "x"
type input "525"
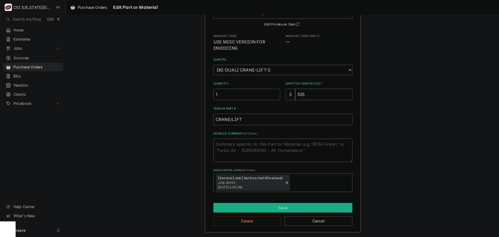
click at [263, 207] on button "Save" at bounding box center [282, 208] width 139 height 10
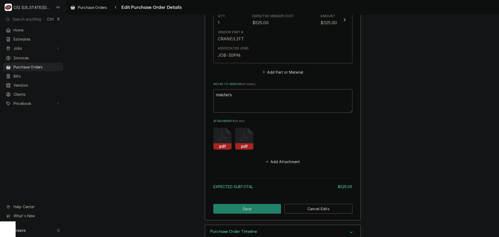
scroll to position [270, 0]
click at [280, 163] on button "Add Attachment" at bounding box center [282, 161] width 36 height 7
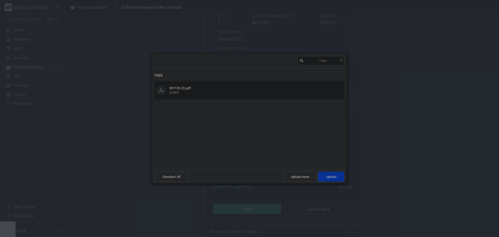
drag, startPoint x: 338, startPoint y: 177, endPoint x: 462, endPoint y: 124, distance: 134.9
click at [340, 177] on span "Upload 1" at bounding box center [331, 176] width 26 height 10
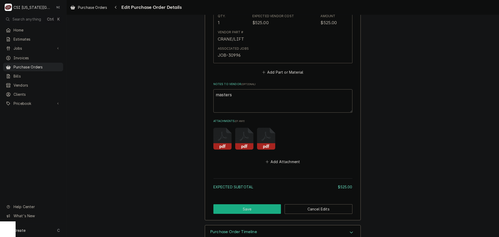
click at [259, 206] on button "Save" at bounding box center [247, 209] width 68 height 10
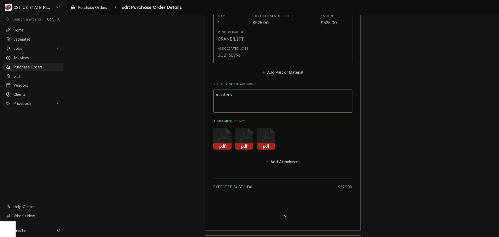
type textarea "x"
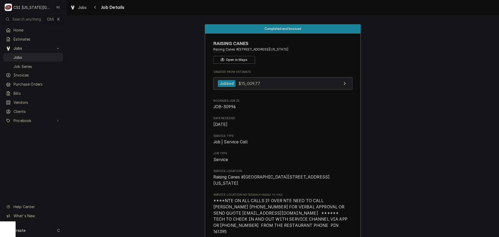
click at [310, 85] on link "Jobbed $15,009.77" at bounding box center [282, 83] width 139 height 13
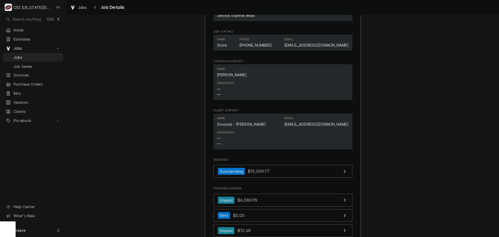
scroll to position [787, 0]
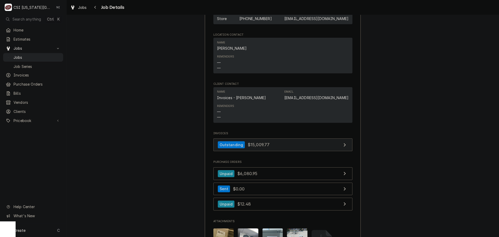
click at [299, 140] on link "Outstanding $15,009.77" at bounding box center [282, 144] width 139 height 13
drag, startPoint x: 36, startPoint y: 56, endPoint x: 86, endPoint y: 29, distance: 56.1
click at [36, 56] on span "Jobs" at bounding box center [37, 57] width 47 height 5
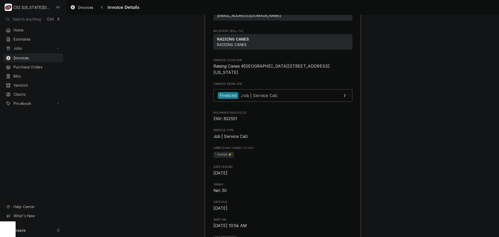
scroll to position [156, 0]
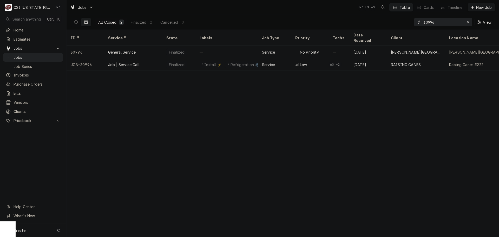
drag, startPoint x: 440, startPoint y: 22, endPoint x: 359, endPoint y: 23, distance: 81.0
click at [370, 23] on div "All Closed 2 Finalized 2 Cancelled 0 30996 View" at bounding box center [283, 22] width 424 height 15
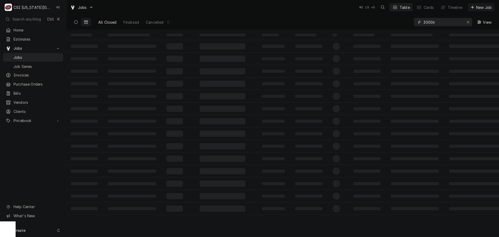
type input "30006"
click at [76, 20] on button "Dynamic Content Wrapper" at bounding box center [76, 22] width 10 height 8
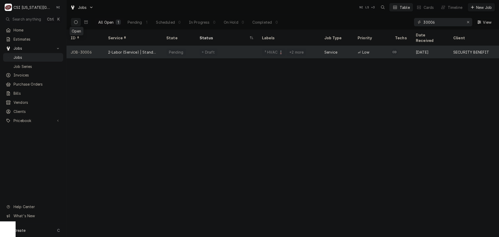
click at [229, 47] on div "Draft" at bounding box center [226, 52] width 62 height 12
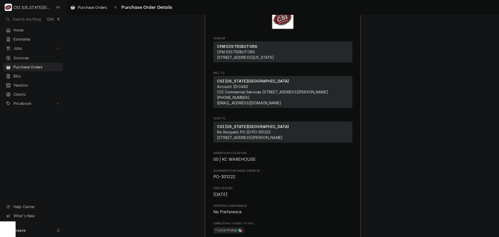
scroll to position [26, 0]
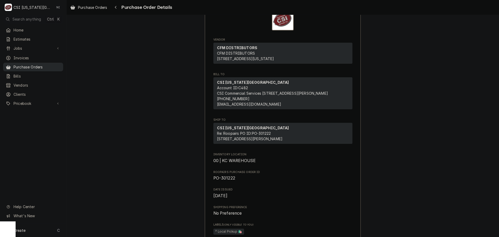
click at [39, 65] on span "Purchase Orders" at bounding box center [37, 66] width 47 height 5
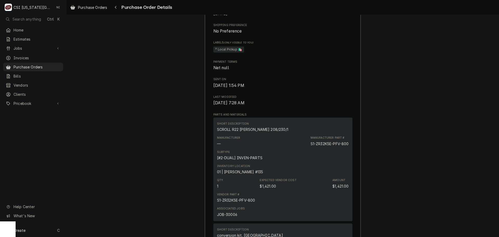
scroll to position [234, 0]
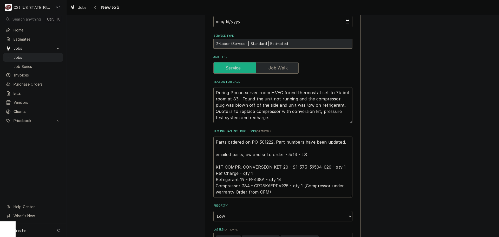
scroll to position [160, 0]
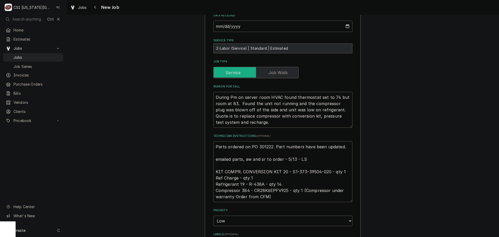
click at [404, 100] on div "Use the fields below to edit this job: Client Details Client SECURITY BENEFIT C…" at bounding box center [282, 166] width 432 height 610
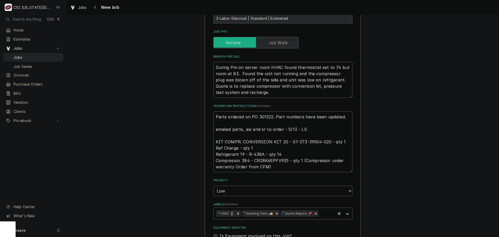
scroll to position [186, 0]
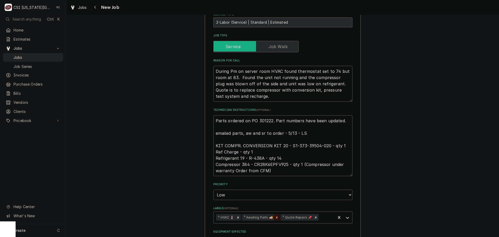
click at [275, 216] on icon "Remove ³ Awaiting Parts 🚚" at bounding box center [277, 217] width 4 height 4
type textarea "x"
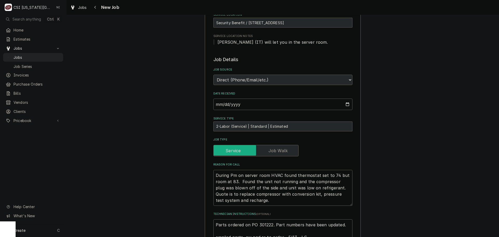
scroll to position [30, 0]
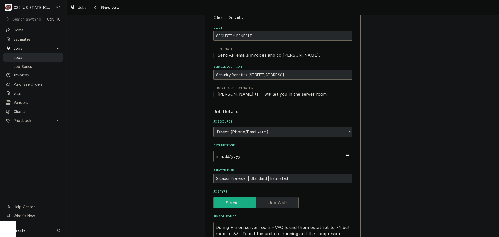
click at [47, 57] on span "Jobs" at bounding box center [37, 57] width 47 height 5
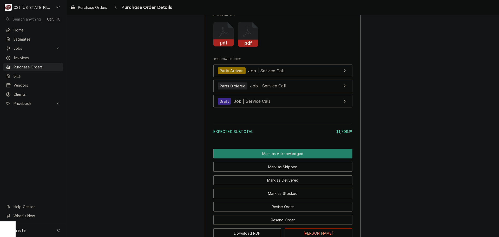
scroll to position [816, 0]
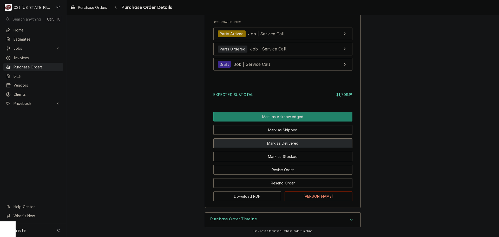
click at [296, 144] on button "Mark as Delivered" at bounding box center [282, 143] width 139 height 10
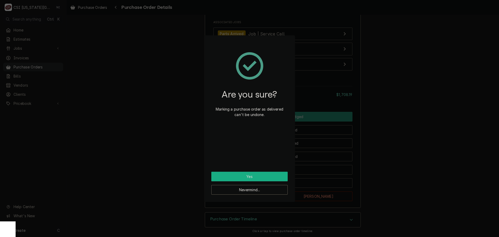
click at [266, 173] on button "Yes" at bounding box center [249, 176] width 76 height 10
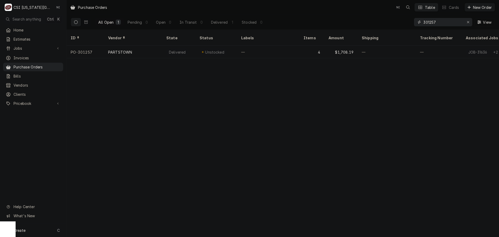
drag, startPoint x: 409, startPoint y: 25, endPoint x: 363, endPoint y: 25, distance: 45.4
click at [364, 25] on div "All Open 1 Pending 0 Open 0 In Transit 0 Delivered 1 Stocked 0 301257 View" at bounding box center [283, 22] width 424 height 15
drag, startPoint x: 446, startPoint y: 23, endPoint x: 362, endPoint y: 21, distance: 84.2
click at [366, 21] on div "All Open 1 Pending 0 Open 1 In Transit 0 Delivered 0 Stocked 0 301281 View" at bounding box center [283, 22] width 424 height 15
drag, startPoint x: 440, startPoint y: 23, endPoint x: 378, endPoint y: 20, distance: 61.9
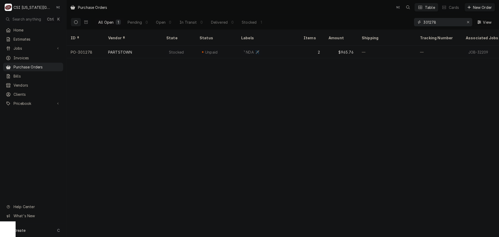
click at [385, 21] on div "All Open 1 Pending 0 Open 0 In Transit 0 Delivered 0 Stocked 1 301278 View" at bounding box center [283, 22] width 424 height 15
drag, startPoint x: 440, startPoint y: 22, endPoint x: 389, endPoint y: 24, distance: 51.2
click at [391, 24] on div "All Open 1 Pending 0 Open 0 In Transit 0 Delivered 0 Stocked 1 301268 View" at bounding box center [283, 22] width 424 height 15
type input "301281"
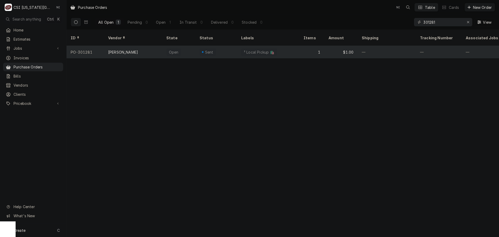
drag, startPoint x: 277, startPoint y: 46, endPoint x: 293, endPoint y: 46, distance: 15.8
click at [277, 46] on div "² Local Pickup 🛍️" at bounding box center [268, 52] width 62 height 12
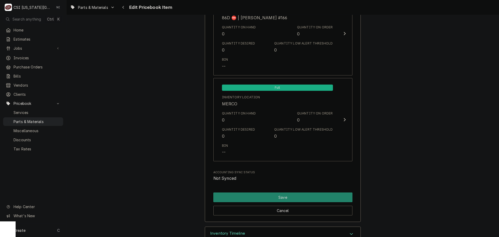
scroll to position [5033, 0]
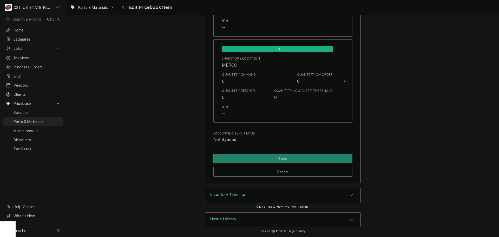
click at [269, 197] on div "Inventory Timeline" at bounding box center [282, 195] width 155 height 15
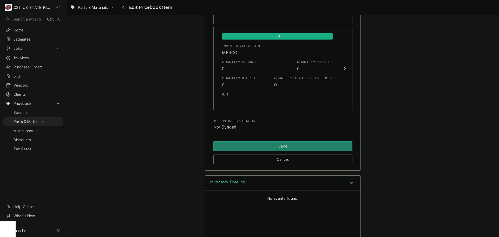
scroll to position [5029, 0]
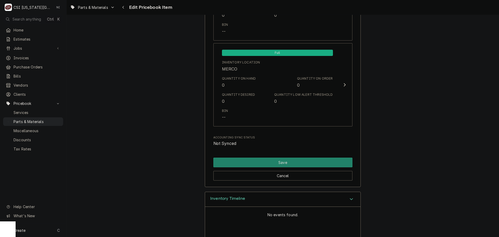
click at [353, 200] on div "Inventory Timeline" at bounding box center [282, 199] width 155 height 15
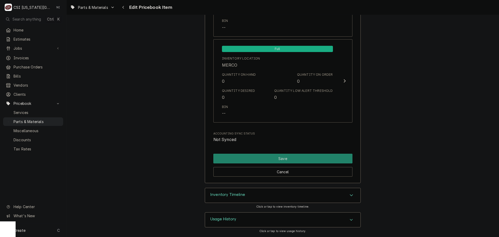
type textarea "x"
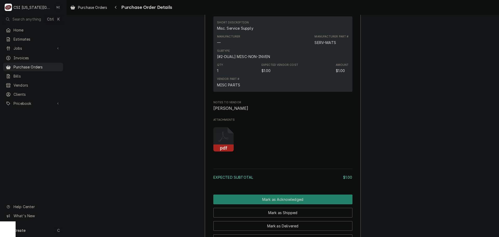
scroll to position [407, 0]
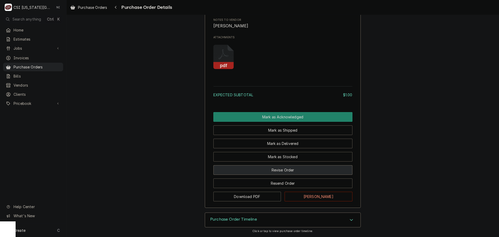
click at [290, 169] on button "Revise Order" at bounding box center [282, 170] width 139 height 10
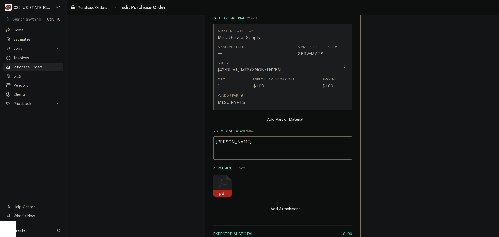
scroll to position [260, 0]
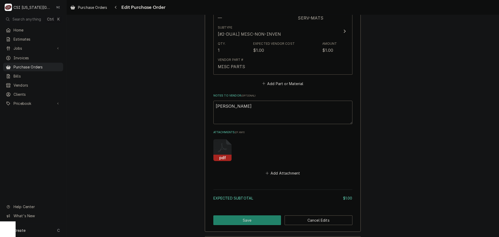
drag, startPoint x: 46, startPoint y: 64, endPoint x: 86, endPoint y: 41, distance: 46.3
click at [46, 64] on span "Purchase Orders" at bounding box center [37, 66] width 47 height 5
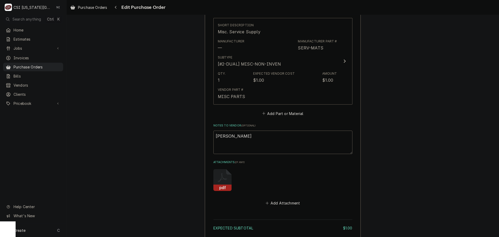
scroll to position [180, 0]
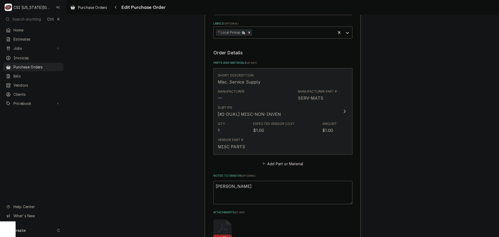
click at [331, 118] on div "Subtype [#2-DUAL] MISC-NON-INVEN" at bounding box center [277, 111] width 119 height 16
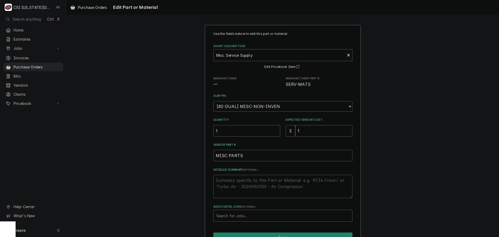
click at [249, 180] on textarea "Detailed Summary ( optional )" at bounding box center [282, 185] width 139 height 23
type textarea "x"
type textarea "b"
type textarea "x"
type textarea "bl"
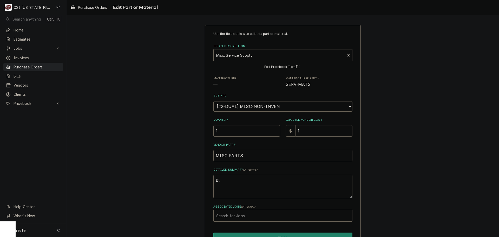
type textarea "x"
type textarea "blu"
type textarea "x"
type textarea "blue"
type textarea "x"
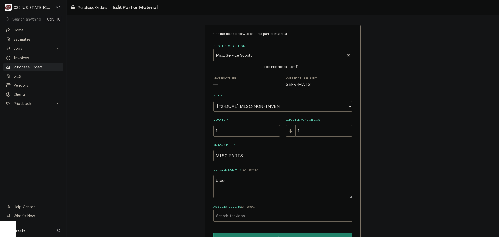
type textarea "blue"
type textarea "x"
type textarea "blue r"
type textarea "x"
type textarea "blue ro"
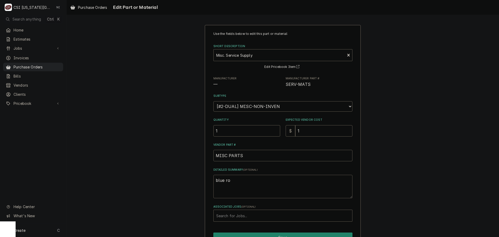
type textarea "x"
type textarea "blue rod"
type textarea "x"
type textarea "blue rode"
type textarea "x"
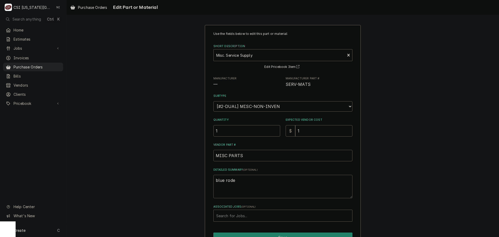
type textarea "blue rod"
type textarea "x"
type textarea "blue rod,"
type textarea "x"
type textarea "blue rod,"
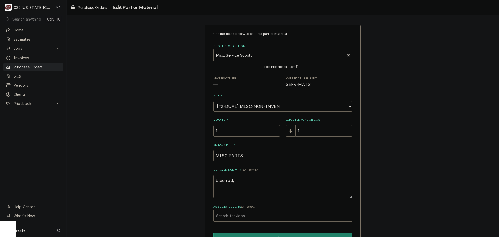
type textarea "x"
type textarea "blue rod, s"
type textarea "x"
type textarea "blue rod, so"
type textarea "x"
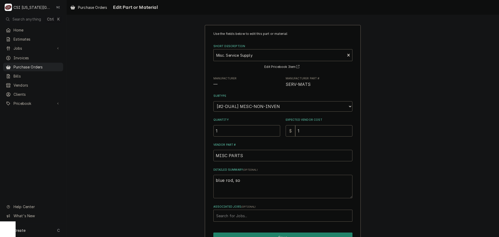
type textarea "blue rod, sol"
type textarea "x"
type textarea "blue rod, sold"
type textarea "x"
type textarea "blue rod, solde"
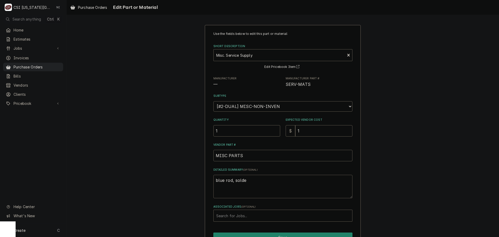
type textarea "x"
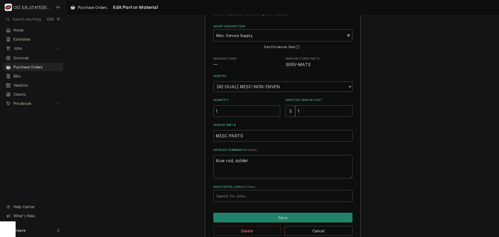
scroll to position [30, 0]
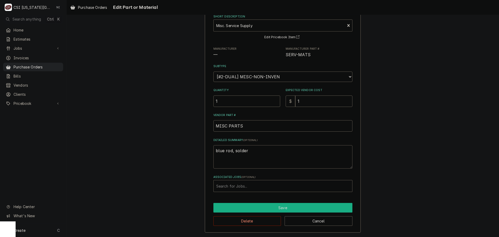
type textarea "blue rod, solder"
click at [288, 207] on button "Save" at bounding box center [282, 208] width 139 height 10
type textarea "x"
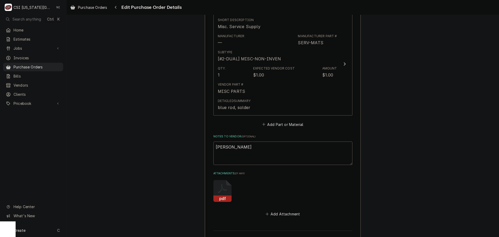
scroll to position [258, 0]
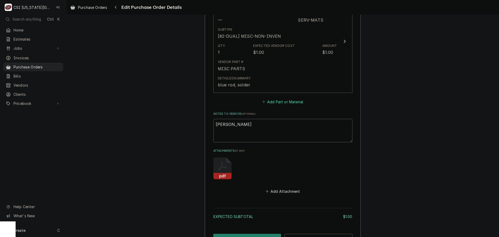
click at [287, 102] on button "Add Part or Material" at bounding box center [282, 101] width 43 height 7
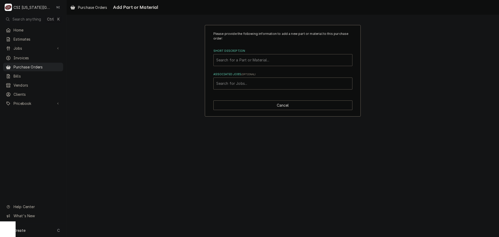
click at [255, 60] on div "Short Description" at bounding box center [282, 59] width 133 height 9
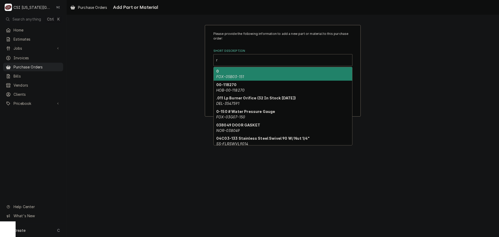
type input "r"
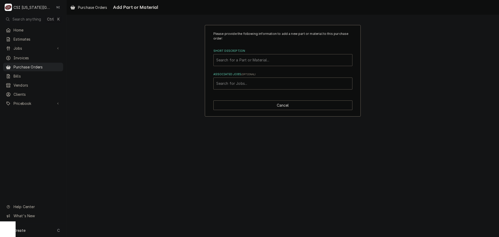
click at [245, 58] on div "Short Description" at bounding box center [282, 59] width 133 height 9
type input "r-448"
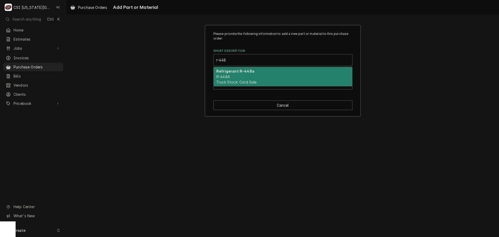
click at [241, 78] on div "Refrigerant R-448a R-448A Truck Stock: Cold Side" at bounding box center [282, 76] width 138 height 19
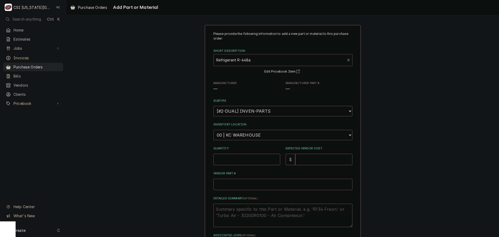
type textarea "x"
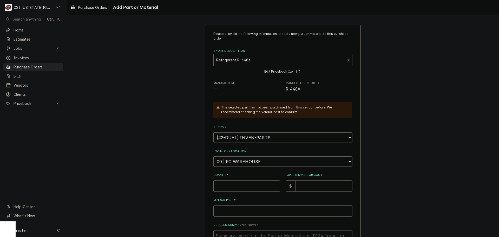
drag, startPoint x: 254, startPoint y: 161, endPoint x: 255, endPoint y: 156, distance: 4.7
click at [254, 161] on select "Choose a location... 00 | KC WAREHOUSE 00 | MAIN WAREHOUSE 01 | BRIAN BREAZIER …" at bounding box center [282, 161] width 139 height 10
select select "2778"
click at [213, 156] on select "Choose a location... 00 | KC WAREHOUSE 00 | MAIN WAREHOUSE 01 | BRIAN BREAZIER …" at bounding box center [282, 161] width 139 height 10
click at [241, 186] on input "Quantity" at bounding box center [246, 185] width 67 height 11
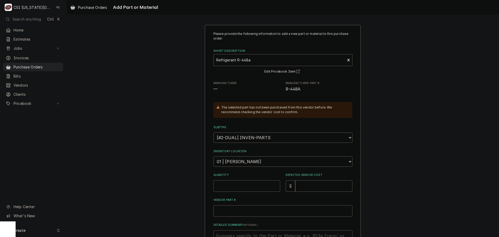
type textarea "x"
type input "2"
type textarea "x"
type input "3"
type textarea "x"
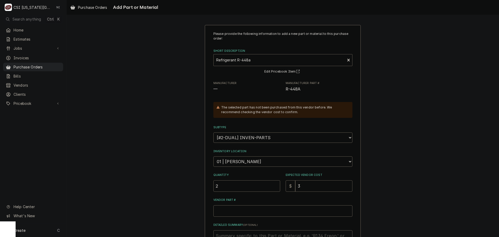
type input "33"
type textarea "x"
type input "330"
drag, startPoint x: 305, startPoint y: 90, endPoint x: 277, endPoint y: 89, distance: 28.0
click at [277, 89] on div "Manufacturer — Manufacturer Part # R-448A" at bounding box center [282, 86] width 139 height 11
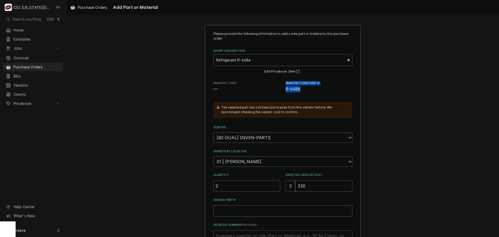
click at [274, 93] on div "Please provide the following information to add a new part or material to this …" at bounding box center [282, 153] width 139 height 245
drag, startPoint x: 299, startPoint y: 89, endPoint x: 282, endPoint y: 90, distance: 17.2
click at [282, 90] on div "Manufacturer — Manufacturer Part # R-448A" at bounding box center [282, 86] width 139 height 11
copy span "R-448A"
click at [273, 212] on input "Vendor Part #" at bounding box center [282, 210] width 139 height 11
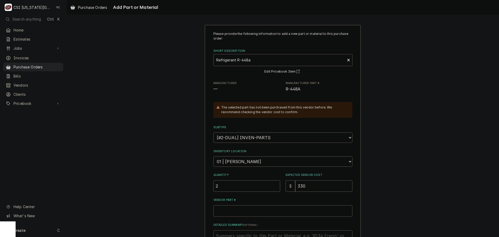
paste input "R-448A"
type textarea "x"
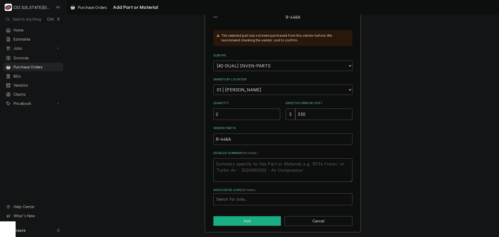
type input "R-448A"
click at [260, 218] on button "Add" at bounding box center [247, 221] width 68 height 10
type textarea "x"
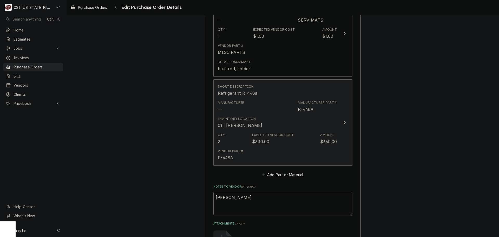
scroll to position [251, 0]
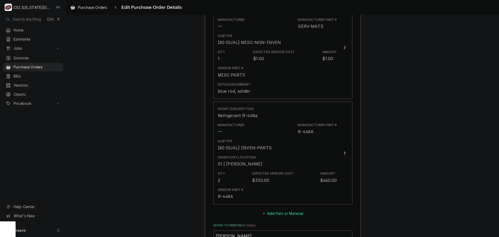
click at [294, 212] on button "Add Part or Material" at bounding box center [282, 212] width 43 height 7
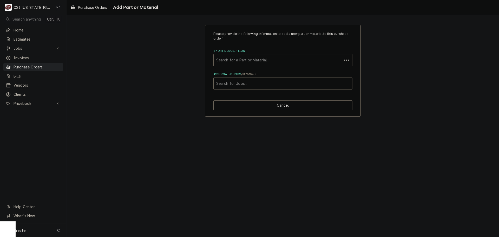
click at [266, 58] on div "Short Description" at bounding box center [277, 59] width 123 height 9
type input "nitrogen"
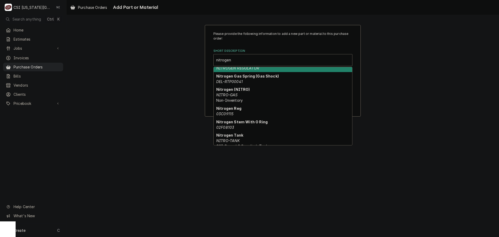
scroll to position [4, 0]
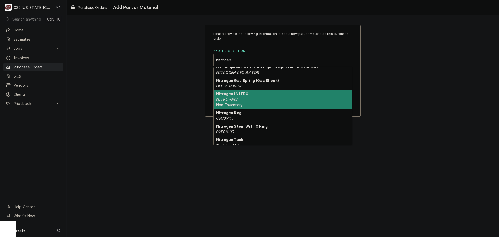
click at [263, 101] on div "Nitrogen (NITRO) NITRO-GAS Non-Inventory" at bounding box center [282, 99] width 138 height 19
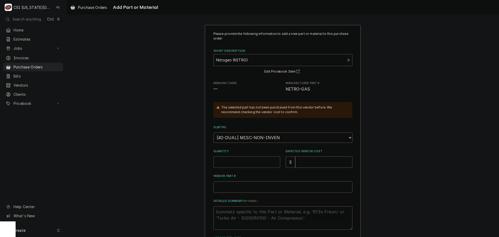
click at [237, 160] on input "Quantity" at bounding box center [246, 161] width 67 height 11
type textarea "x"
type input "3"
type textarea "x"
type input "1"
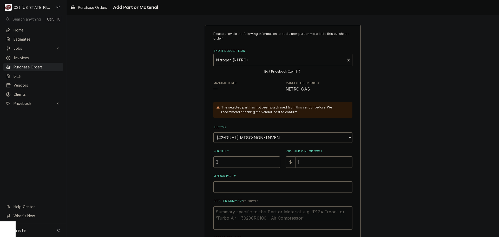
type textarea "x"
type input "19"
type textarea "x"
type input "19.1"
type textarea "x"
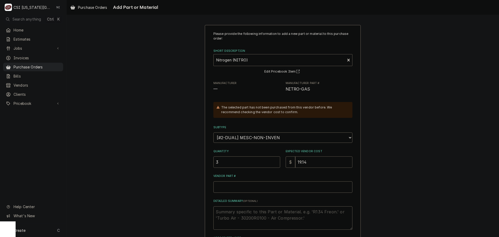
type input "19.14"
drag, startPoint x: 230, startPoint y: 187, endPoint x: 230, endPoint y: 179, distance: 7.5
click at [230, 185] on input "Vendor Part #" at bounding box center [282, 186] width 139 height 11
type textarea "x"
type input "n"
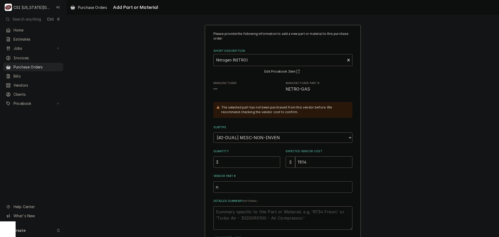
type textarea "x"
type input "ni"
type textarea "x"
type input "nit"
type textarea "x"
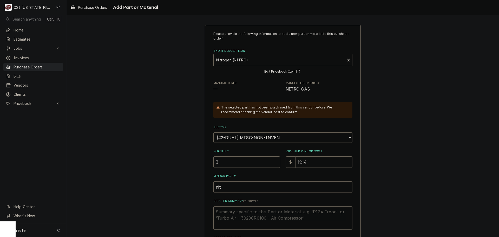
type input "nitr"
type textarea "x"
type input "nitro"
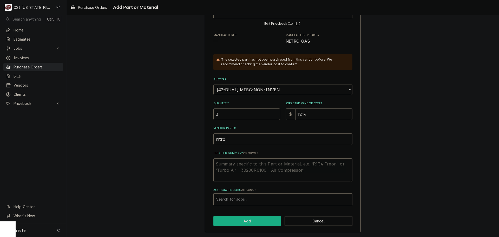
click at [252, 218] on button "Add" at bounding box center [247, 221] width 68 height 10
type textarea "x"
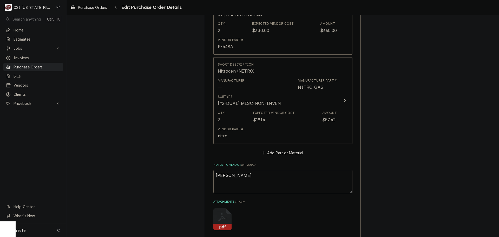
scroll to position [453, 0]
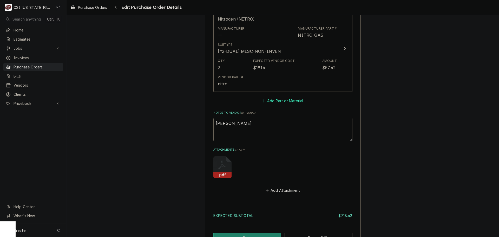
click at [282, 103] on button "Add Part or Material" at bounding box center [282, 100] width 43 height 7
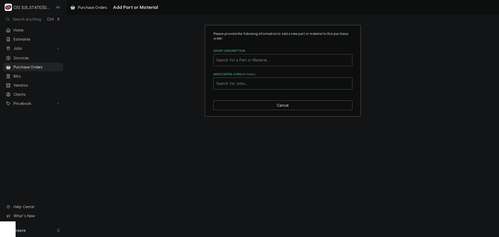
click at [260, 62] on div "Short Description" at bounding box center [282, 59] width 133 height 9
type input "acetylene"
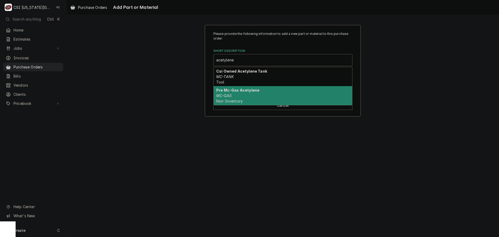
click at [251, 93] on div "Pre Mc-Gas Acetylene MC-GAS Non-Inventory" at bounding box center [282, 95] width 138 height 19
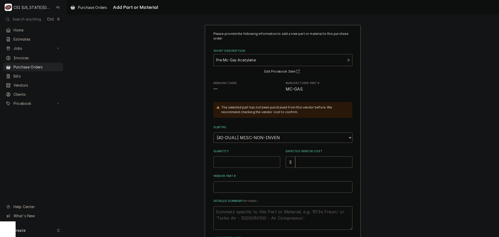
click at [244, 162] on input "Quantity" at bounding box center [246, 161] width 67 height 11
type textarea "x"
type input "1"
type textarea "x"
type input "2"
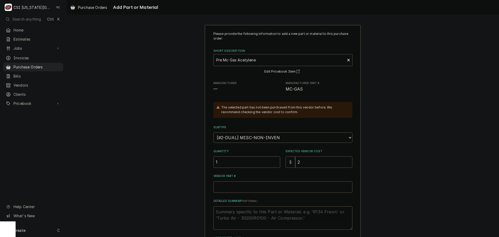
type textarea "x"
type input "25"
type textarea "x"
type input "25.5"
type textarea "x"
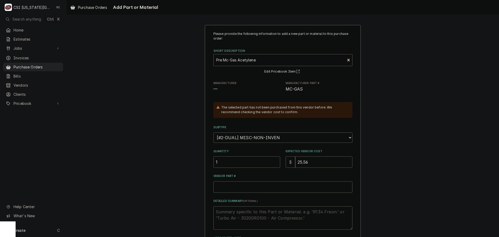
type input "25.56"
drag, startPoint x: 300, startPoint y: 88, endPoint x: 284, endPoint y: 90, distance: 16.4
click at [285, 90] on span "MC-GAS" at bounding box center [318, 89] width 67 height 6
copy span "MC-GAS"
click at [273, 191] on div "Please provide the following information to add a new part or material to this …" at bounding box center [282, 141] width 139 height 221
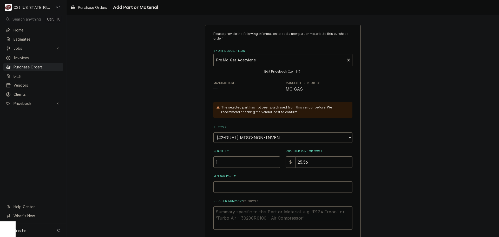
click at [268, 187] on input "Vendor Part #" at bounding box center [282, 186] width 139 height 11
paste input "MC-GAS"
type textarea "x"
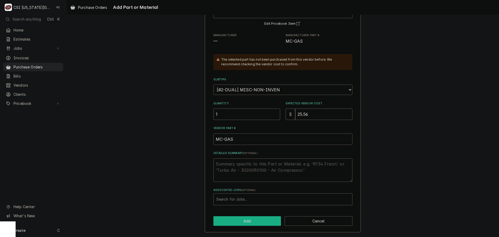
type input "MC-GAS"
click at [255, 221] on button "Add" at bounding box center [247, 221] width 68 height 10
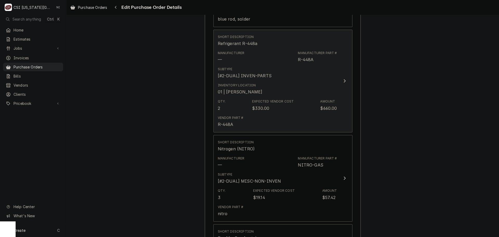
scroll to position [142, 0]
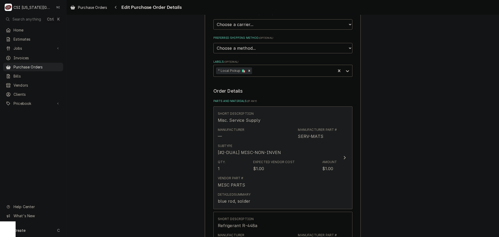
click at [323, 138] on div "Manufacturer Part # SERV-MATS" at bounding box center [317, 133] width 39 height 12
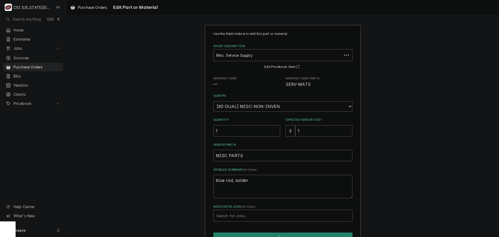
drag, startPoint x: 301, startPoint y: 131, endPoint x: 282, endPoint y: 132, distance: 18.5
click at [287, 133] on div "$ 1" at bounding box center [318, 130] width 67 height 11
type textarea "x"
type input "2"
type textarea "x"
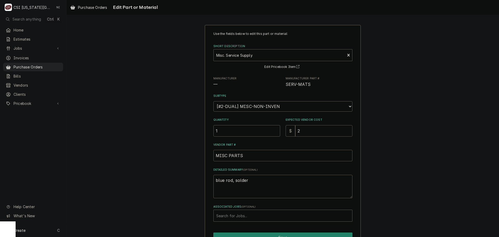
type input "24"
type textarea "x"
type input "245"
type textarea "x"
type input "245.7"
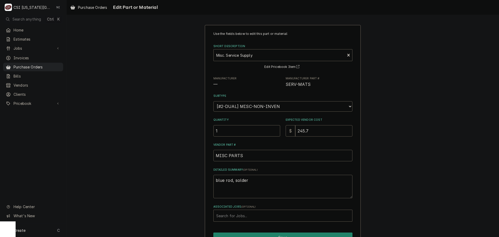
type textarea "x"
type input "245.73"
click at [248, 183] on textarea "blue rod, solder" at bounding box center [282, 185] width 139 height 23
type textarea "x"
type textarea "blue rod, solder,"
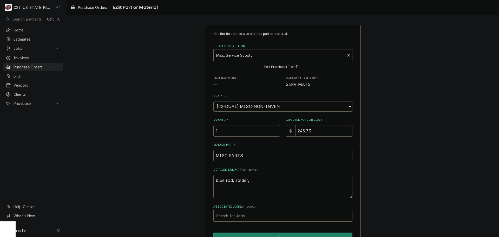
type textarea "x"
type textarea "blue rod, solder,"
type textarea "x"
type textarea "blue rod, solder, m"
type textarea "x"
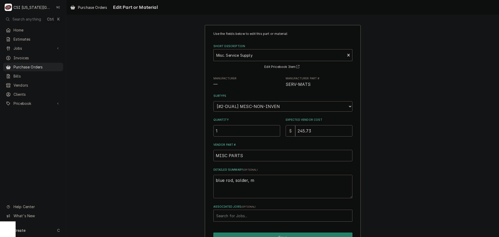
type textarea "blue rod, solder, me"
type textarea "x"
type textarea "blue rod, solder, mes"
type textarea "x"
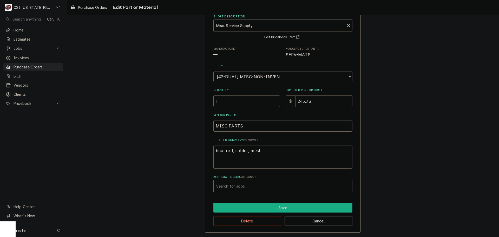
type textarea "blue rod, solder, mesh"
click at [278, 210] on button "Save" at bounding box center [282, 208] width 139 height 10
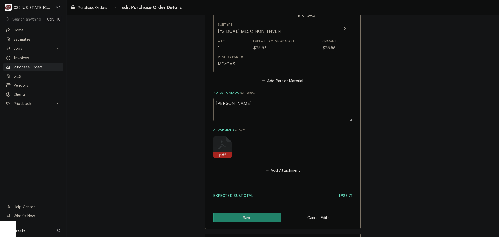
scroll to position [583, 0]
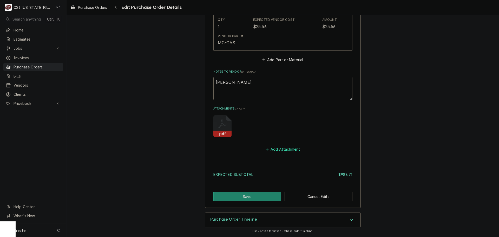
click at [291, 149] on button "Add Attachment" at bounding box center [282, 148] width 36 height 7
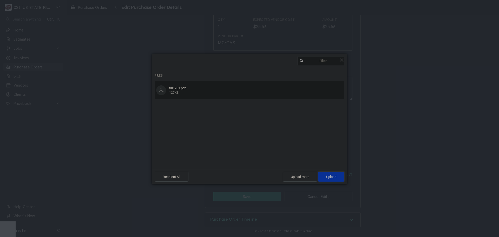
click at [325, 174] on span "Upload 1" at bounding box center [331, 176] width 26 height 10
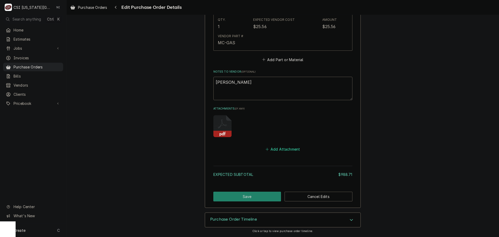
click at [275, 150] on button "Add Attachment" at bounding box center [282, 148] width 36 height 7
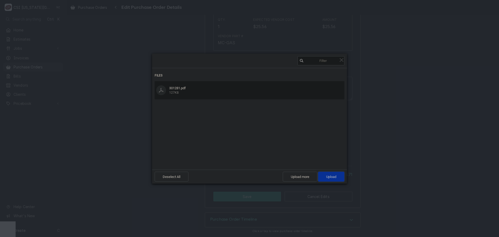
click at [330, 175] on span "Upload 1" at bounding box center [331, 176] width 10 height 4
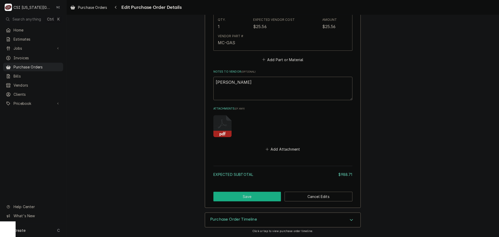
click at [249, 196] on button "Save" at bounding box center [247, 196] width 68 height 10
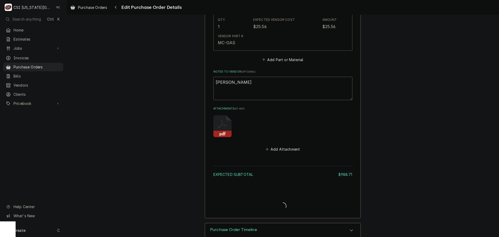
type textarea "x"
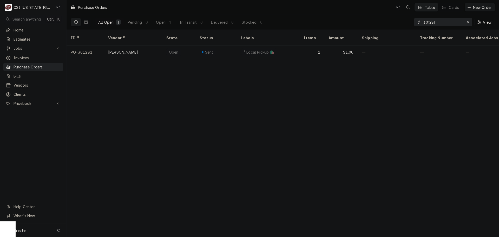
click at [438, 22] on input "301281" at bounding box center [442, 22] width 39 height 8
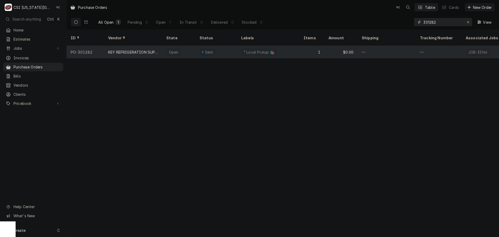
type input "301282"
click at [300, 46] on div "1" at bounding box center [311, 52] width 25 height 12
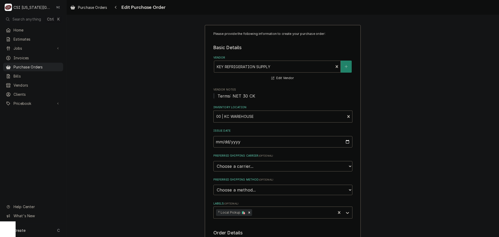
click at [274, 66] on div "Vendor" at bounding box center [274, 66] width 114 height 9
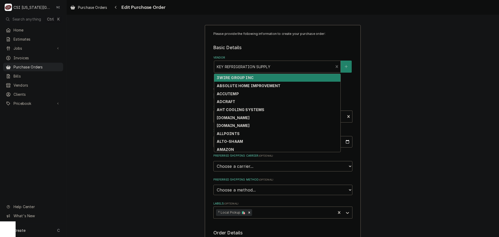
type textarea "x"
type input "j"
type textarea "x"
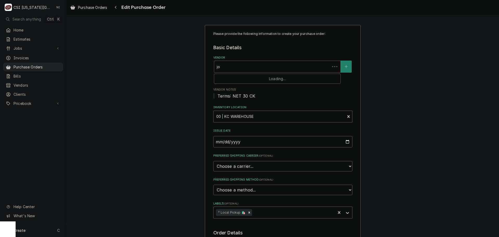
type input "joh"
type textarea "x"
type input "[PERSON_NAME]"
type textarea "x"
type input "johmn"
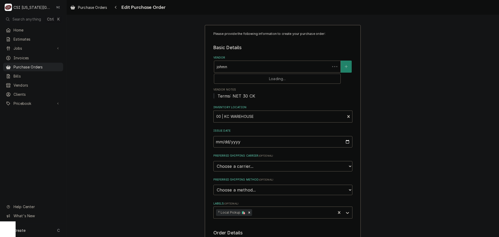
type textarea "x"
type input "johmns"
type textarea "x"
type input "johmn"
type textarea "x"
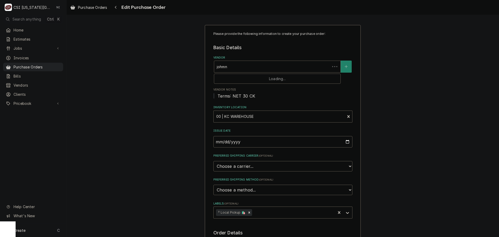
type input "[PERSON_NAME]"
type textarea "x"
type input "joh"
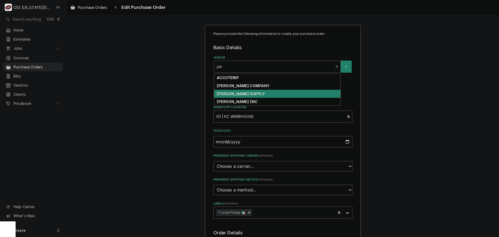
click at [263, 95] on div "[PERSON_NAME] SUPPLY" at bounding box center [277, 94] width 126 height 8
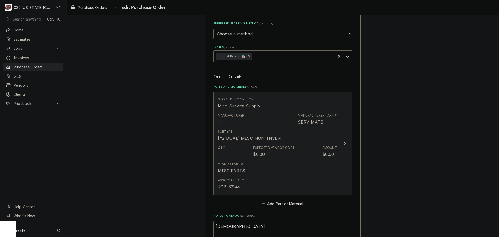
scroll to position [234, 0]
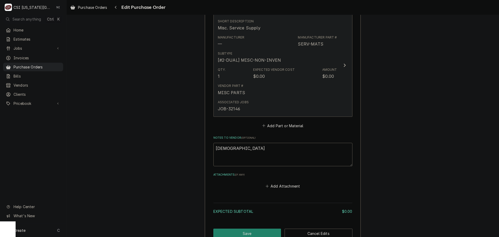
click at [282, 96] on div "Vendor Part # MISC PARTS" at bounding box center [277, 89] width 119 height 16
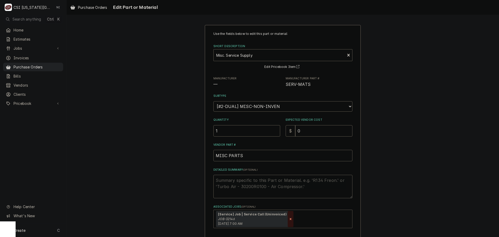
click at [288, 220] on icon "Remove [object Object]" at bounding box center [290, 219] width 4 height 4
type textarea "x"
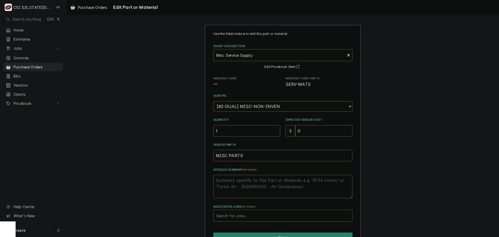
click at [288, 216] on div "Associated Jobs" at bounding box center [282, 215] width 133 height 9
type input "31534"
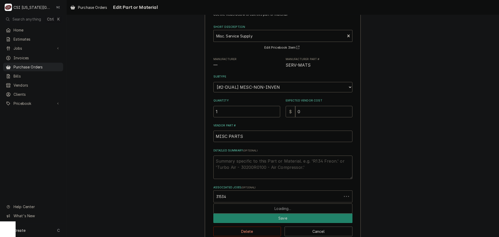
scroll to position [30, 0]
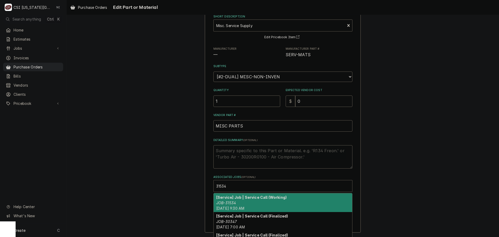
click at [278, 196] on strong "[Service] Job | Service Call (Working)" at bounding box center [251, 197] width 70 height 4
type textarea "x"
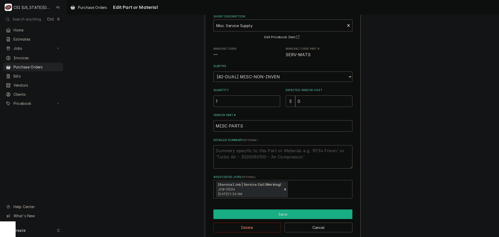
click at [293, 213] on button "Save" at bounding box center [282, 214] width 139 height 10
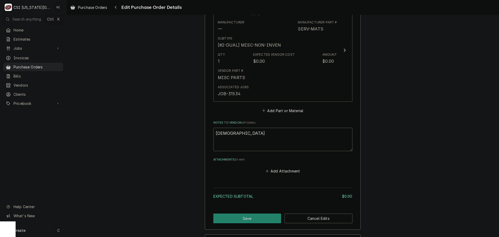
scroll to position [271, 0]
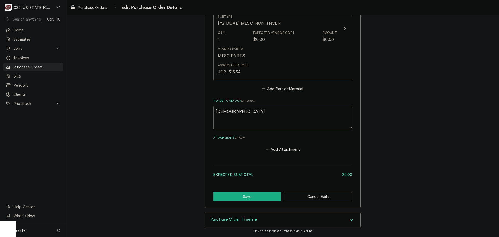
drag, startPoint x: 255, startPoint y: 194, endPoint x: 315, endPoint y: 177, distance: 62.6
click at [255, 194] on button "Save" at bounding box center [247, 196] width 68 height 10
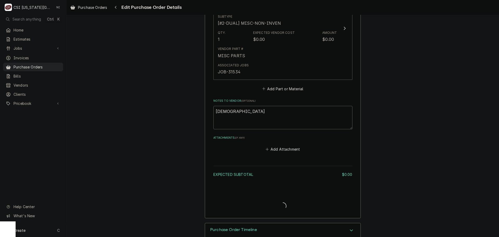
type textarea "x"
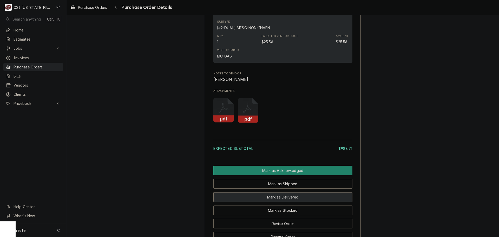
scroll to position [668, 0]
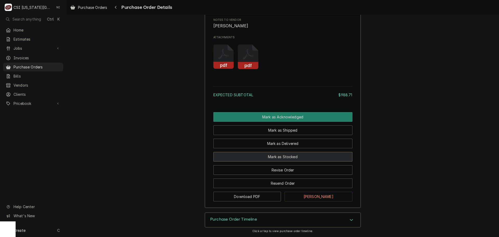
click at [290, 158] on button "Mark as Stocked" at bounding box center [282, 157] width 139 height 10
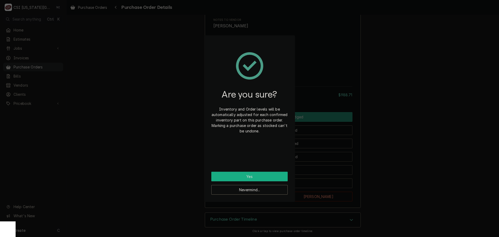
click at [270, 179] on button "Yes" at bounding box center [249, 176] width 76 height 10
